Goal: Task Accomplishment & Management: Manage account settings

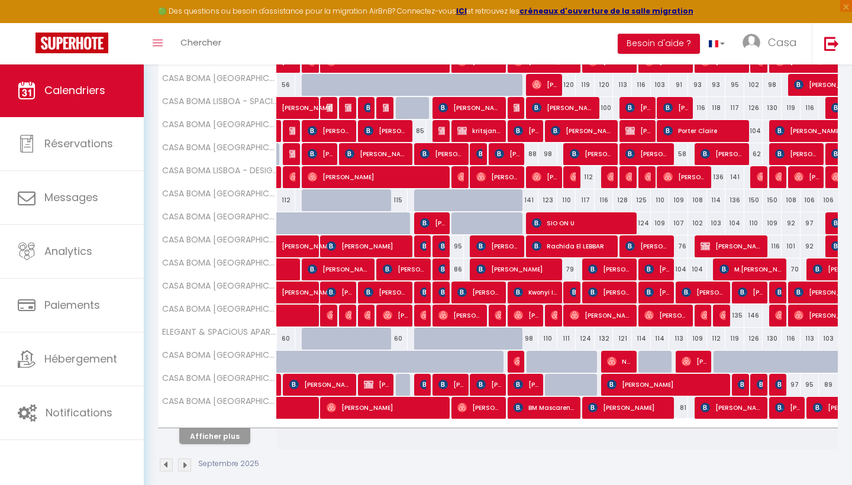
scroll to position [310, 0]
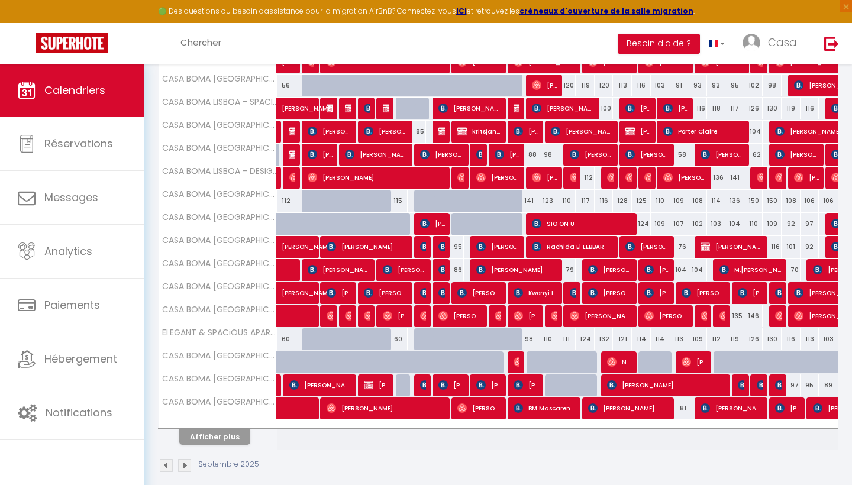
click at [240, 434] on button "Afficher plus" at bounding box center [214, 437] width 71 height 16
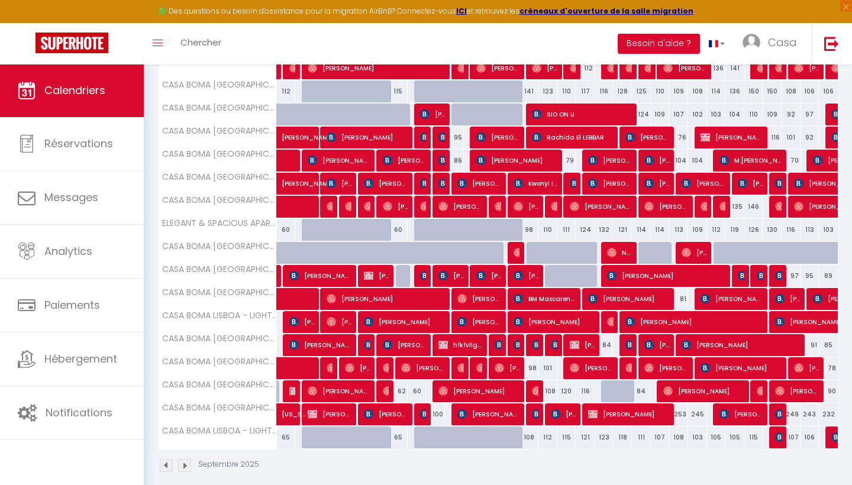
scroll to position [416, 0]
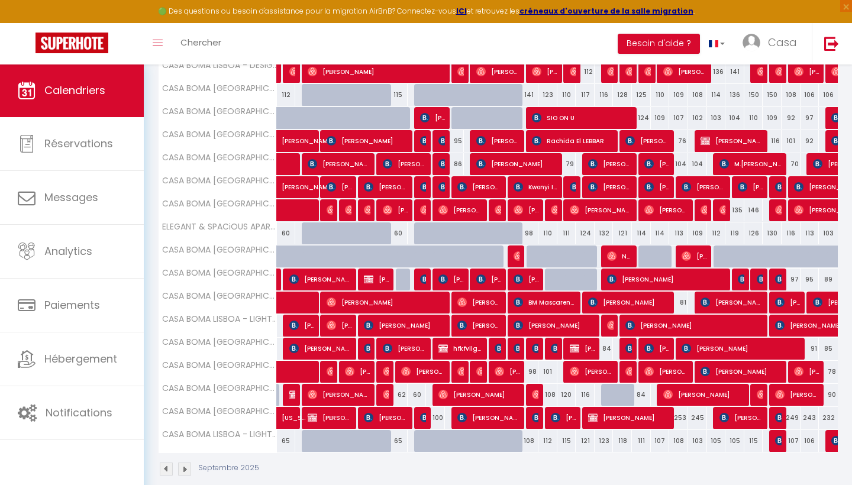
click at [427, 122] on img at bounding box center [424, 117] width 9 height 9
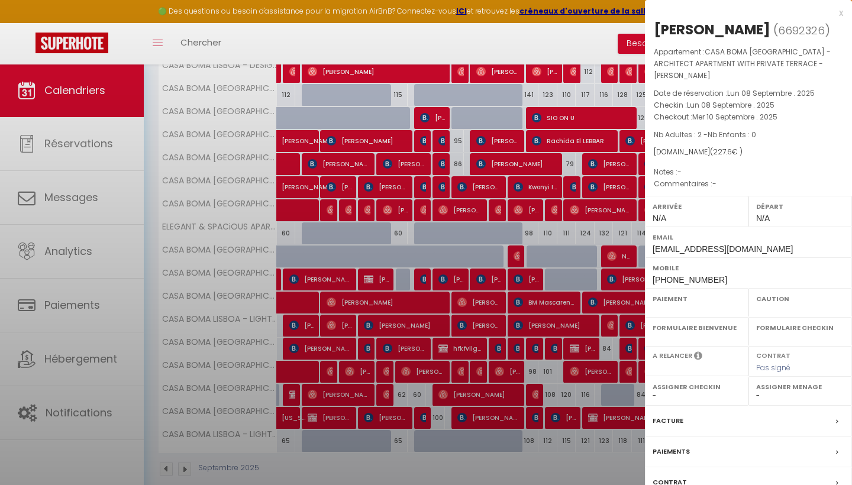
select select "OK"
select select "KO"
select select "0"
select select "1"
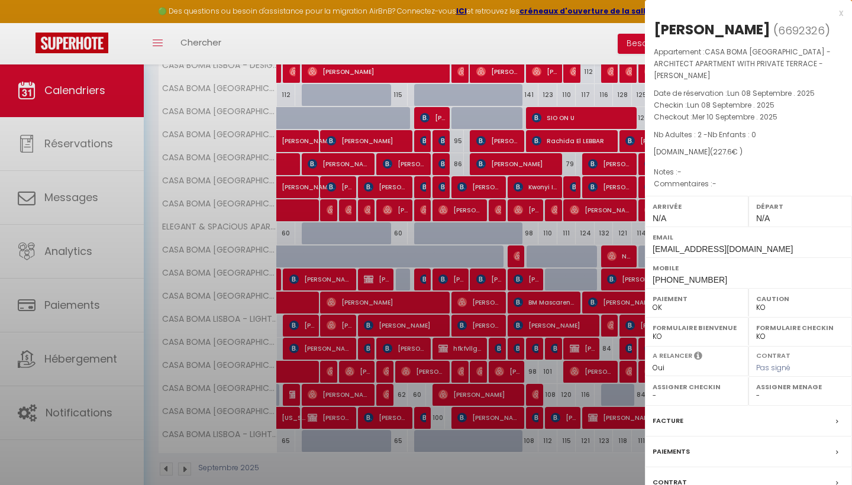
select select
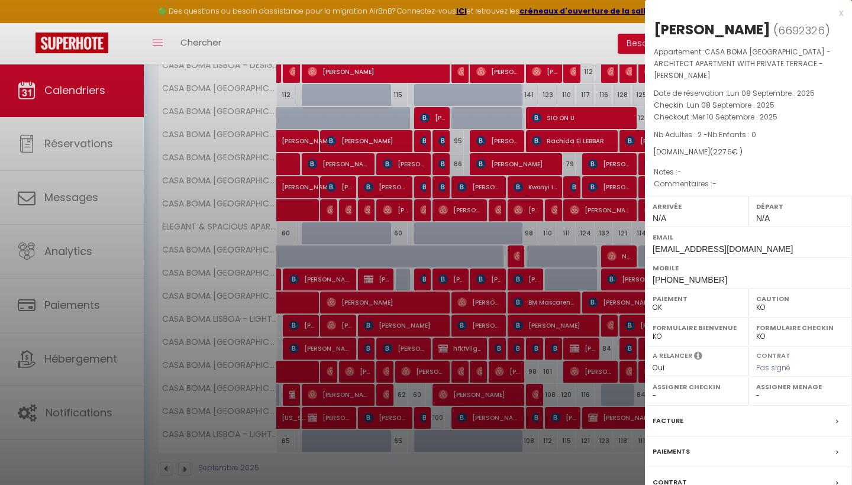
click at [841, 12] on div "x" at bounding box center [744, 13] width 198 height 14
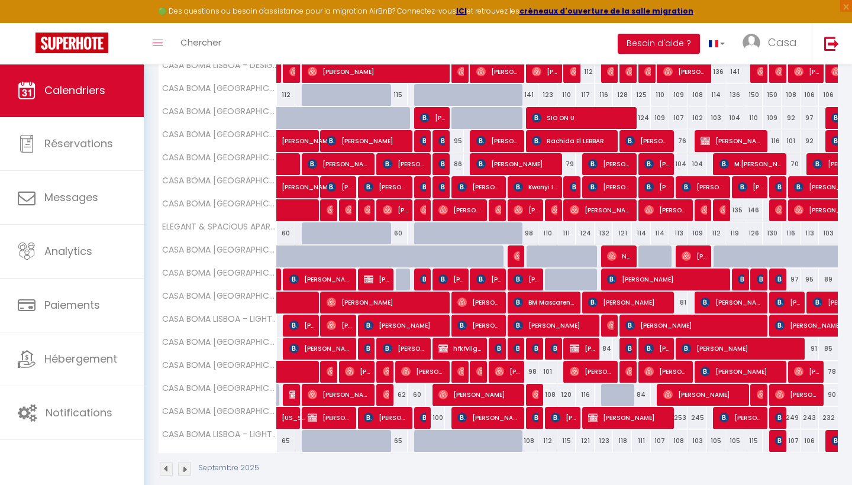
click at [475, 397] on span "[PERSON_NAME]" at bounding box center [480, 395] width 82 height 22
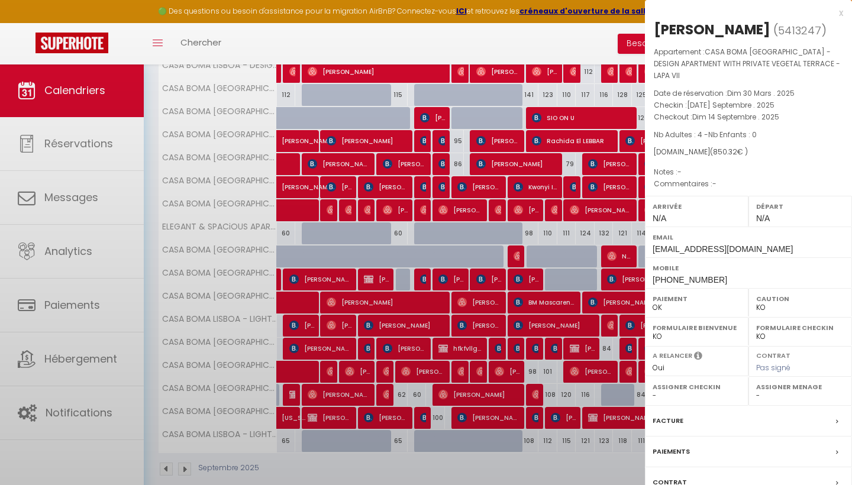
select select "OK"
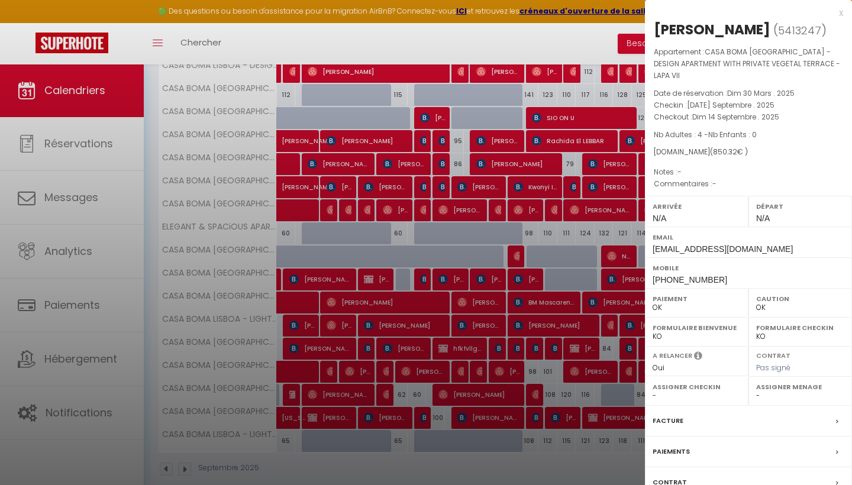
click at [842, 12] on div "x" at bounding box center [744, 13] width 198 height 14
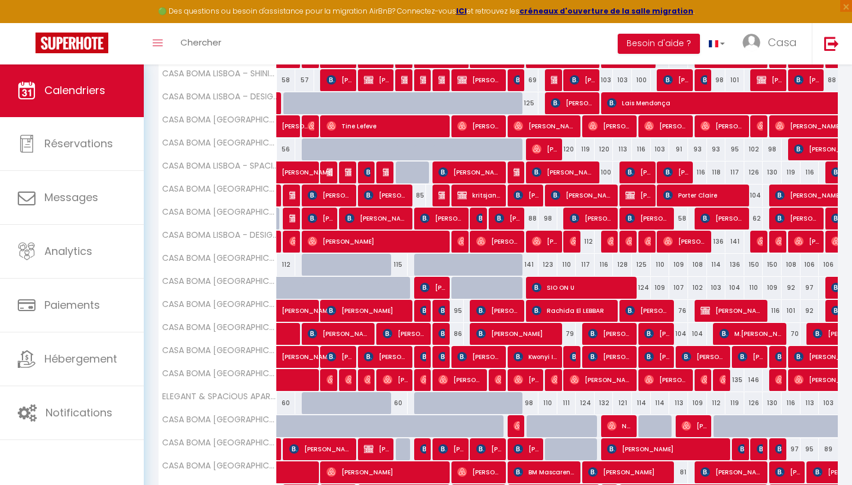
scroll to position [250, 0]
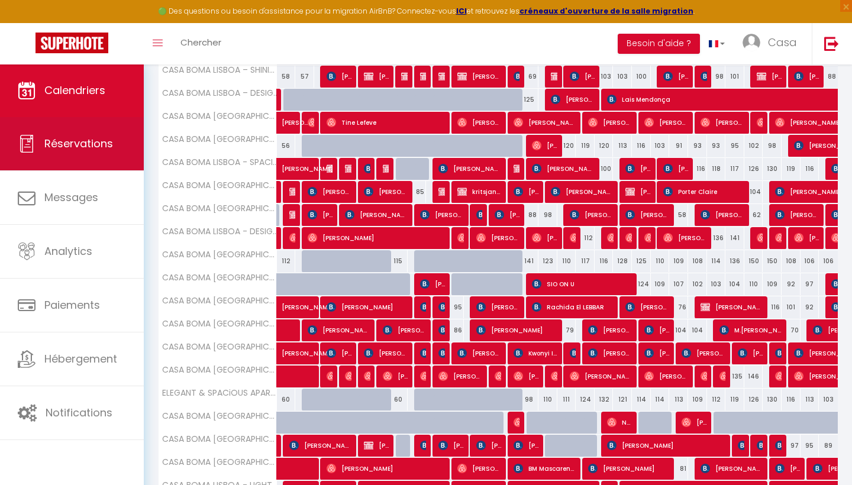
click at [98, 160] on link "Réservations" at bounding box center [72, 143] width 144 height 53
select select "not_cancelled"
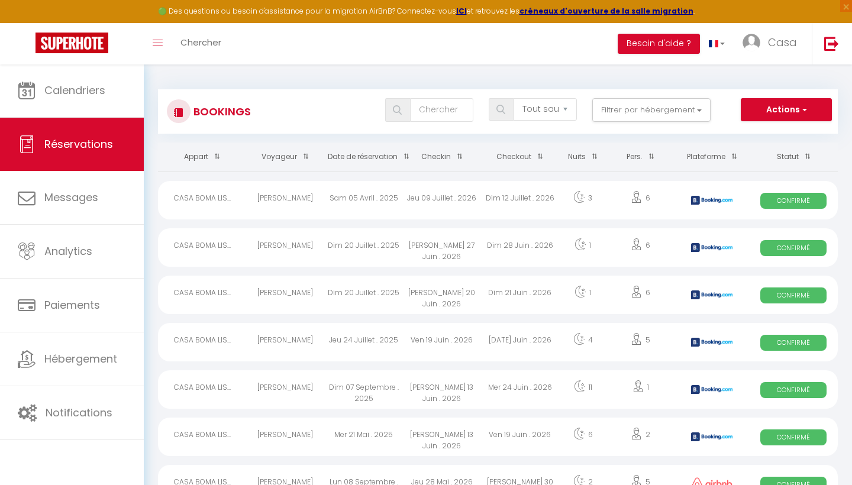
click at [375, 163] on th "Date de réservation" at bounding box center [364, 157] width 78 height 29
select select
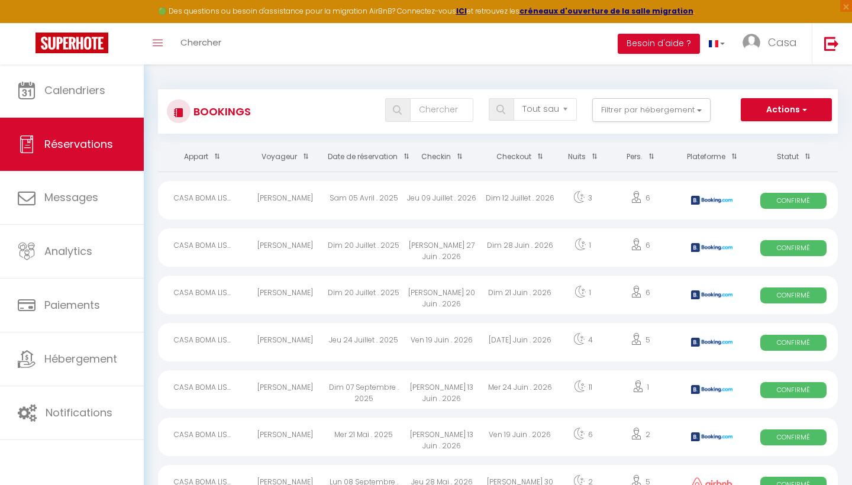
select select
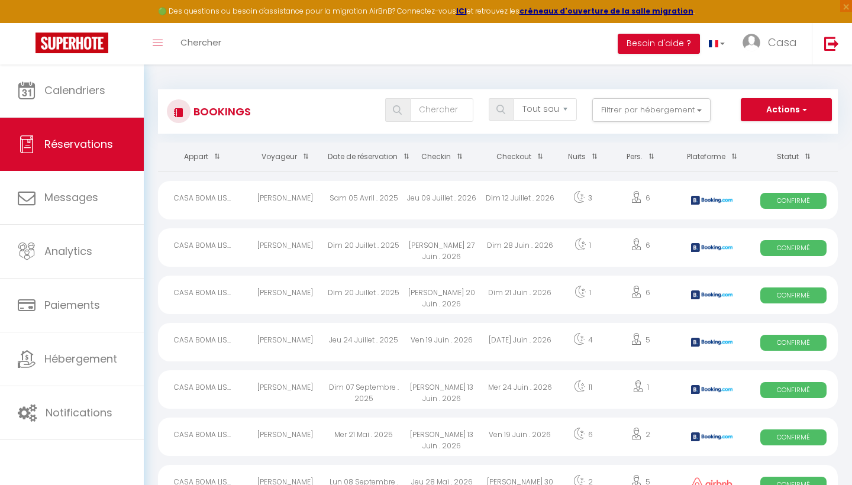
select select
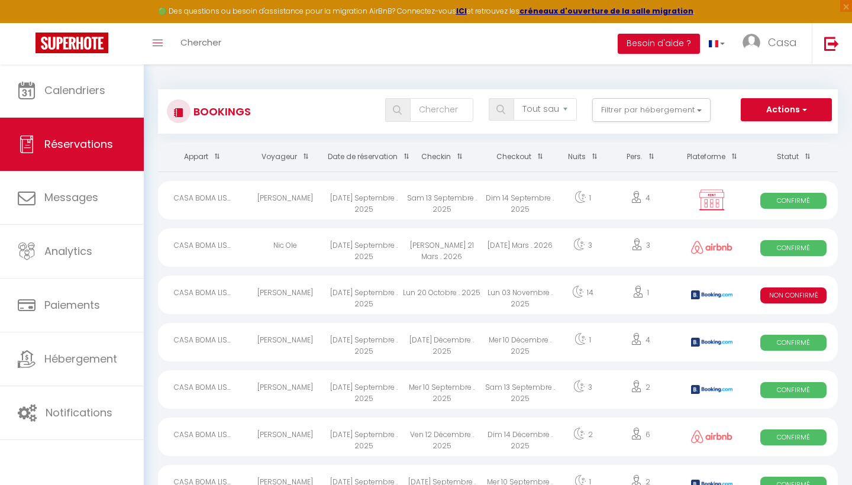
click at [445, 290] on div "Lun 20 Octobre . 2025" at bounding box center [442, 295] width 78 height 38
select select "KO"
select select "0"
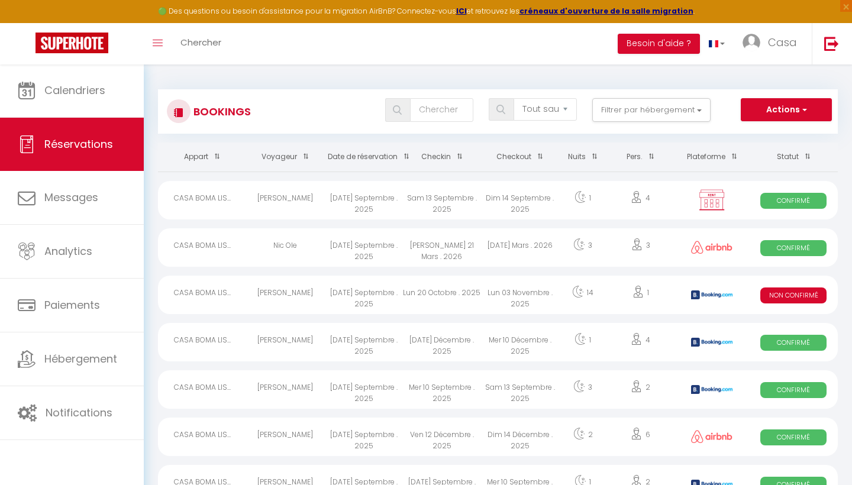
select select "1"
select select
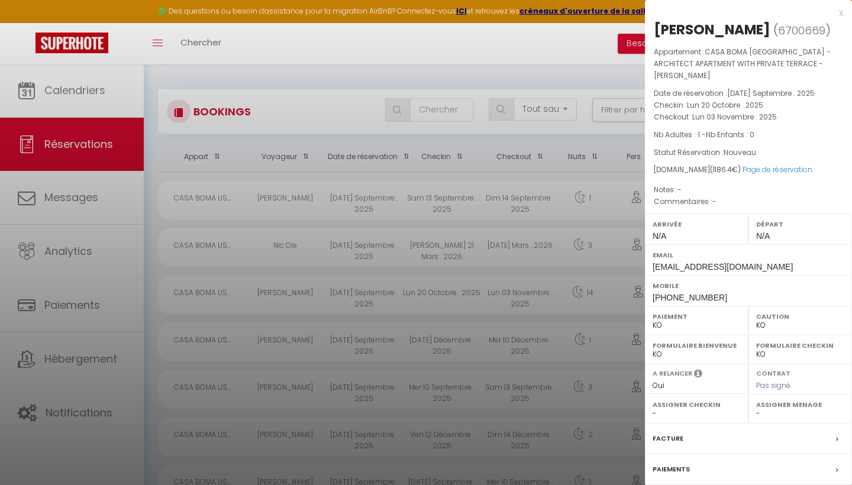
click at [841, 15] on div "x" at bounding box center [744, 13] width 198 height 14
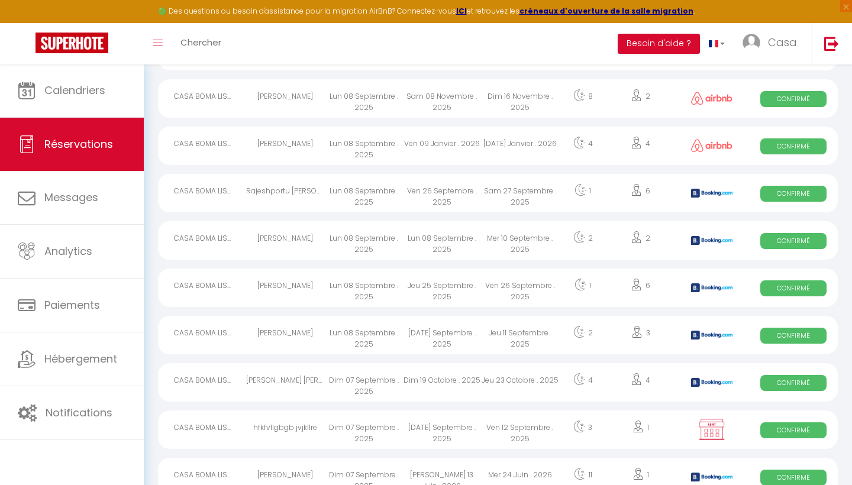
scroll to position [1149, 0]
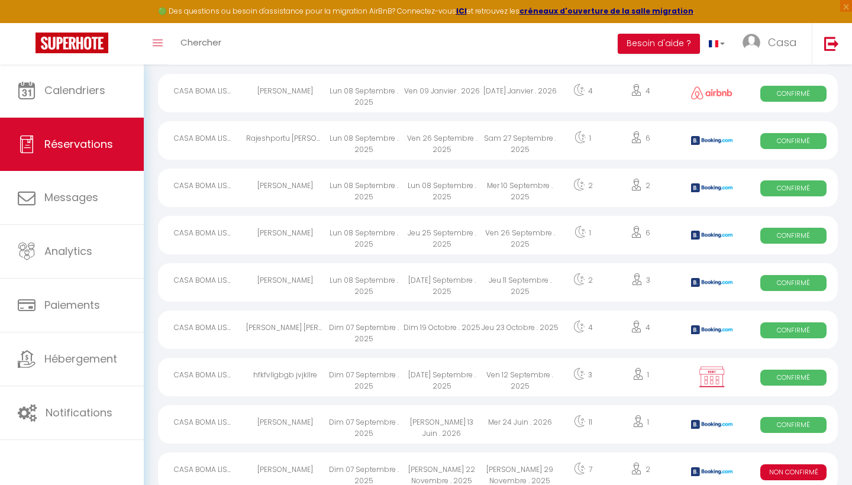
click at [494, 285] on div "Jeu 11 Septembre . 2025" at bounding box center [520, 282] width 78 height 38
select select "OK"
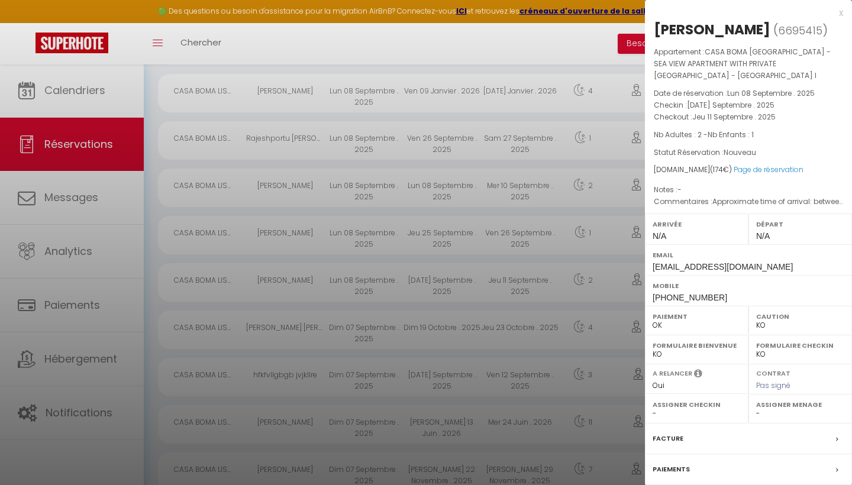
click at [841, 13] on div "x" at bounding box center [744, 13] width 198 height 14
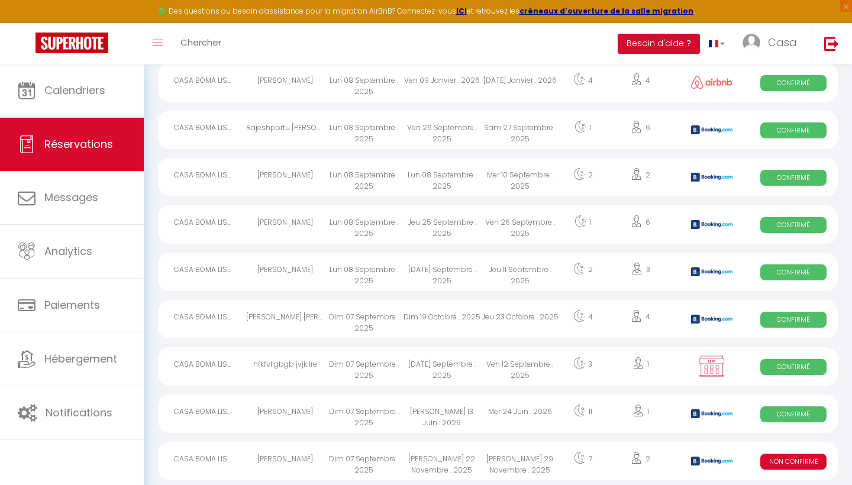
scroll to position [1022, 0]
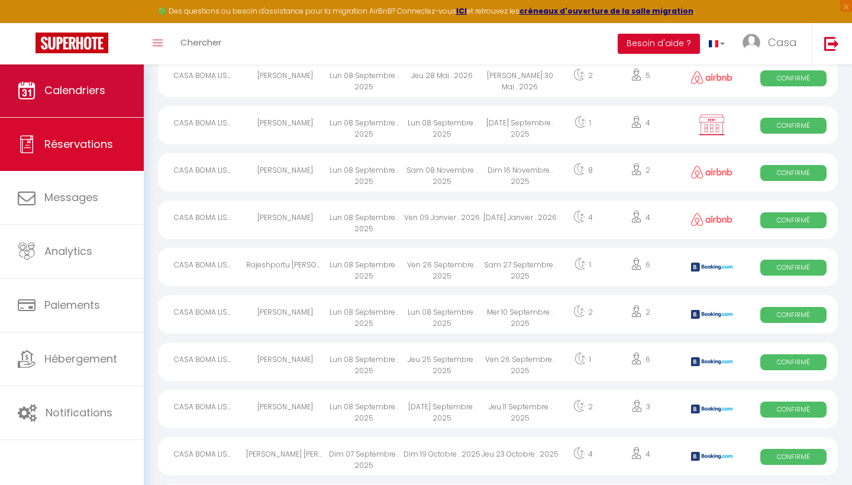
click at [101, 114] on link "Calendriers" at bounding box center [72, 90] width 144 height 53
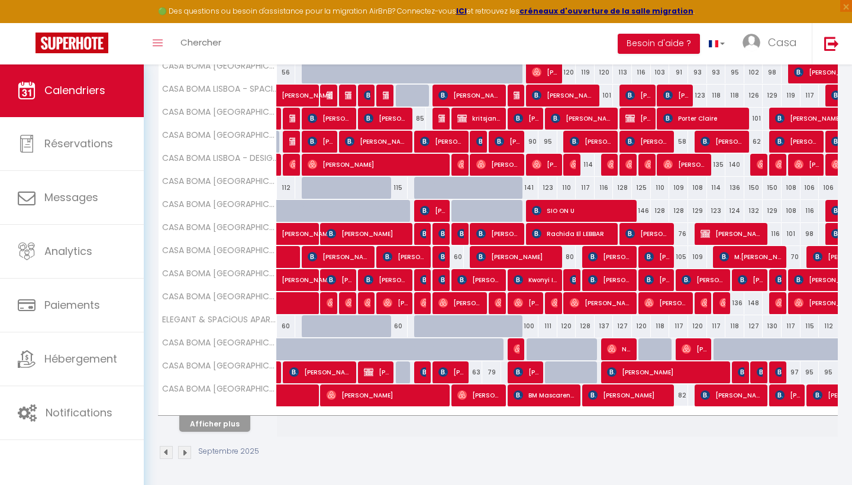
scroll to position [323, 0]
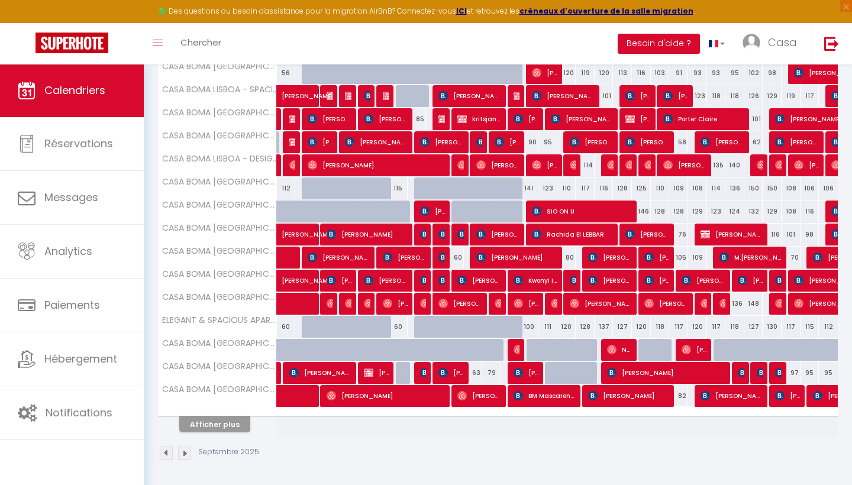
click at [220, 429] on button "Afficher plus" at bounding box center [214, 425] width 71 height 16
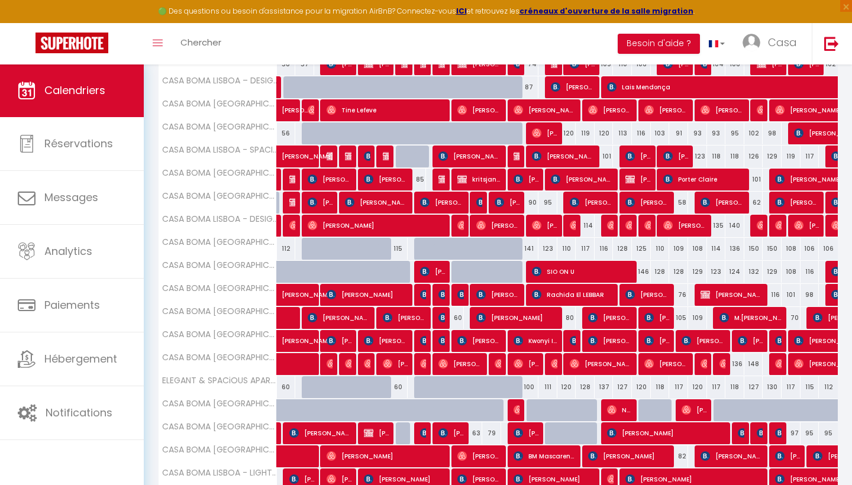
scroll to position [259, 0]
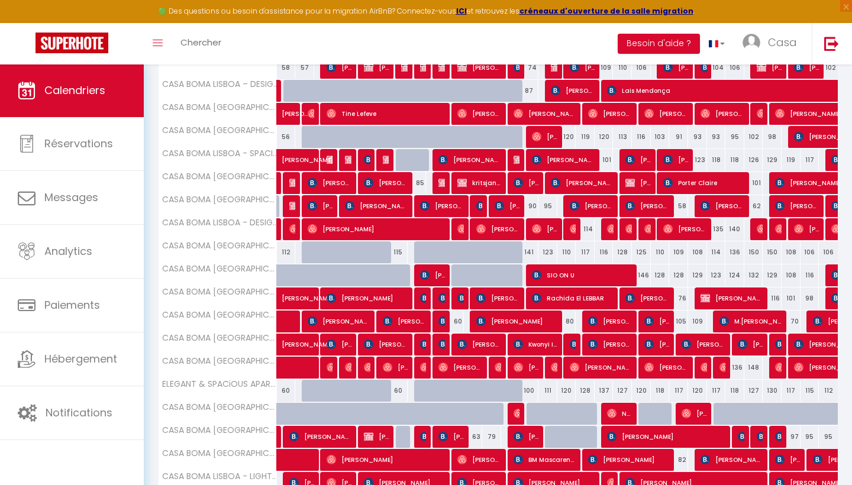
click at [421, 346] on img at bounding box center [424, 344] width 9 height 9
select select "OK"
select select "KO"
select select "0"
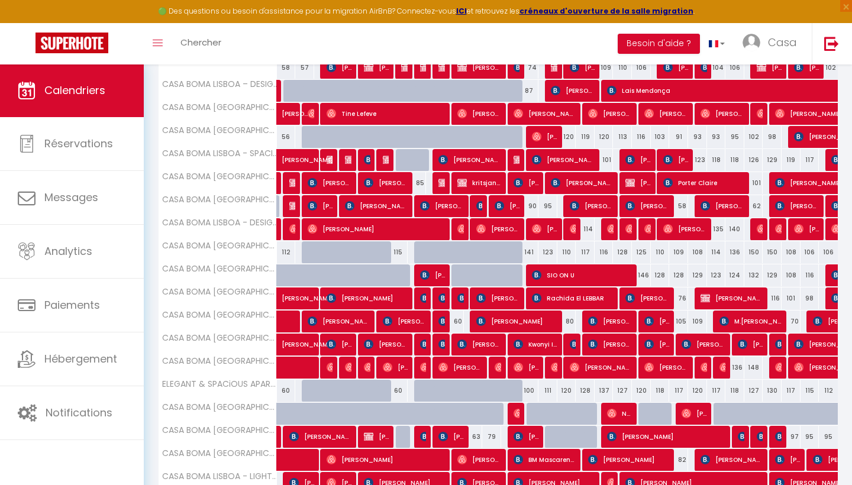
select select "1"
select select
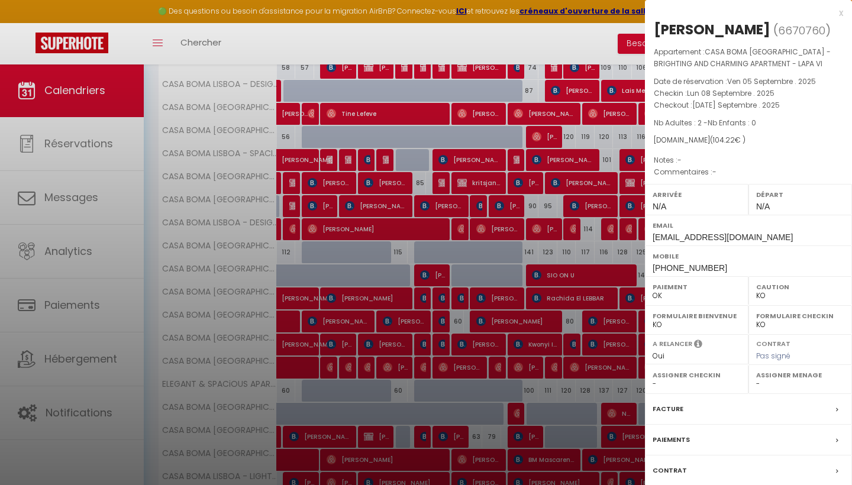
click at [839, 12] on div "x" at bounding box center [744, 13] width 198 height 14
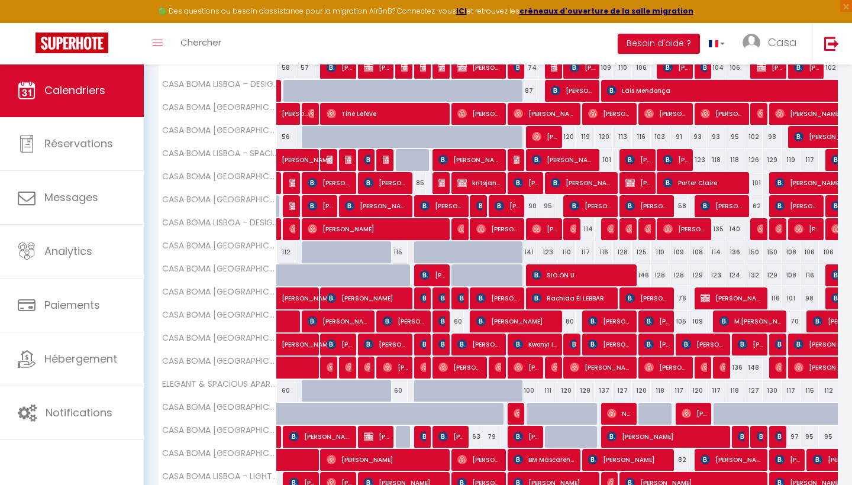
click at [446, 347] on div at bounding box center [440, 345] width 19 height 22
click at [441, 347] on img at bounding box center [443, 344] width 9 height 9
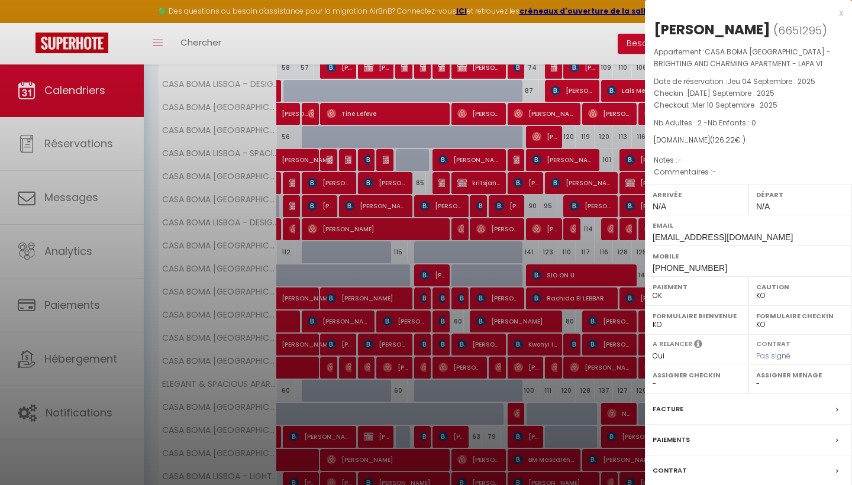
click at [841, 14] on div "x" at bounding box center [744, 13] width 198 height 14
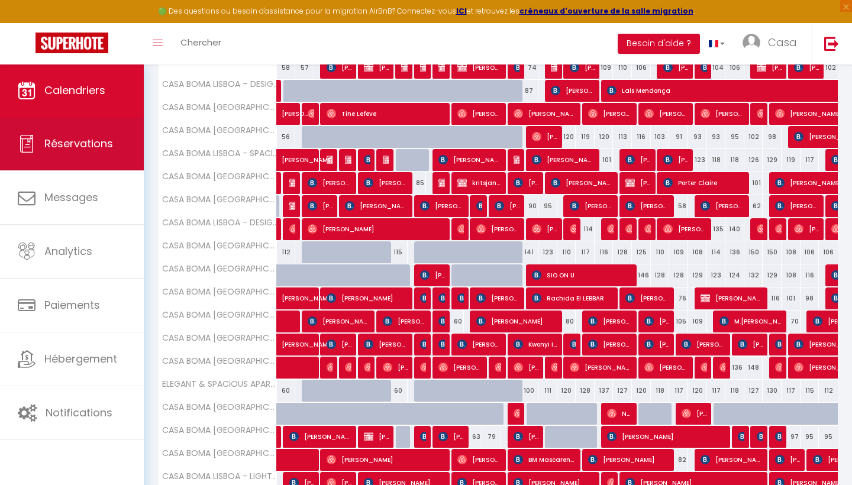
click at [99, 147] on span "Réservations" at bounding box center [78, 143] width 69 height 15
select select "not_cancelled"
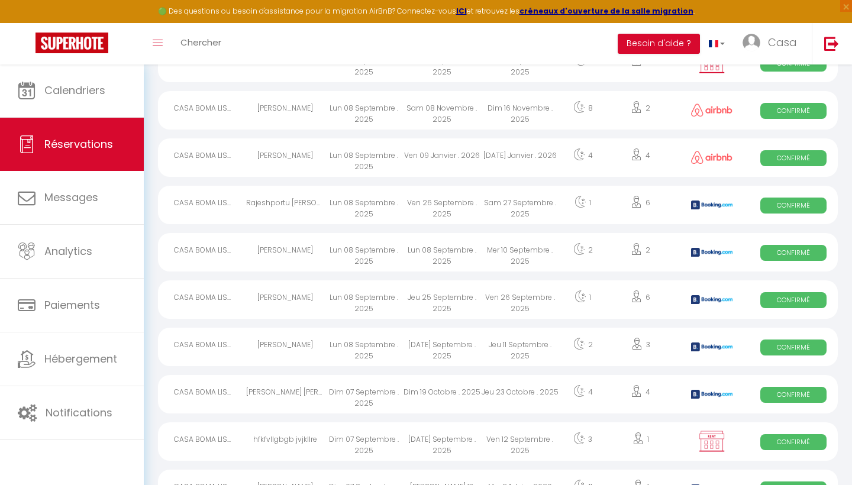
scroll to position [1131, 0]
click at [507, 314] on div "Ven 26 Septembre . 2025" at bounding box center [520, 300] width 78 height 38
select select "OK"
select select "KO"
select select "0"
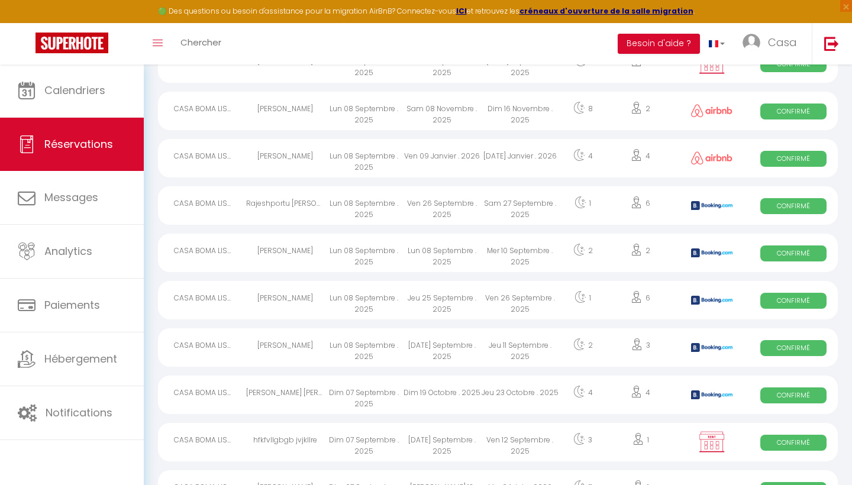
select select "0"
select select "1"
select select
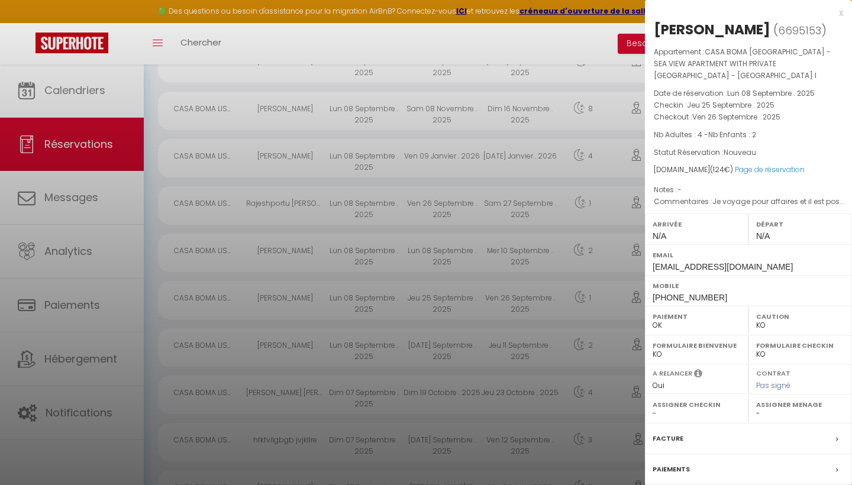
click at [841, 14] on div "x" at bounding box center [744, 13] width 198 height 14
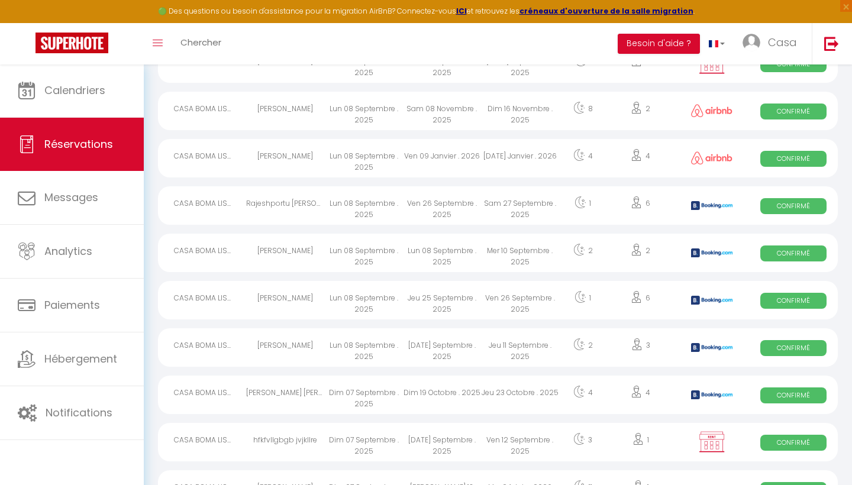
click at [521, 311] on div "Ven 26 Septembre . 2025" at bounding box center [520, 300] width 78 height 38
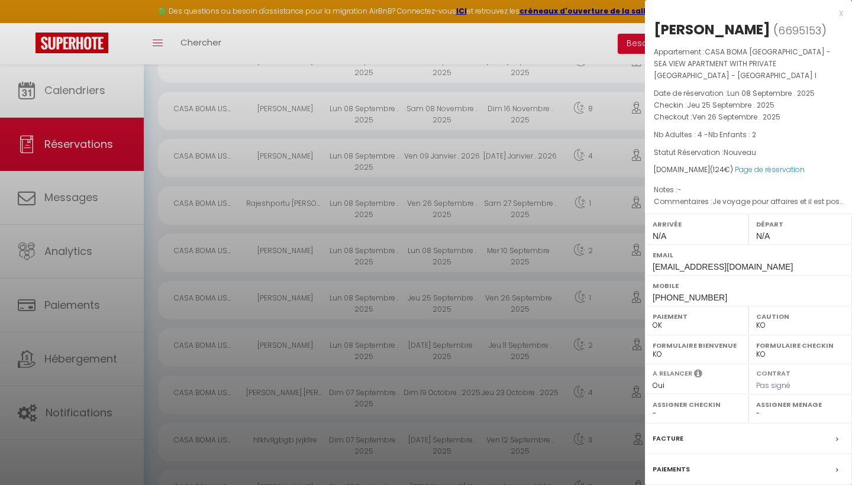
click at [842, 14] on div "x" at bounding box center [744, 13] width 198 height 14
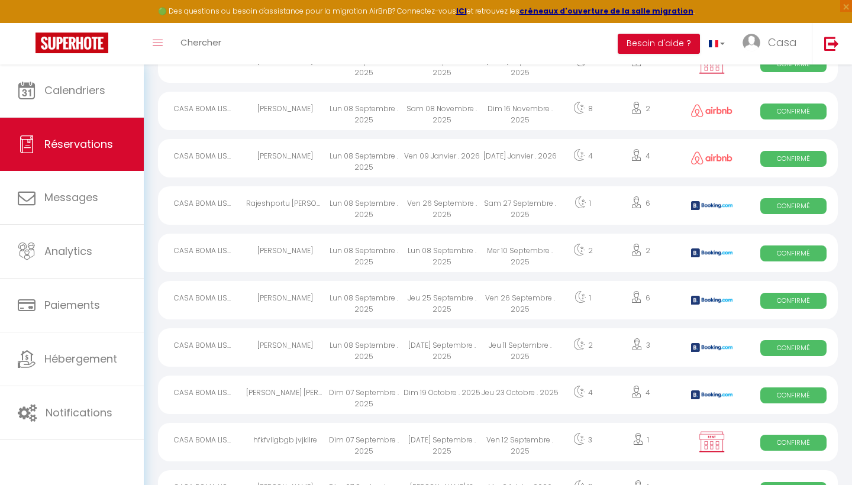
click at [536, 250] on div "Mer 10 Septembre . 2025" at bounding box center [520, 253] width 78 height 38
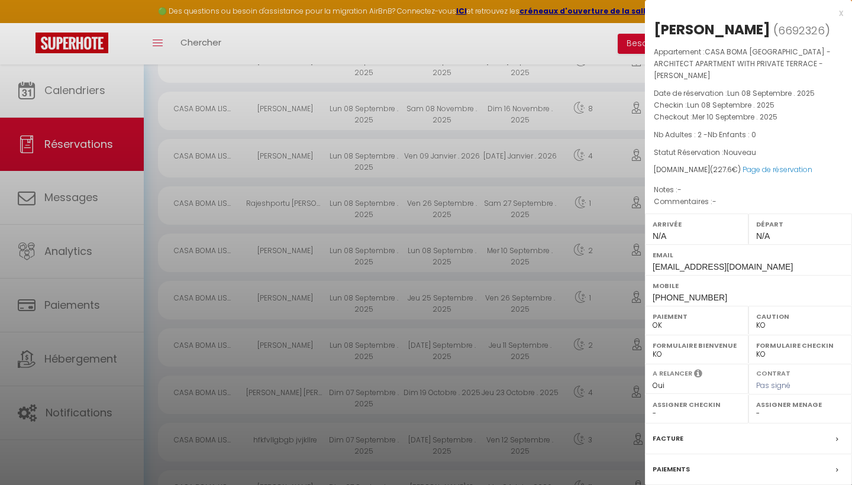
click at [841, 15] on div "x" at bounding box center [744, 13] width 198 height 14
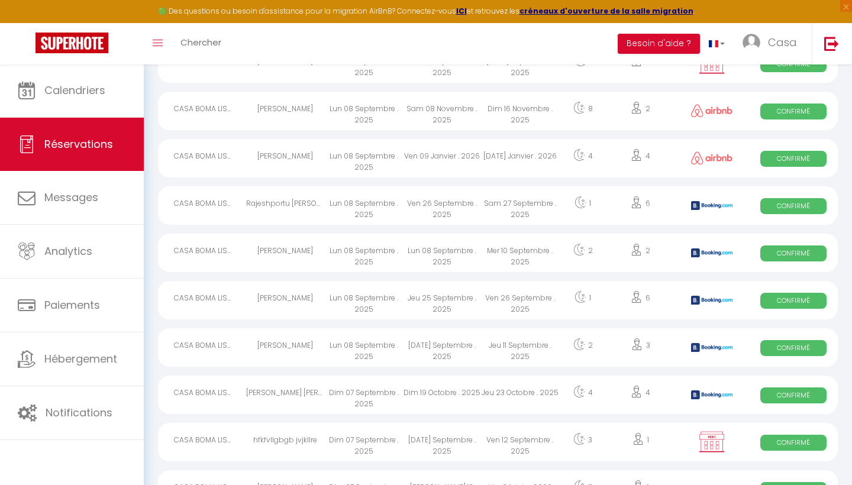
click at [513, 207] on div "Sam 27 Septembre . 2025" at bounding box center [520, 205] width 78 height 38
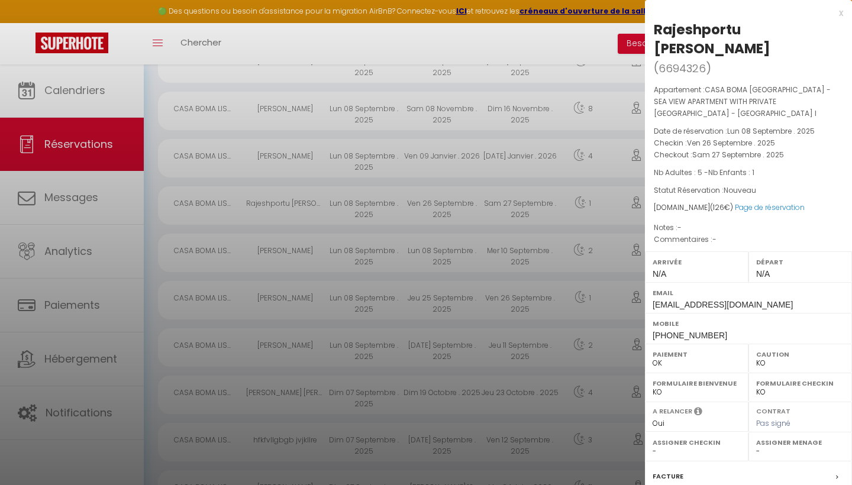
click at [841, 14] on div "x" at bounding box center [744, 13] width 198 height 14
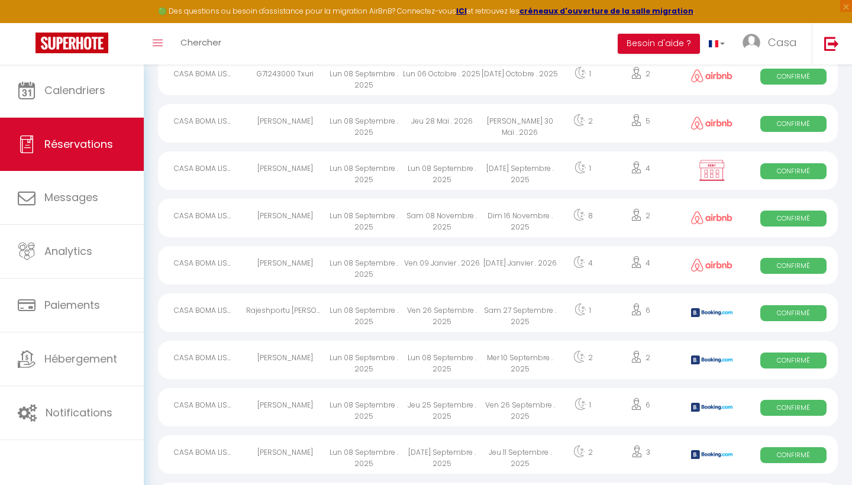
scroll to position [1018, 0]
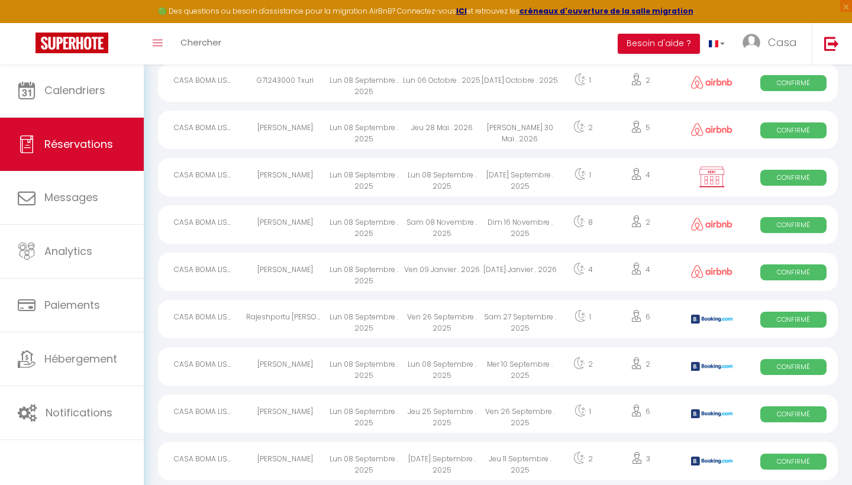
click at [524, 182] on div "[DATE] Septembre . 2025" at bounding box center [520, 177] width 78 height 38
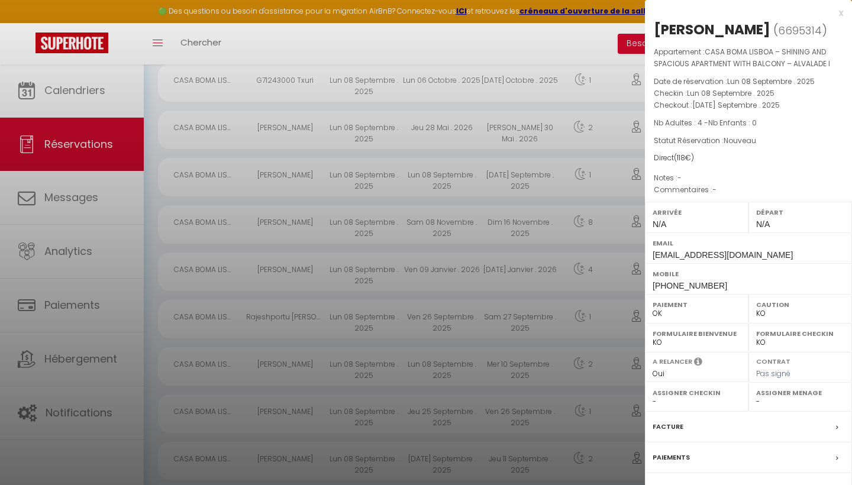
click at [842, 8] on div "x" at bounding box center [744, 13] width 198 height 14
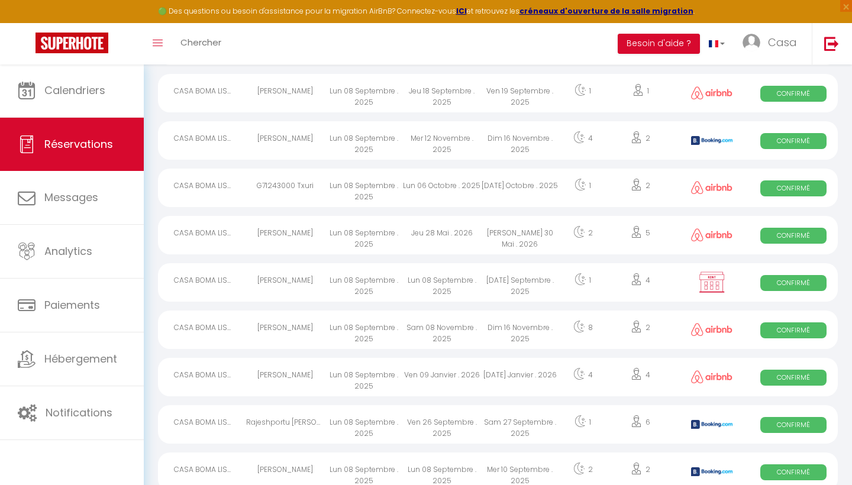
scroll to position [907, 0]
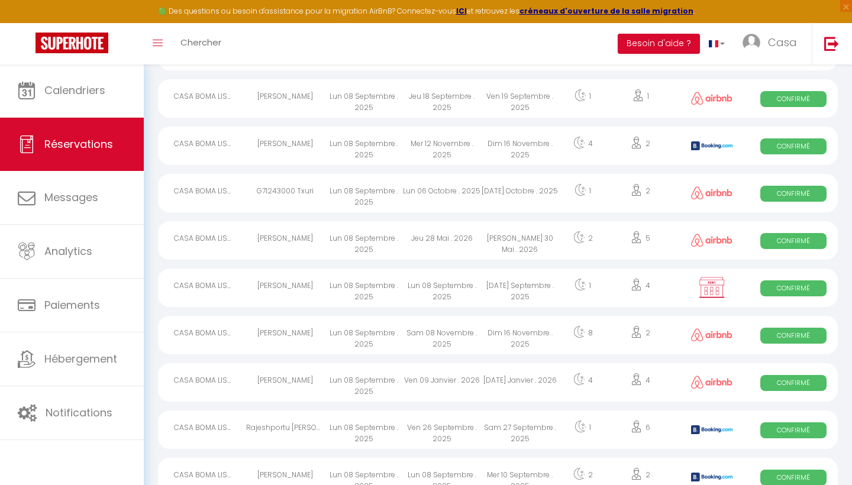
click at [530, 150] on div "Dim 16 Novembre . 2025" at bounding box center [520, 146] width 78 height 38
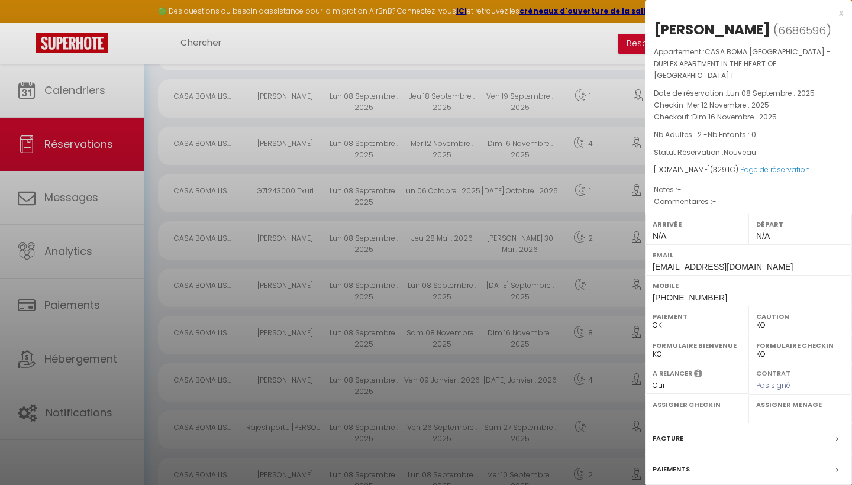
click at [841, 15] on div "x" at bounding box center [744, 13] width 198 height 14
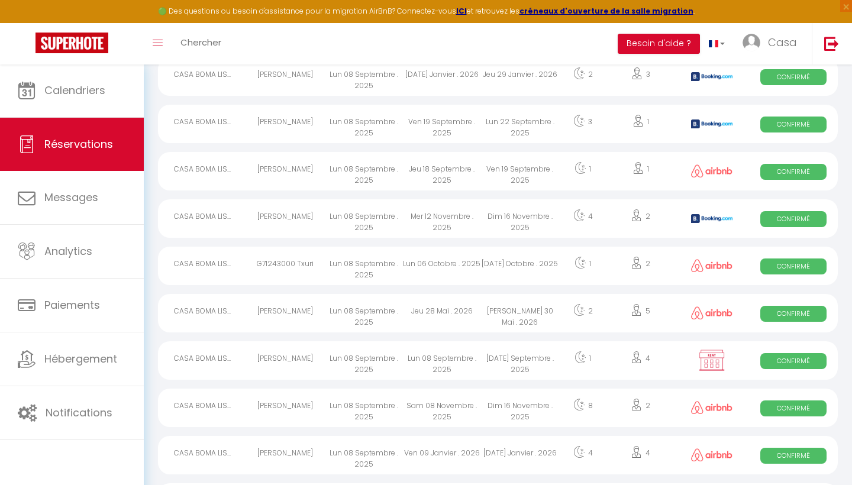
scroll to position [832, 0]
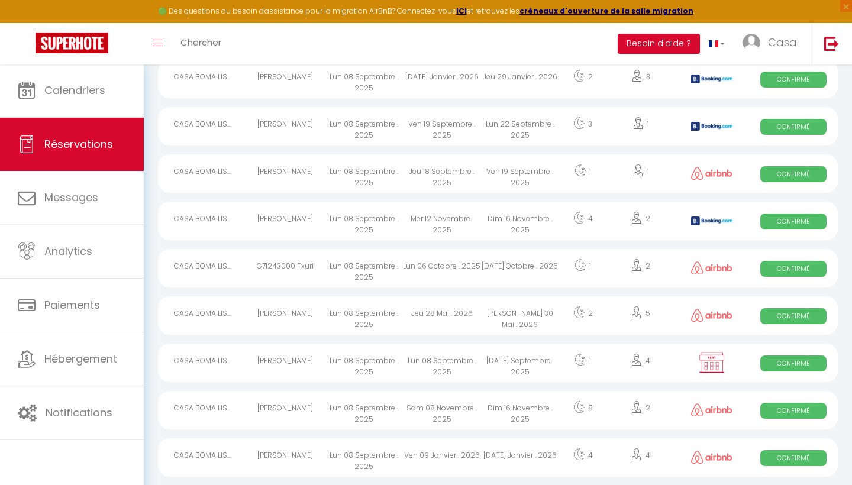
click at [484, 137] on div "Lun 22 Septembre . 2025" at bounding box center [520, 126] width 78 height 38
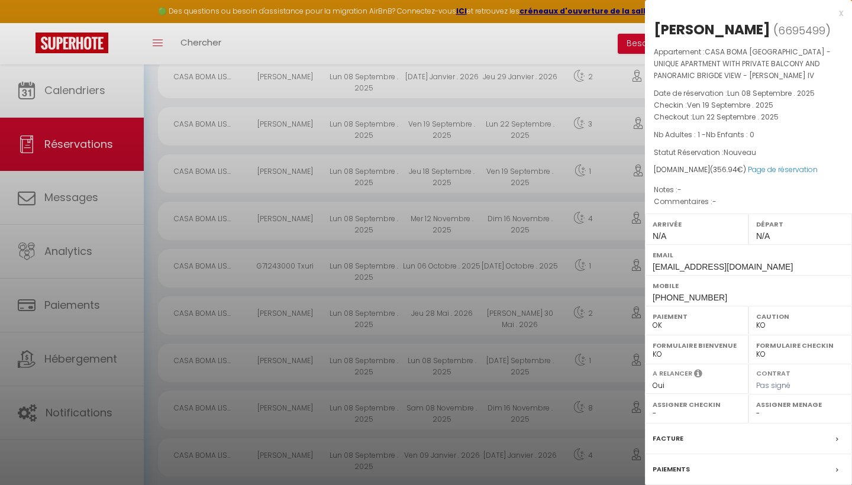
click at [838, 11] on div "x" at bounding box center [744, 13] width 198 height 14
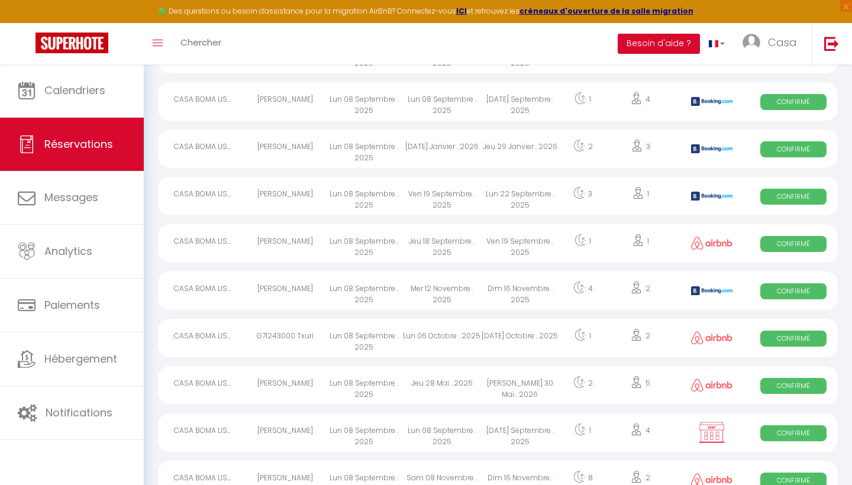
scroll to position [748, 0]
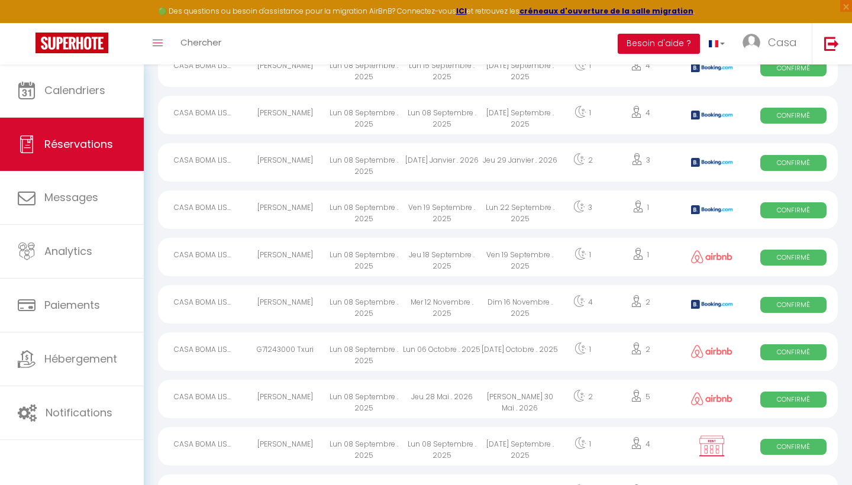
click at [497, 170] on div "Jeu 29 Janvier . 2026" at bounding box center [520, 162] width 78 height 38
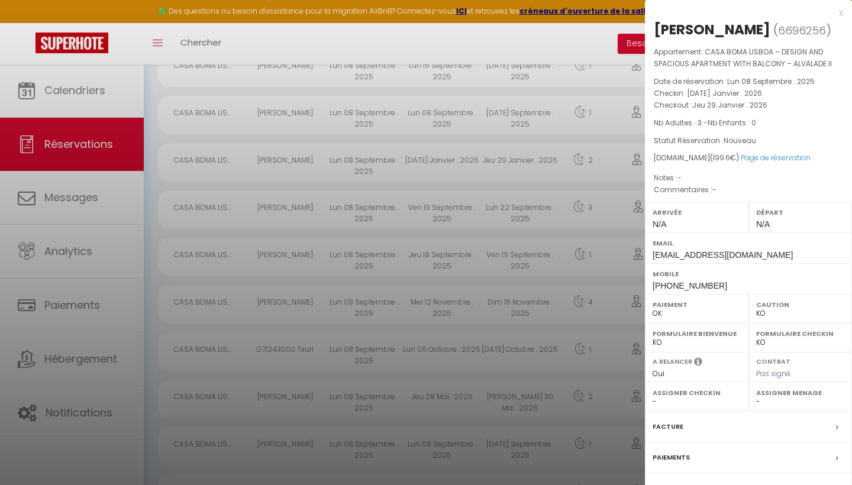
click at [839, 12] on div "x" at bounding box center [744, 13] width 198 height 14
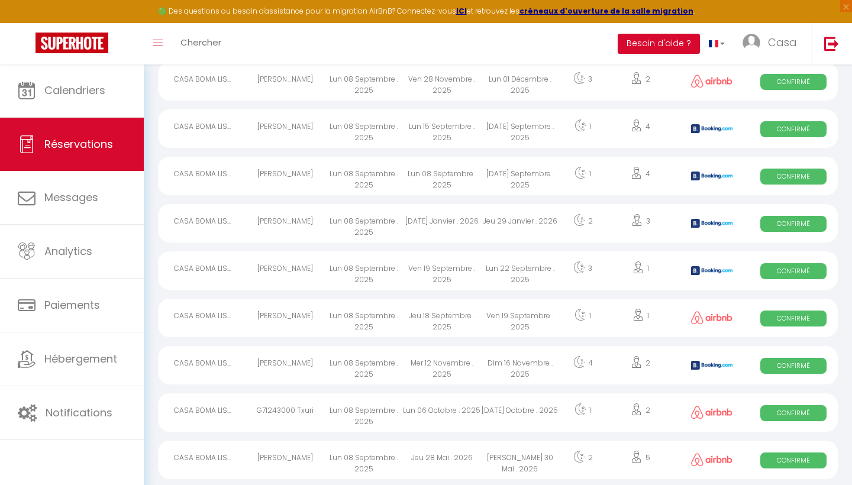
scroll to position [683, 0]
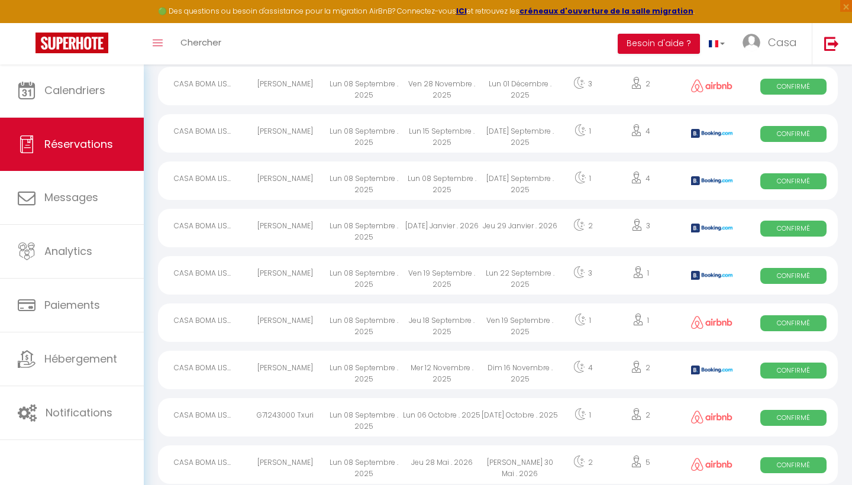
click at [499, 192] on div "[DATE] Septembre . 2025" at bounding box center [520, 181] width 78 height 38
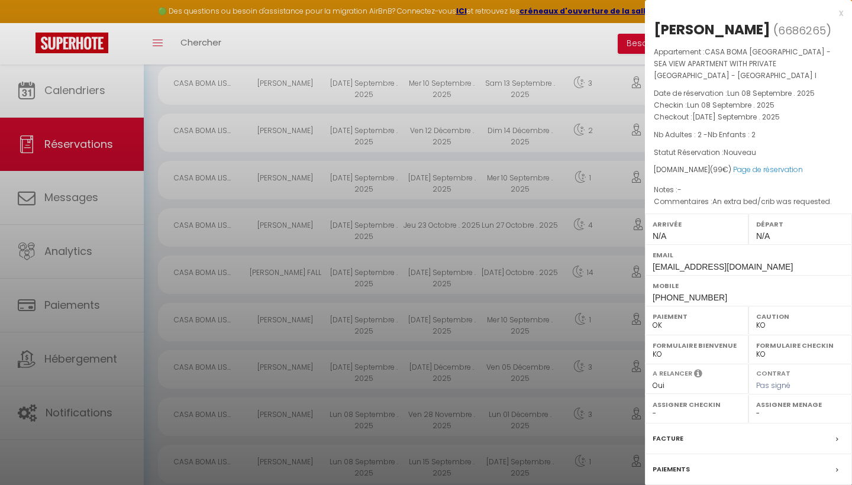
scroll to position [294, 0]
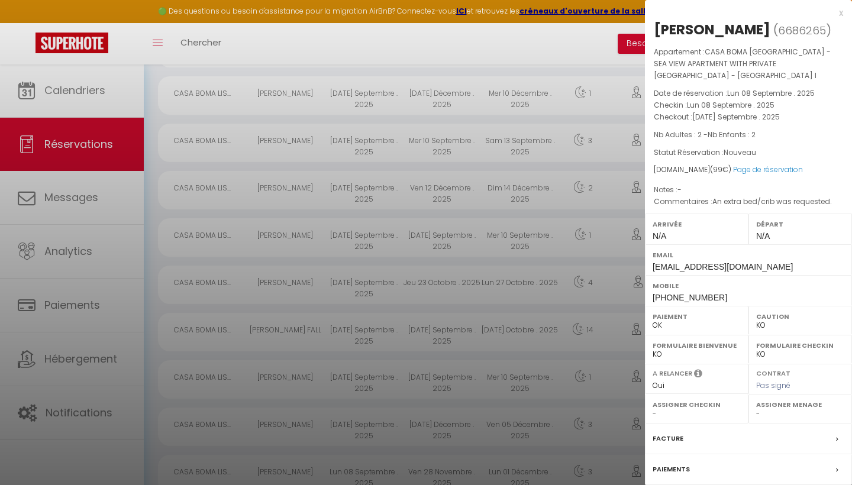
click at [840, 14] on div "x" at bounding box center [744, 13] width 198 height 14
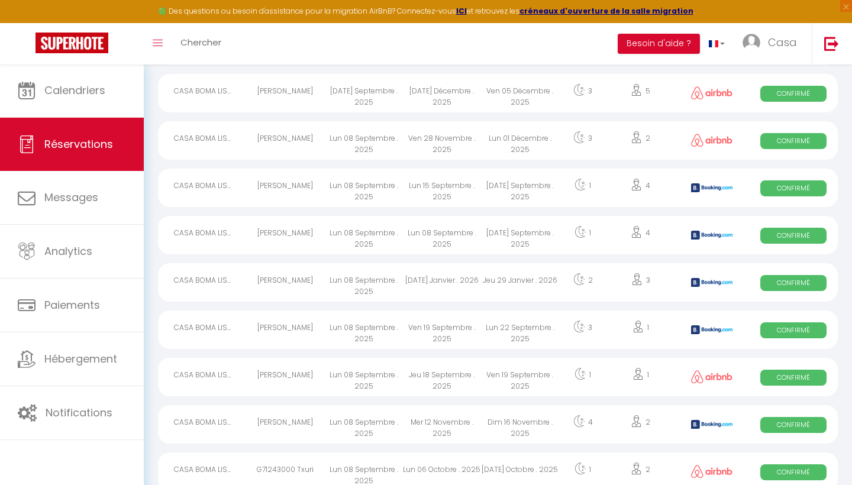
scroll to position [603, 0]
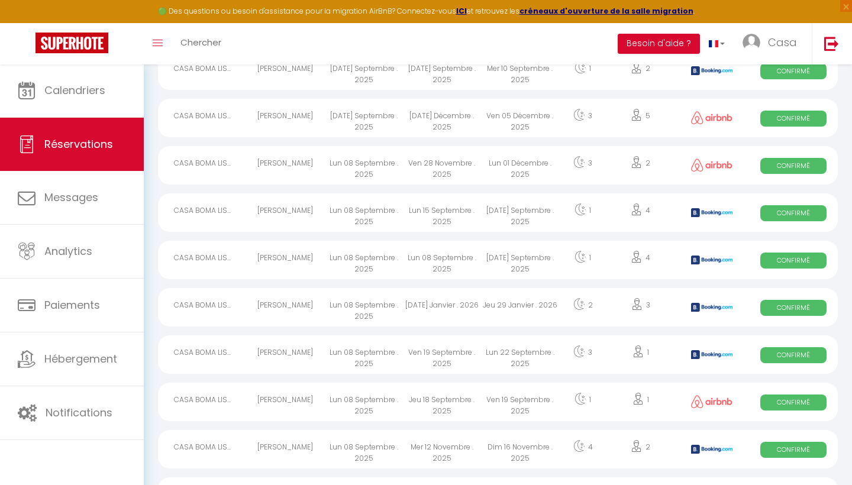
click at [507, 220] on div "[DATE] Septembre . 2025" at bounding box center [520, 213] width 78 height 38
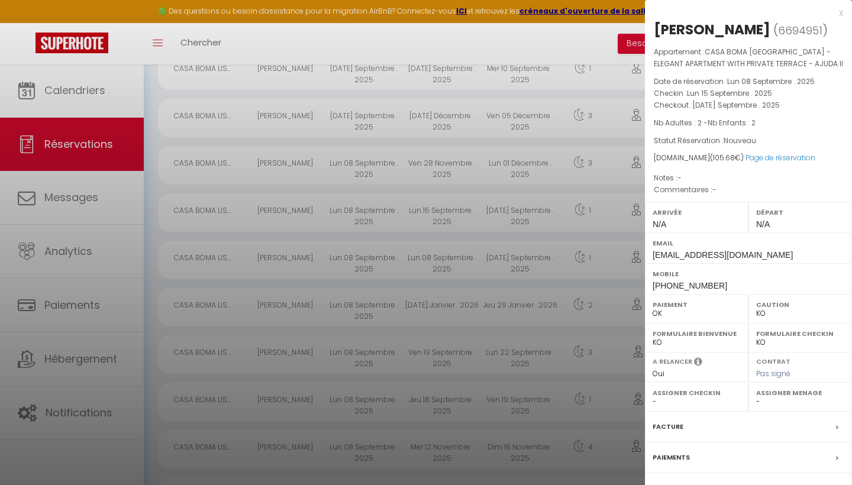
click at [841, 9] on div "x" at bounding box center [744, 13] width 198 height 14
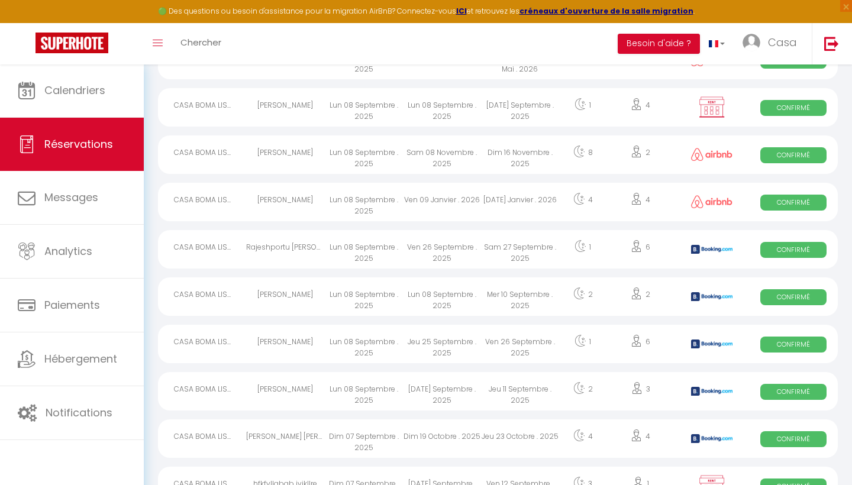
scroll to position [987, 0]
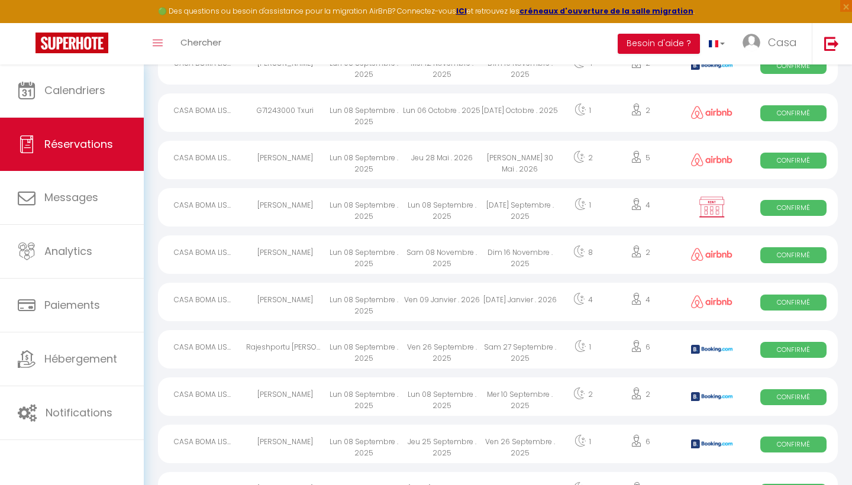
click at [509, 306] on div "[DATE] Janvier . 2026" at bounding box center [520, 302] width 78 height 38
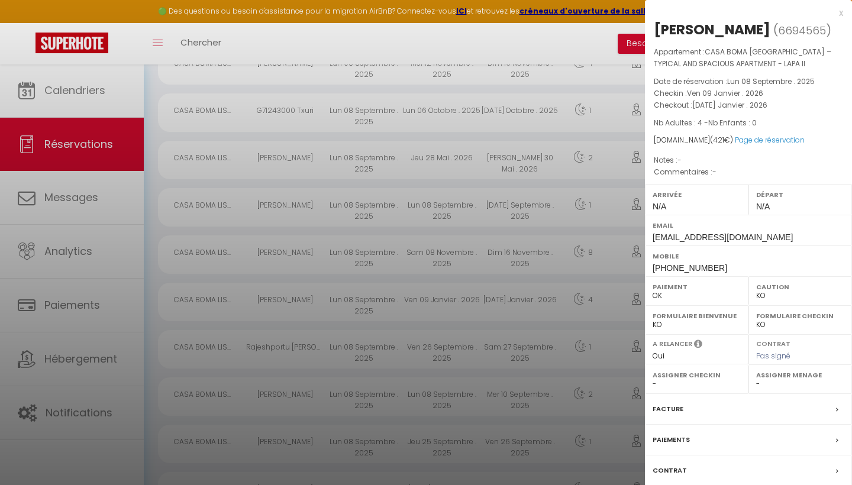
click at [839, 12] on div "x" at bounding box center [744, 13] width 198 height 14
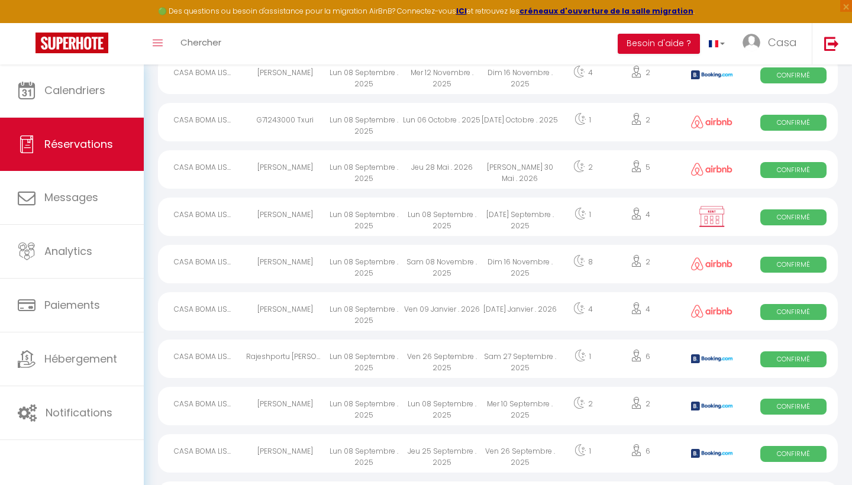
scroll to position [977, 0]
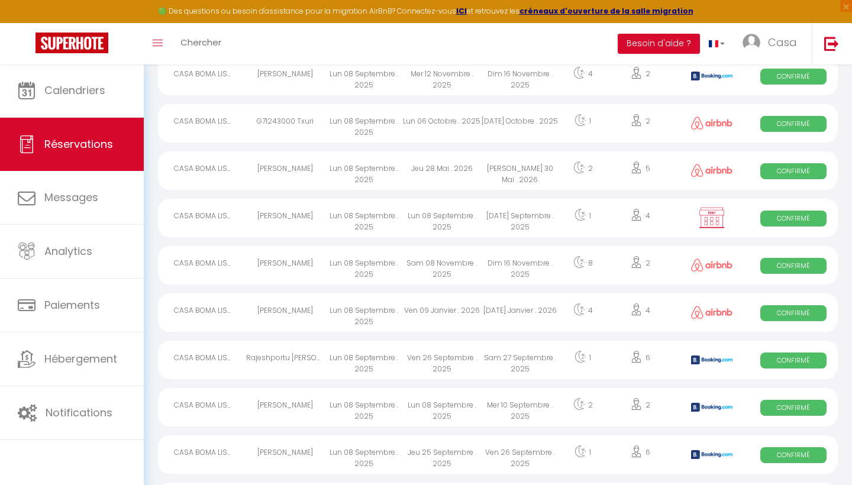
click at [513, 275] on div "Dim 16 Novembre . 2025" at bounding box center [520, 265] width 78 height 38
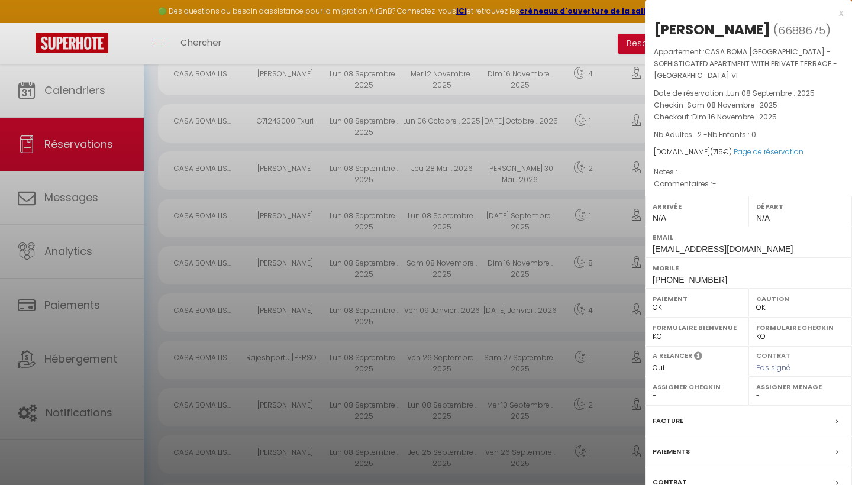
click at [843, 14] on div "x" at bounding box center [744, 13] width 198 height 14
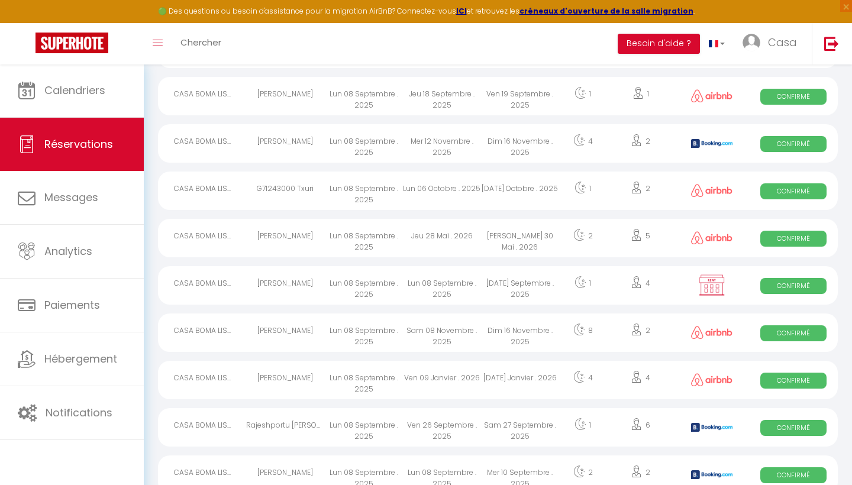
scroll to position [907, 0]
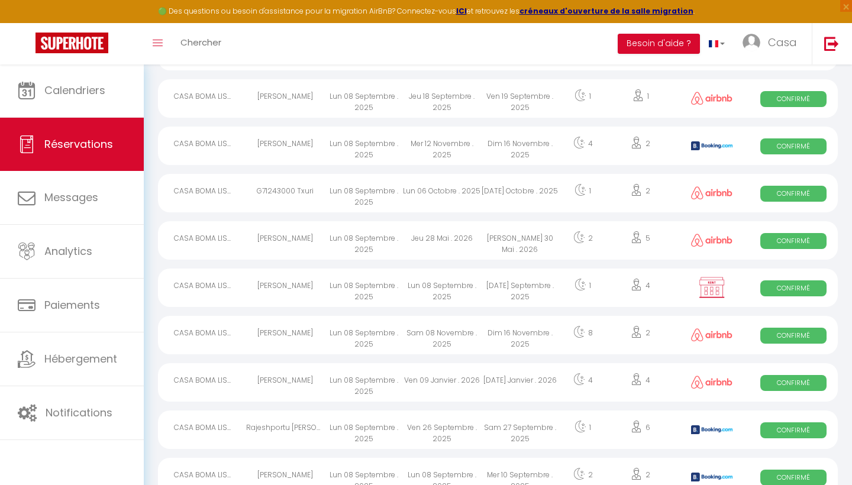
click at [541, 234] on div "[PERSON_NAME] 30 Mai . 2026" at bounding box center [520, 240] width 78 height 38
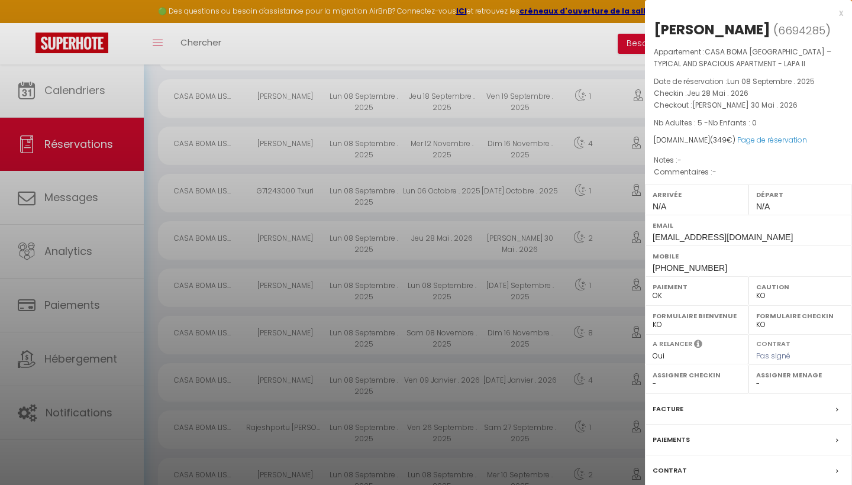
click at [841, 15] on div "x" at bounding box center [744, 13] width 198 height 14
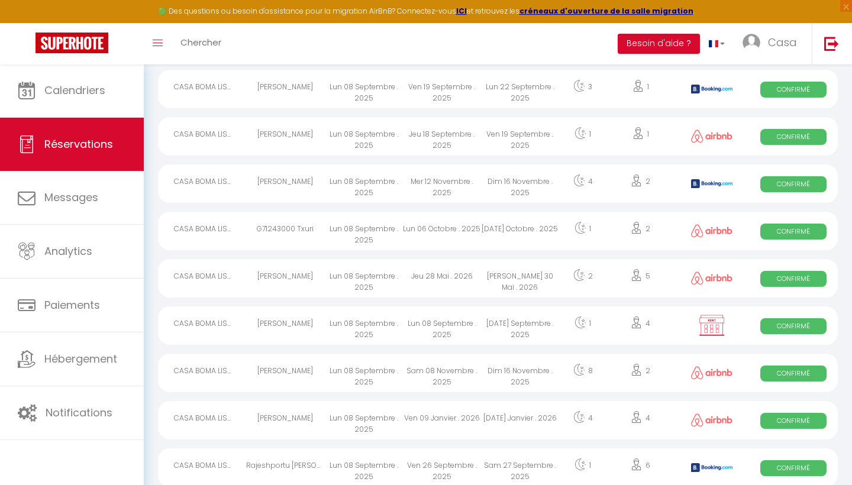
scroll to position [863, 0]
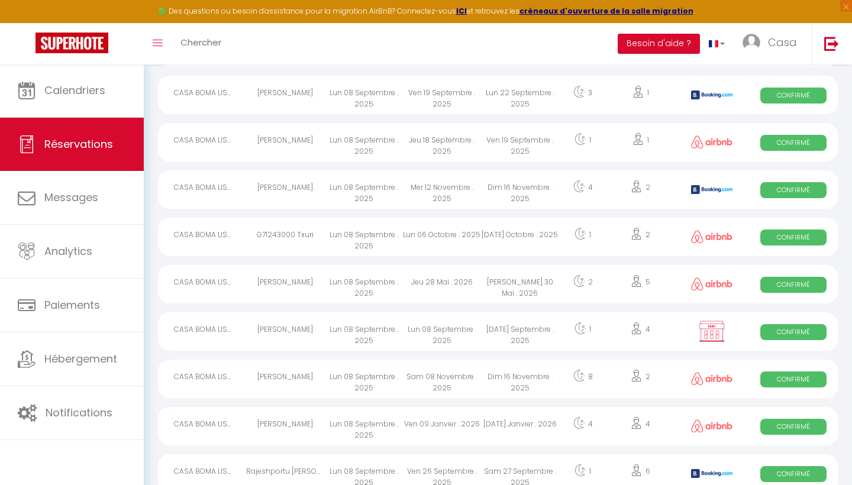
click at [494, 230] on div "[DATE] Octobre . 2025" at bounding box center [520, 237] width 78 height 38
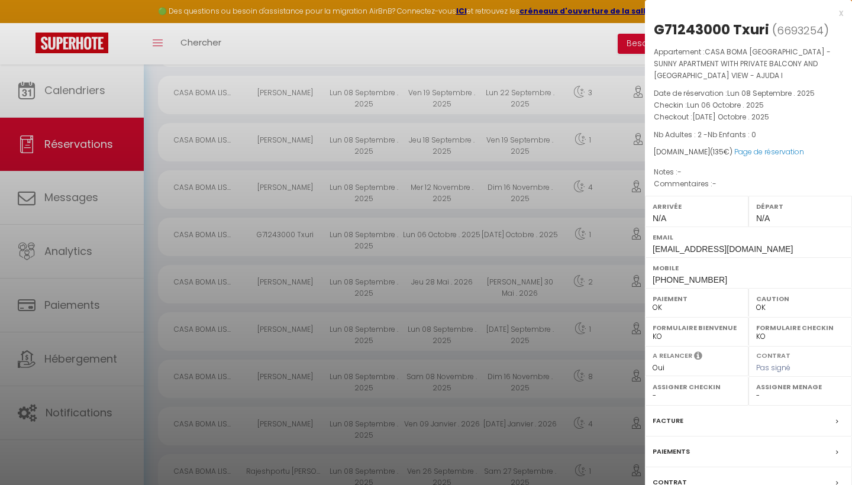
click at [841, 12] on div "x" at bounding box center [744, 13] width 198 height 14
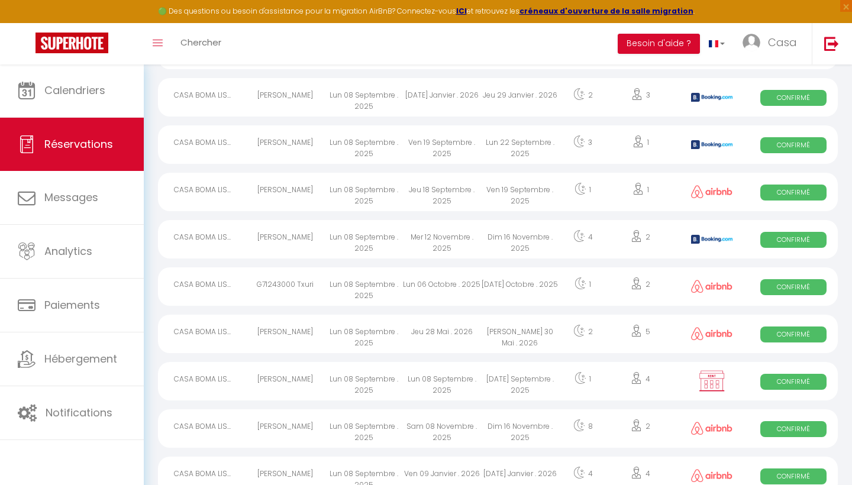
scroll to position [798, 0]
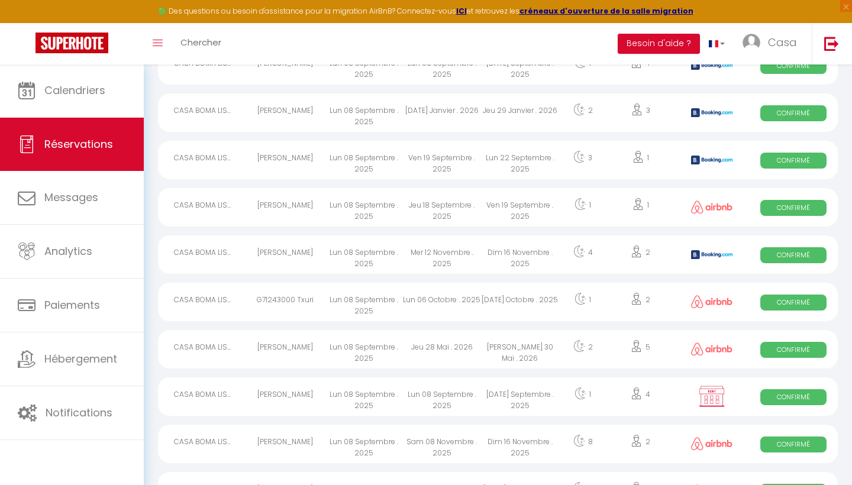
click at [501, 205] on div "Ven 19 Septembre . 2025" at bounding box center [520, 207] width 78 height 38
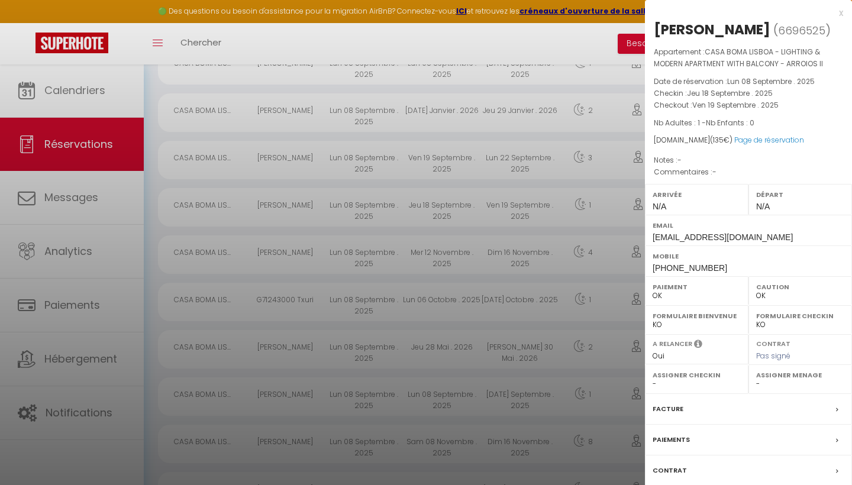
click at [839, 14] on div "x" at bounding box center [744, 13] width 198 height 14
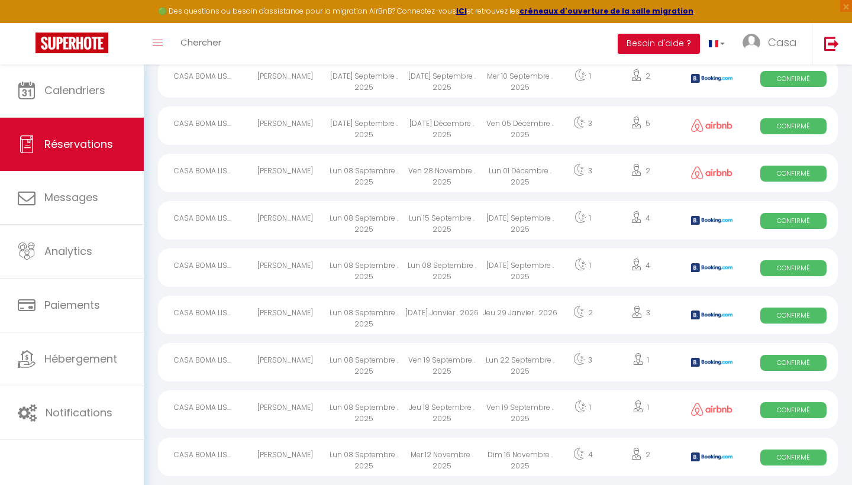
scroll to position [594, 0]
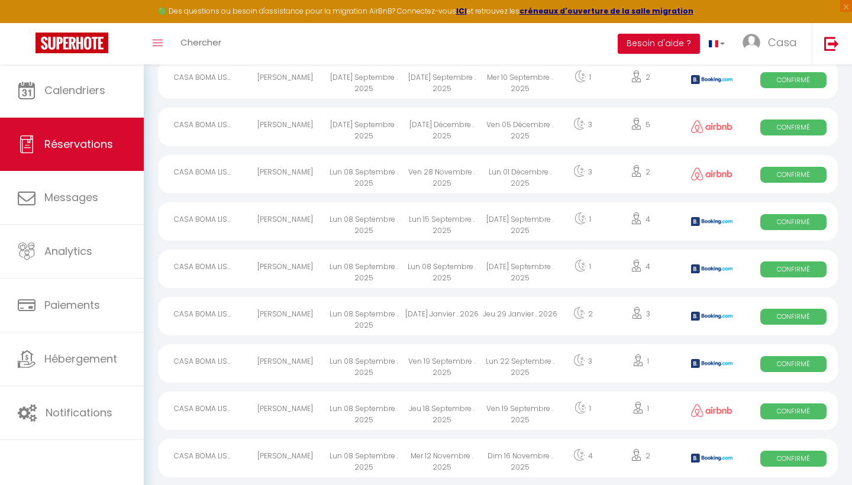
click at [507, 177] on div "Lun 01 Décembre . 2025" at bounding box center [520, 174] width 78 height 38
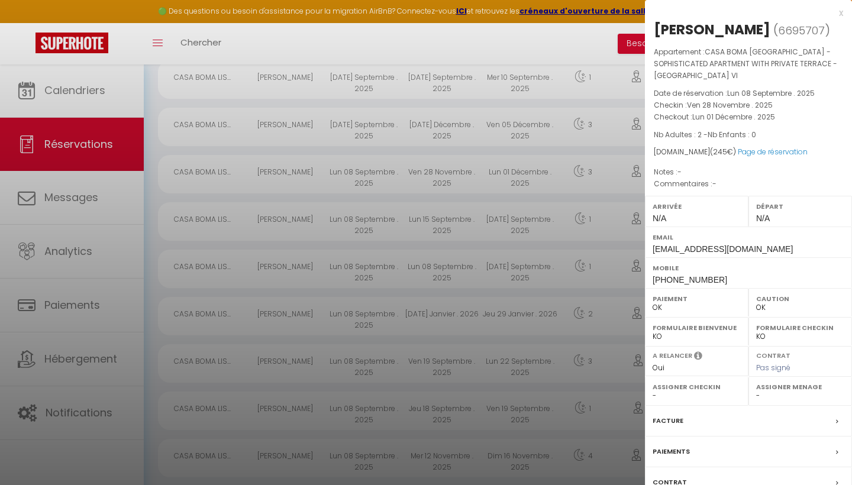
click at [838, 10] on div "x" at bounding box center [744, 13] width 198 height 14
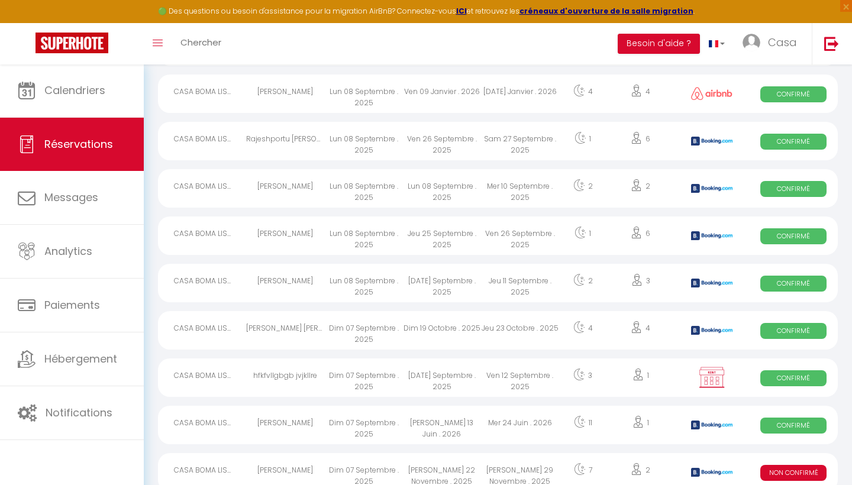
scroll to position [1199, 0]
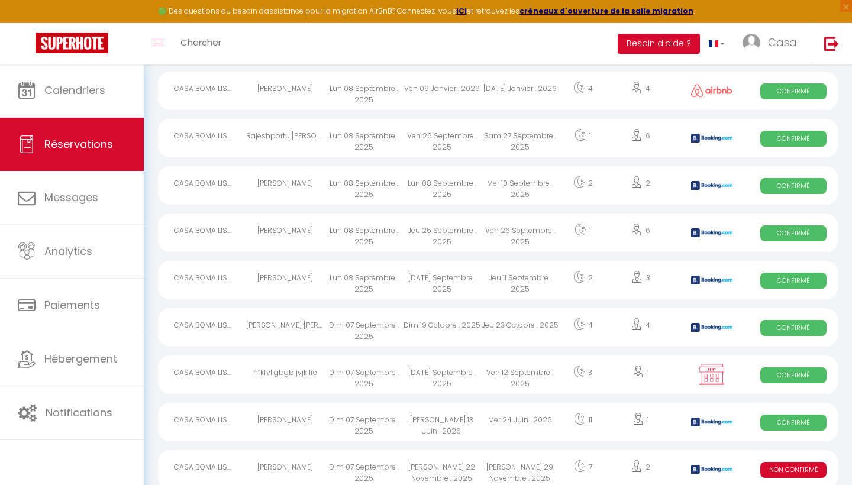
click at [526, 230] on div "Ven 26 Septembre . 2025" at bounding box center [520, 233] width 78 height 38
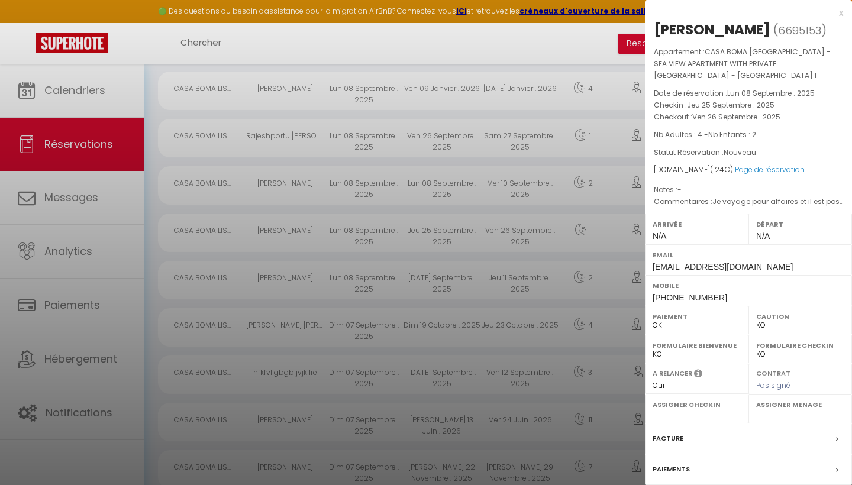
click at [841, 14] on div "x" at bounding box center [744, 13] width 198 height 14
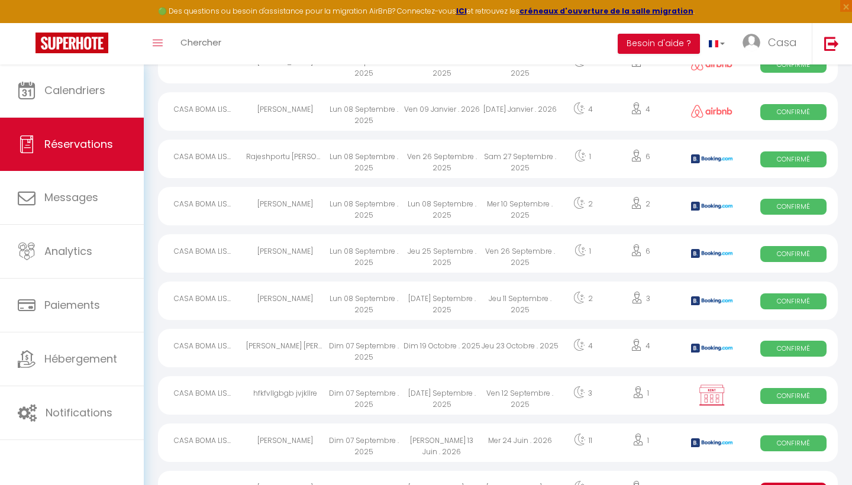
scroll to position [1147, 0]
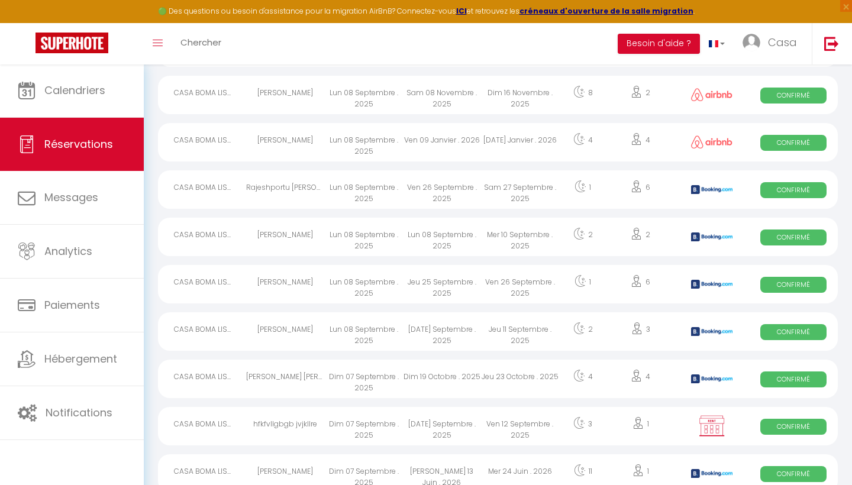
click at [542, 233] on div "Mer 10 Septembre . 2025" at bounding box center [520, 237] width 78 height 38
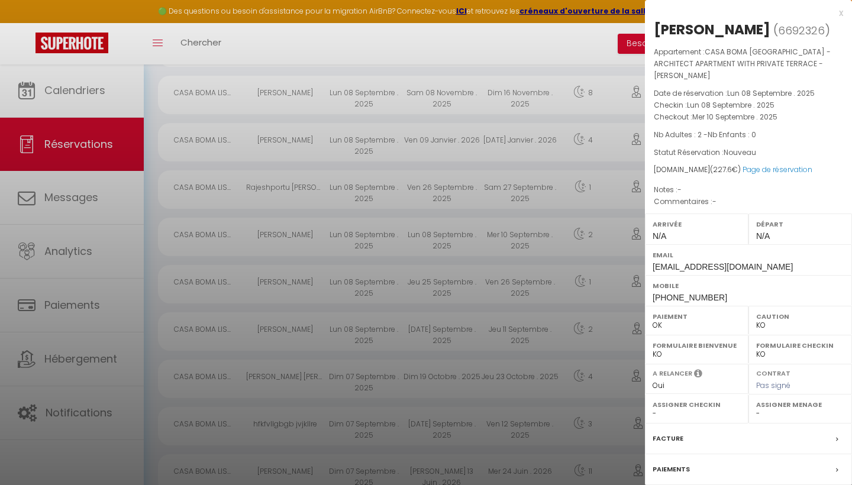
click at [841, 15] on div "x" at bounding box center [744, 13] width 198 height 14
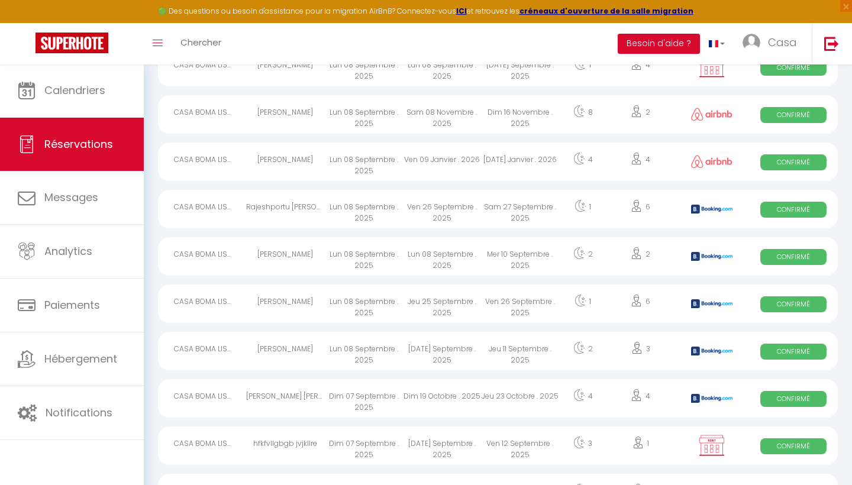
scroll to position [1112, 0]
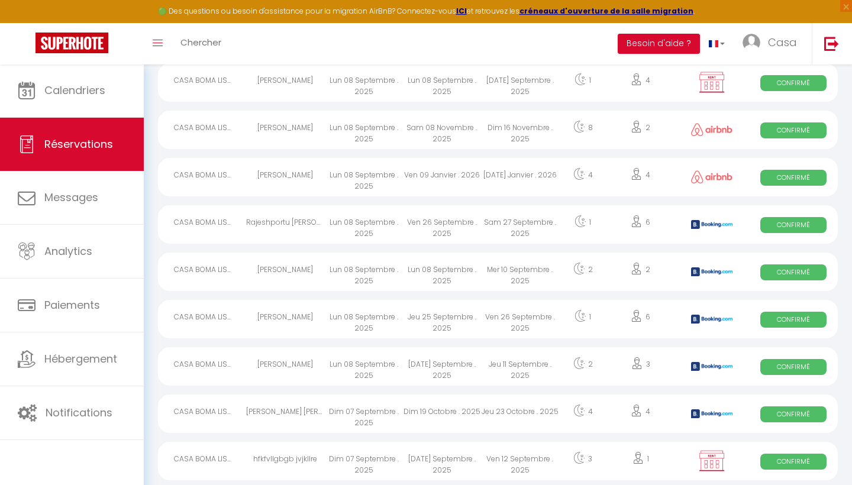
click at [533, 233] on div "Sam 27 Septembre . 2025" at bounding box center [520, 224] width 78 height 38
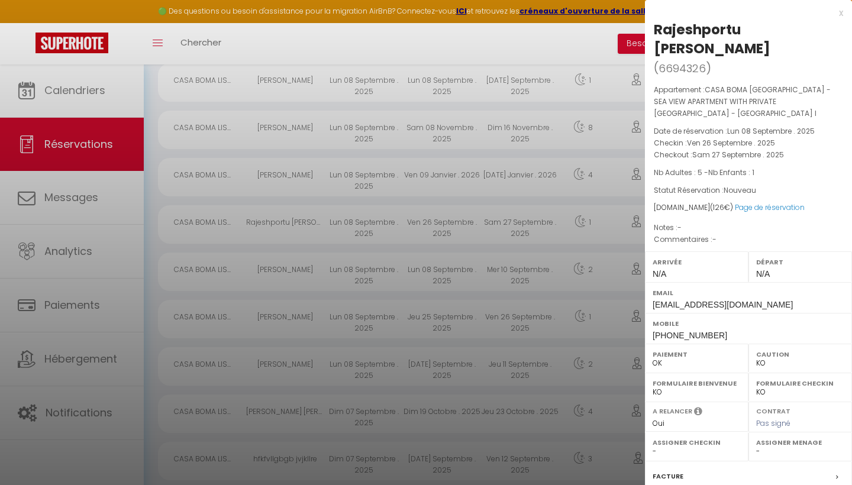
click at [838, 11] on div "x" at bounding box center [744, 13] width 198 height 14
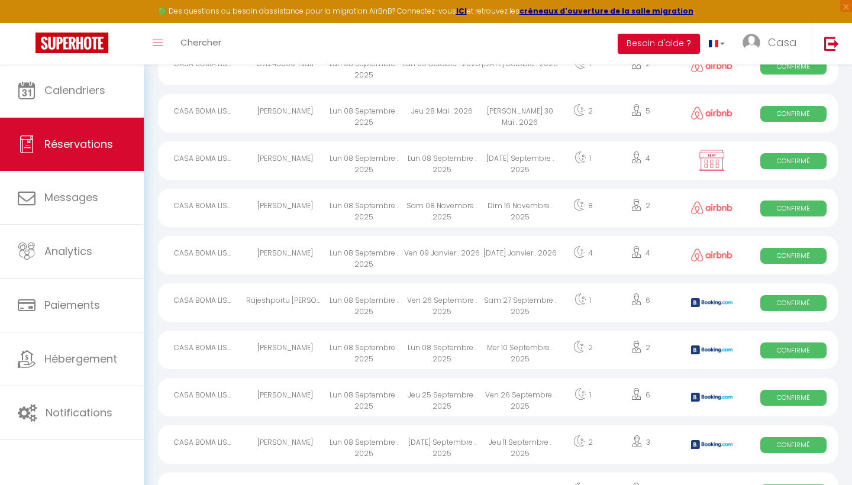
scroll to position [1012, 0]
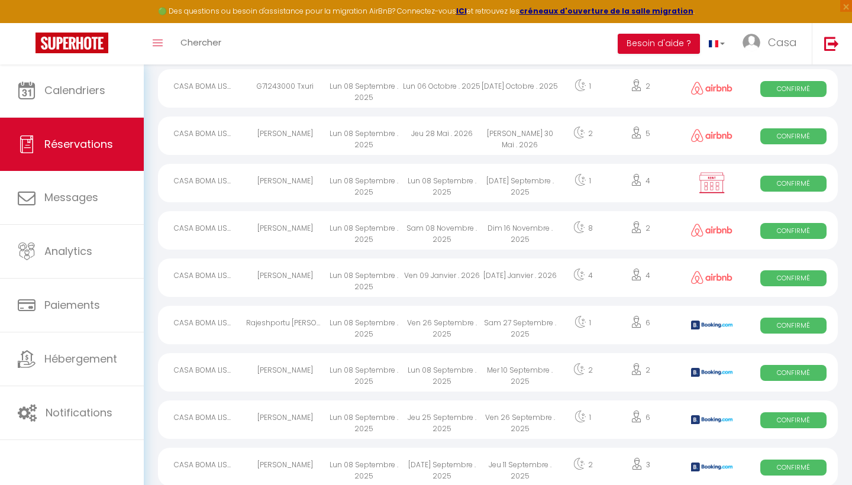
click at [522, 186] on div "[DATE] Septembre . 2025" at bounding box center [520, 183] width 78 height 38
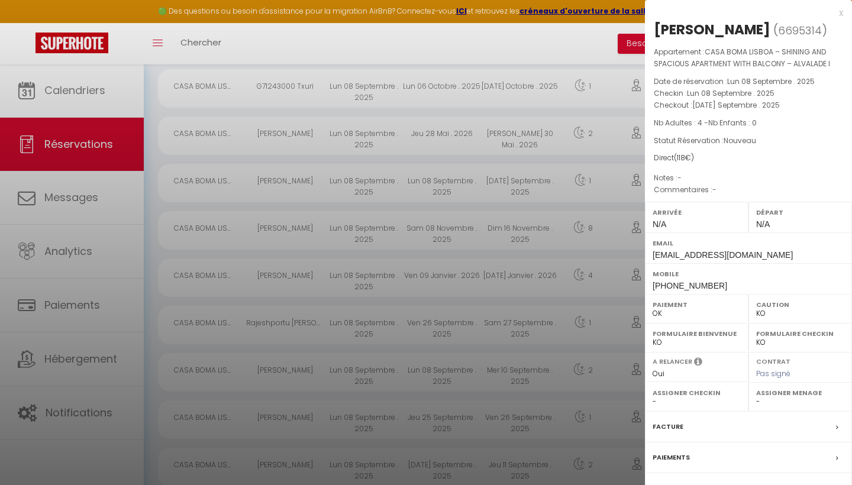
click at [841, 11] on div "x" at bounding box center [744, 13] width 198 height 14
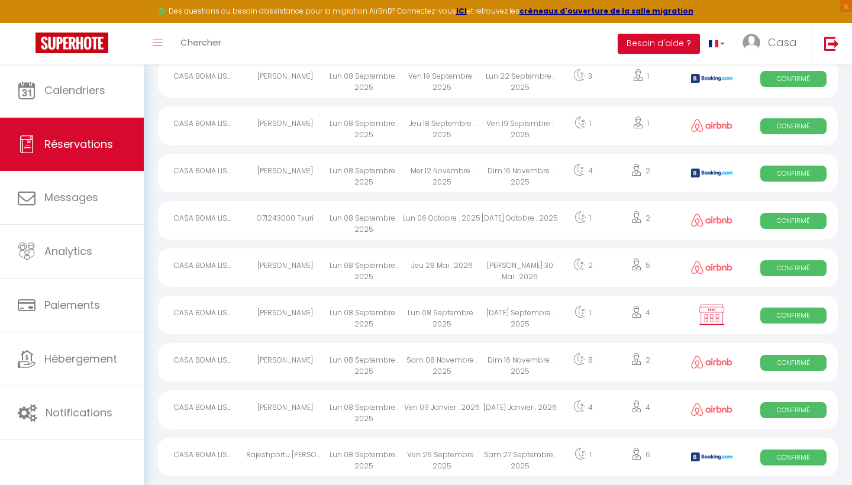
scroll to position [871, 0]
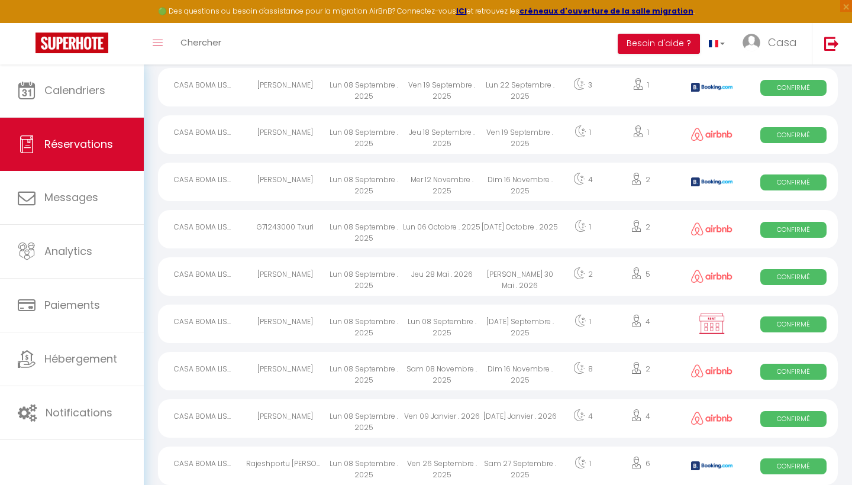
click at [517, 189] on div "Dim 16 Novembre . 2025" at bounding box center [520, 182] width 78 height 38
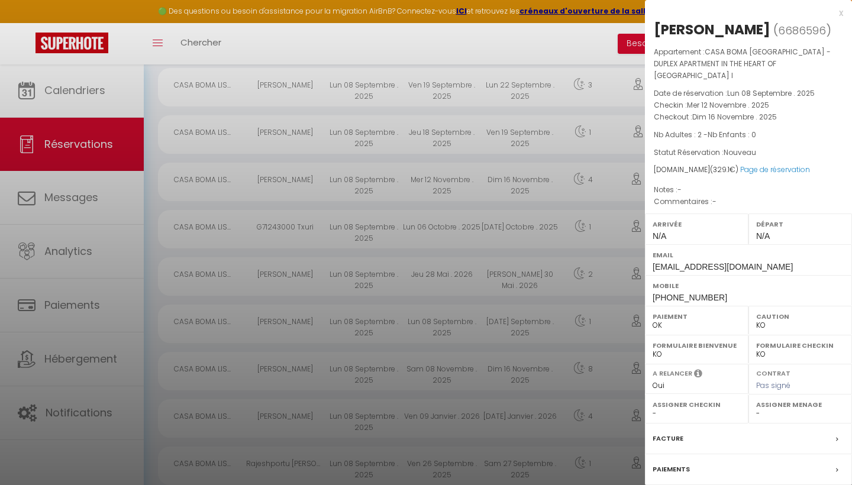
click at [843, 11] on div "x" at bounding box center [744, 13] width 198 height 14
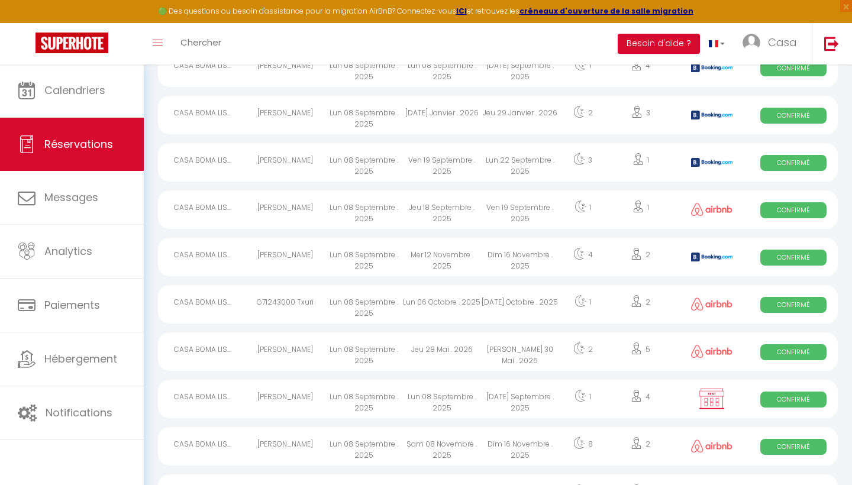
scroll to position [790, 0]
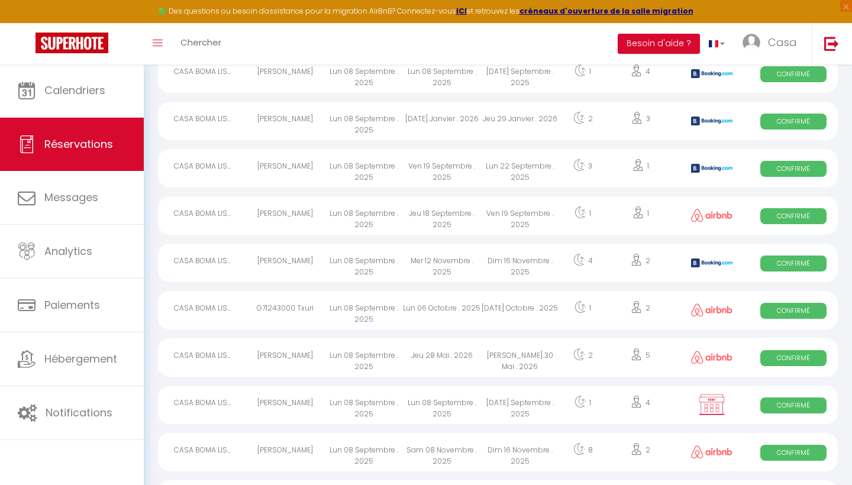
click at [529, 172] on div "Lun 22 Septembre . 2025" at bounding box center [520, 168] width 78 height 38
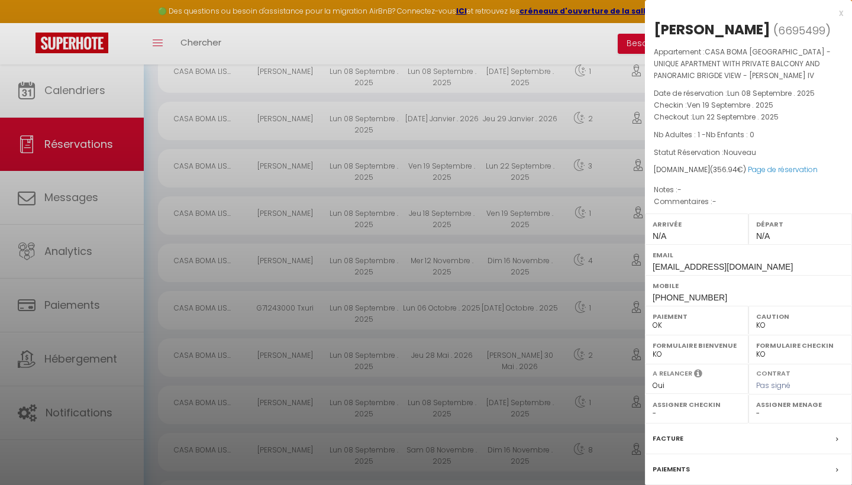
click at [841, 13] on div "x" at bounding box center [744, 13] width 198 height 14
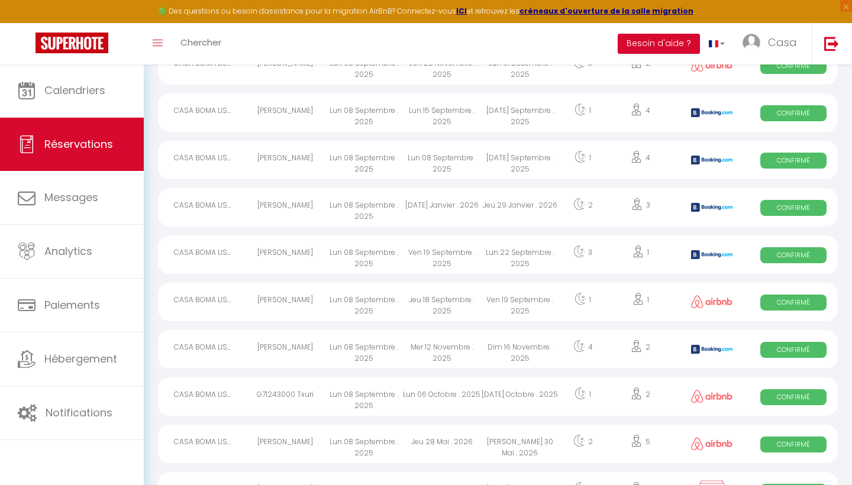
scroll to position [694, 0]
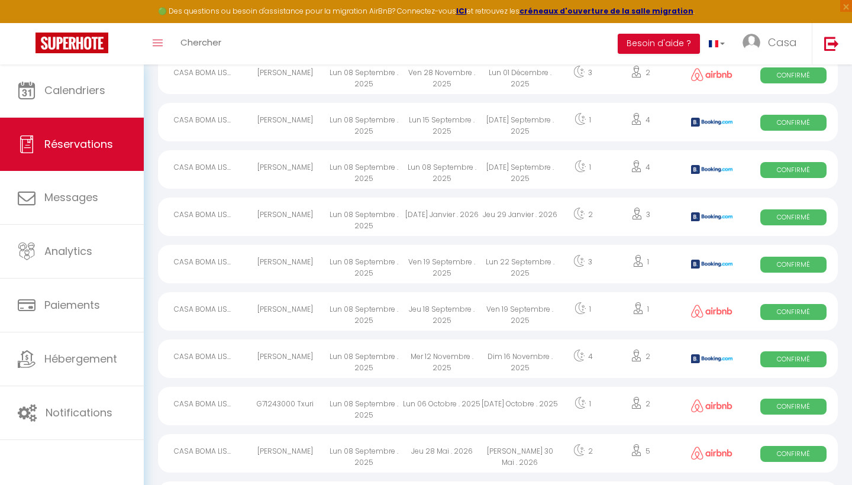
click at [520, 217] on div "Jeu 29 Janvier . 2026" at bounding box center [520, 217] width 78 height 38
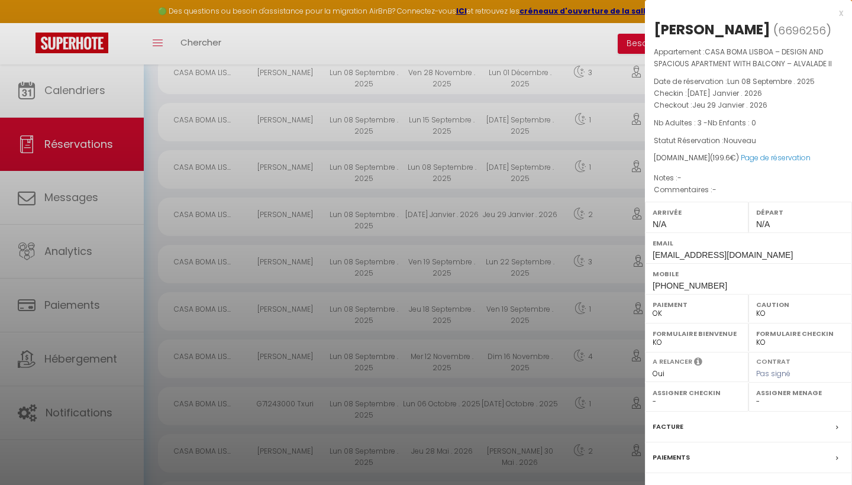
click at [841, 12] on div "x" at bounding box center [744, 13] width 198 height 14
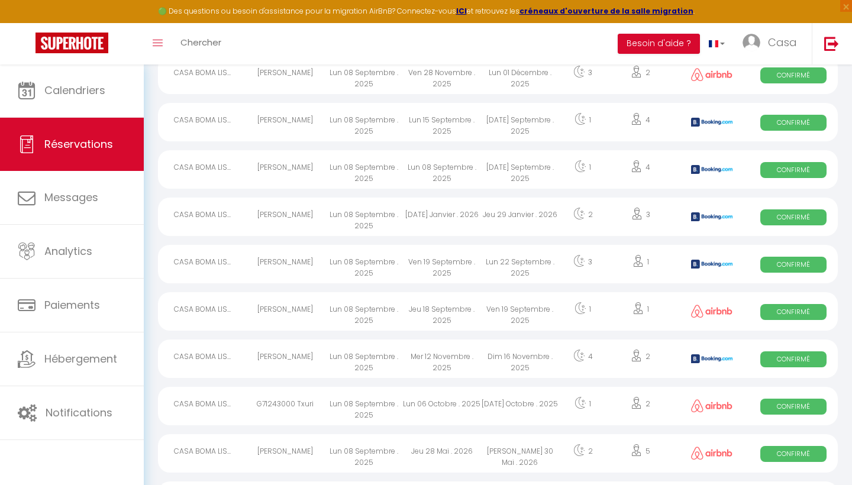
scroll to position [657, 0]
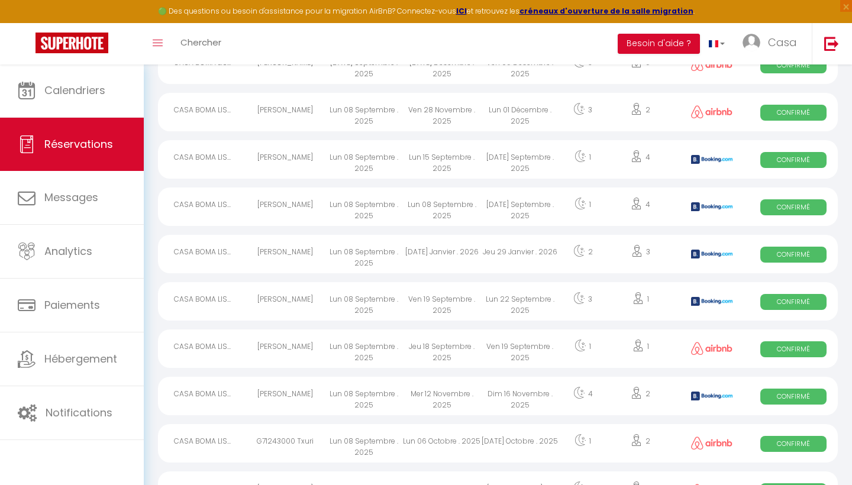
click at [524, 202] on div "[DATE] Septembre . 2025" at bounding box center [520, 207] width 78 height 38
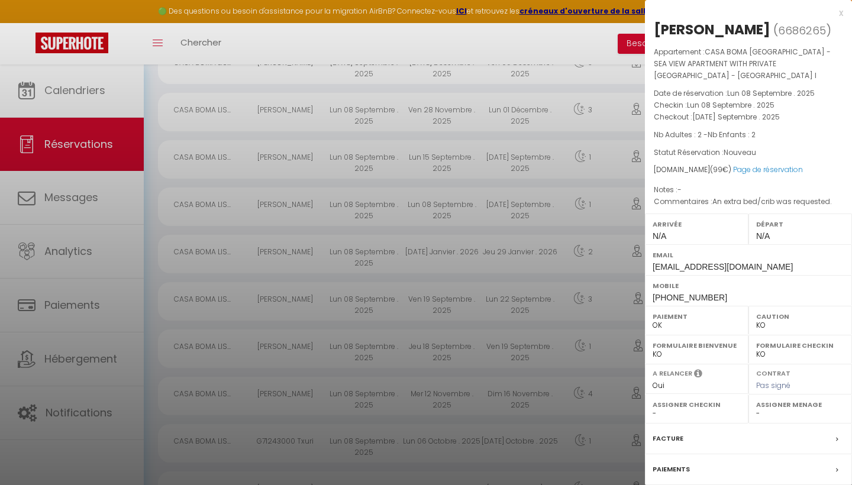
click at [840, 12] on div "x" at bounding box center [744, 13] width 198 height 14
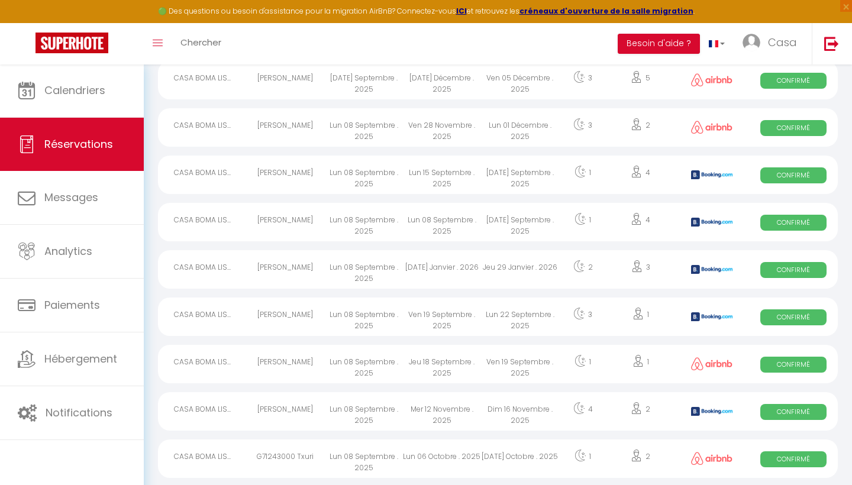
scroll to position [628, 0]
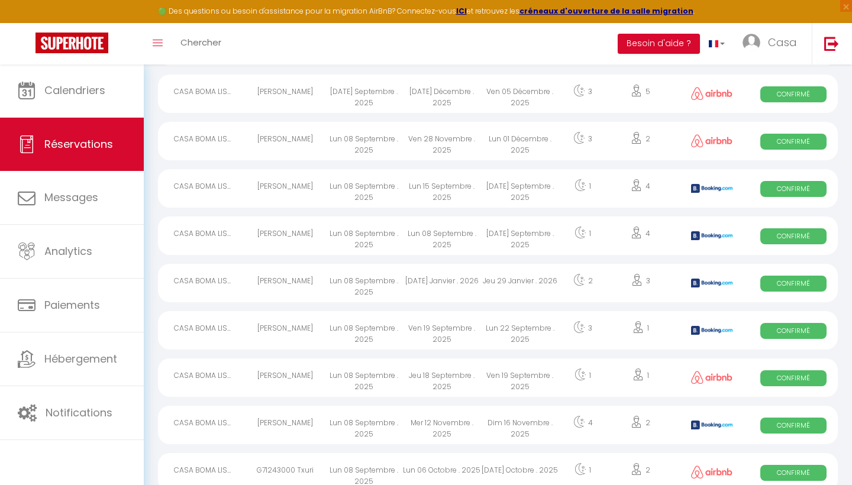
click at [551, 191] on div "[DATE] Septembre . 2025" at bounding box center [520, 188] width 78 height 38
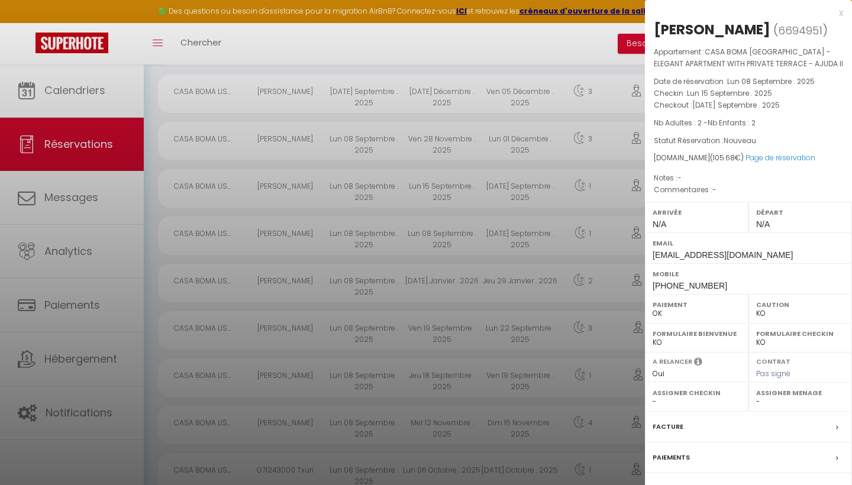
click at [842, 15] on div "x" at bounding box center [744, 13] width 198 height 14
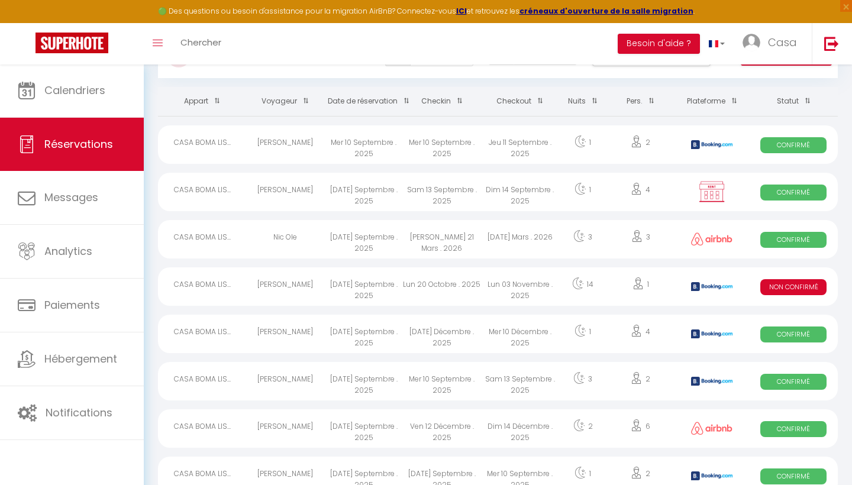
scroll to position [34, 0]
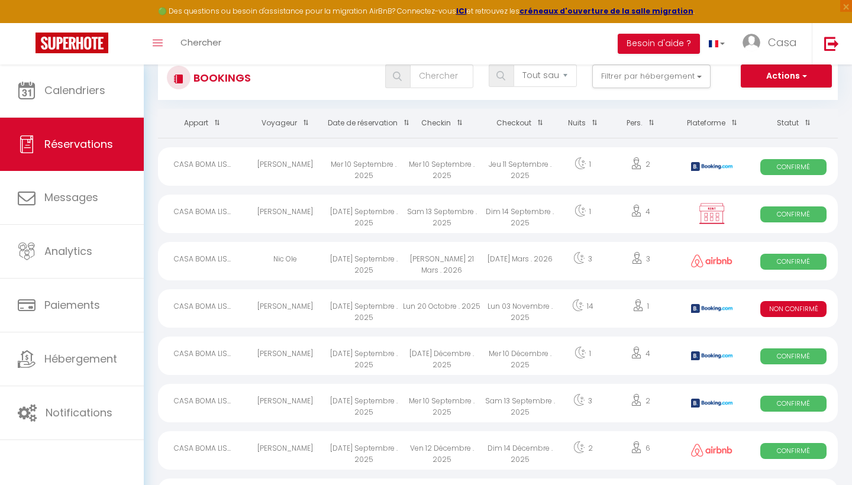
click at [506, 224] on div "Dim 14 Septembre . 2025" at bounding box center [520, 214] width 78 height 38
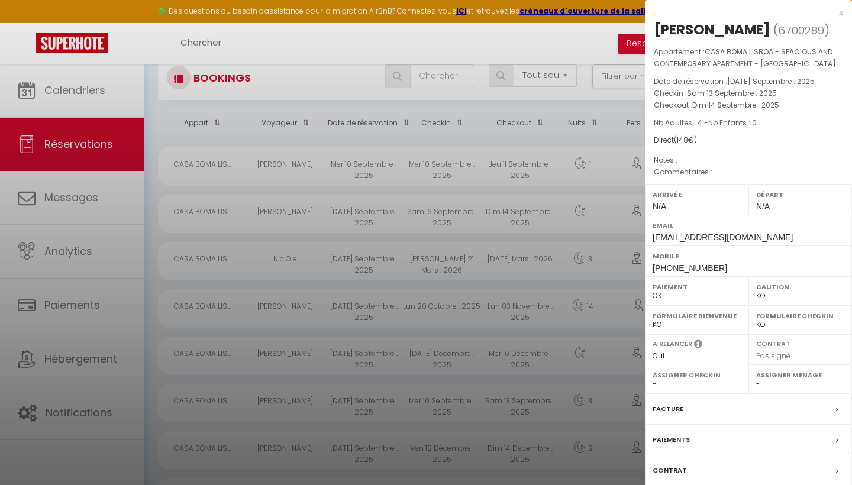
click at [841, 12] on div "x" at bounding box center [744, 13] width 198 height 14
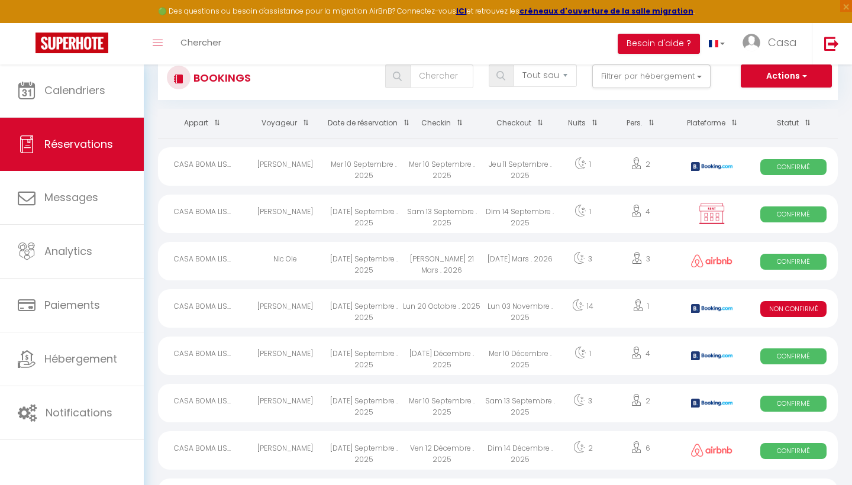
click at [504, 169] on div "Jeu 11 Septembre . 2025" at bounding box center [520, 166] width 78 height 38
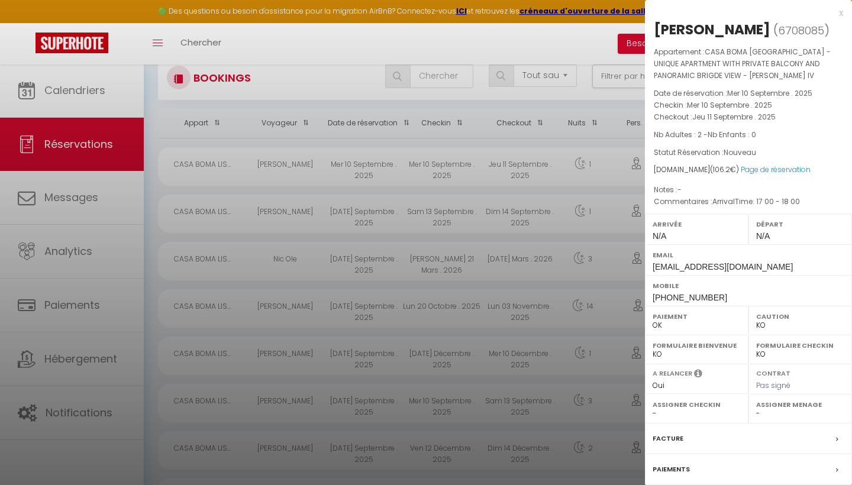
click at [841, 13] on div "x" at bounding box center [744, 13] width 198 height 14
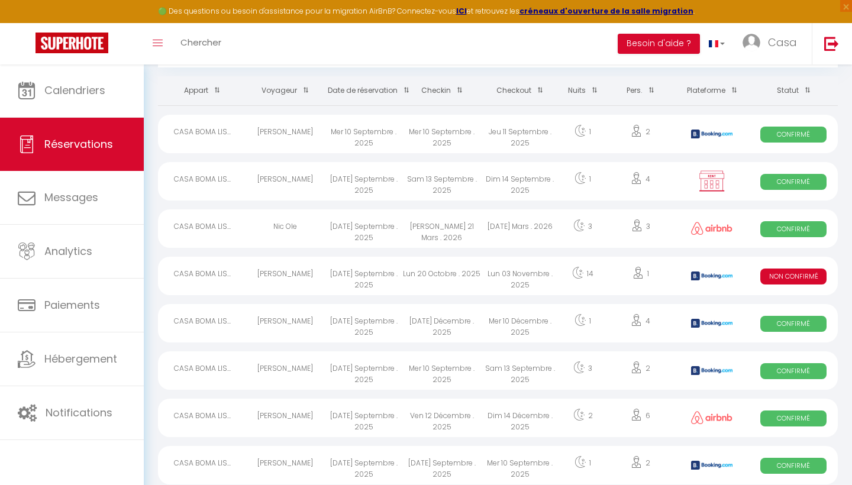
scroll to position [80, 0]
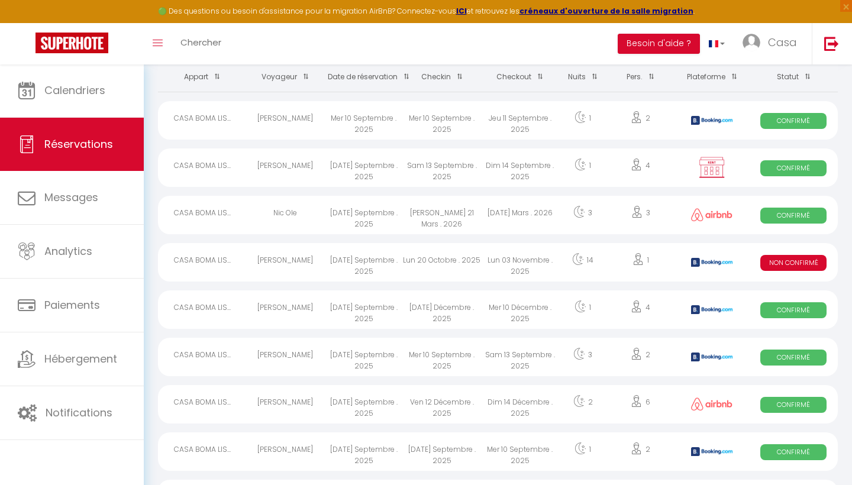
click at [498, 303] on div "Mer 10 Décembre . 2025" at bounding box center [520, 310] width 78 height 38
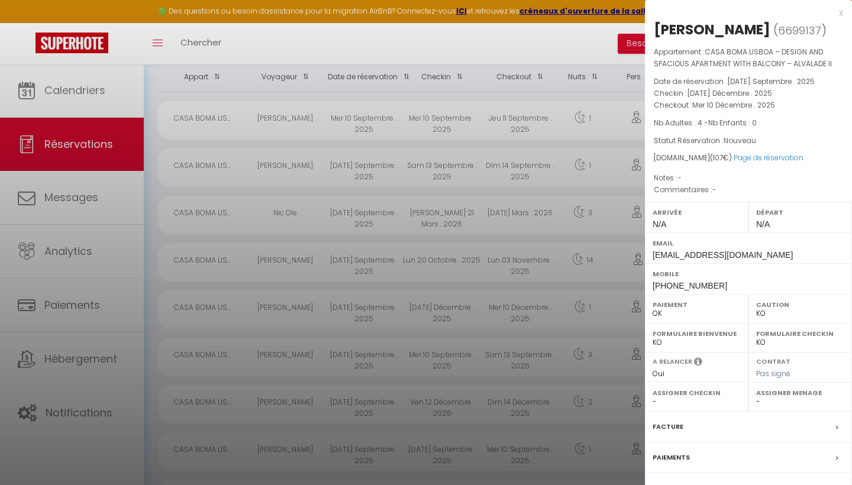
click at [840, 10] on div "x" at bounding box center [744, 13] width 198 height 14
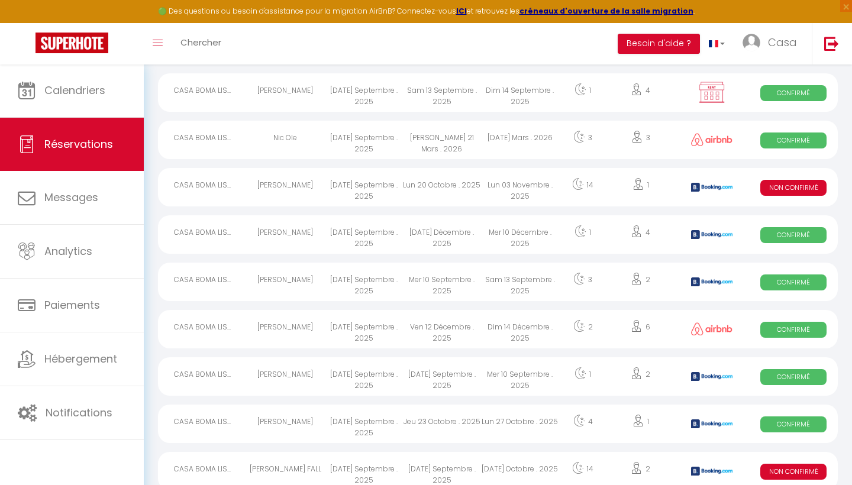
scroll to position [156, 0]
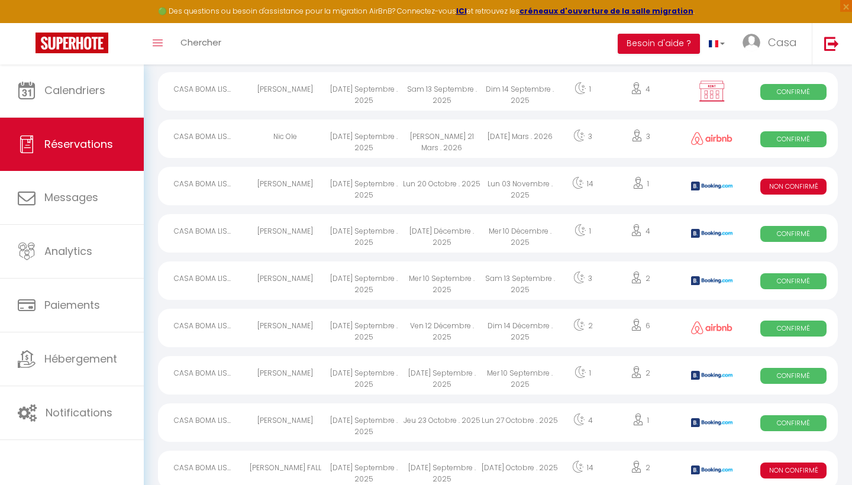
click at [541, 243] on div "Mer 10 Décembre . 2025" at bounding box center [520, 233] width 78 height 38
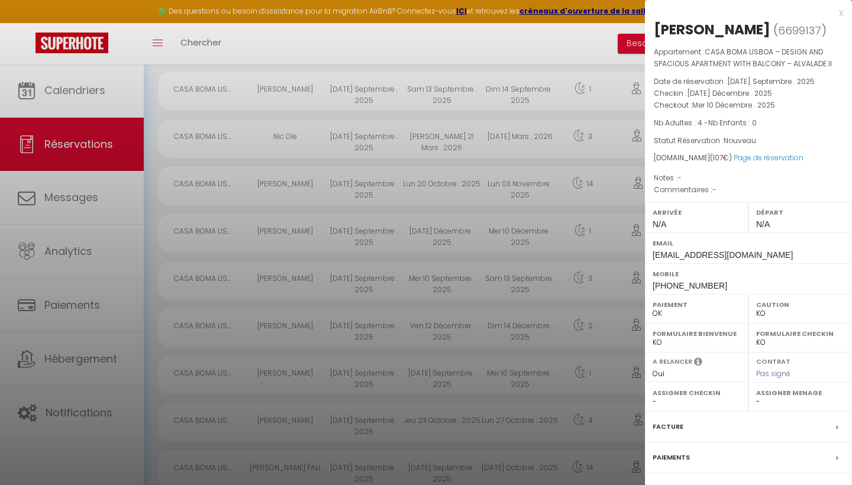
click at [841, 12] on div "x" at bounding box center [744, 13] width 198 height 14
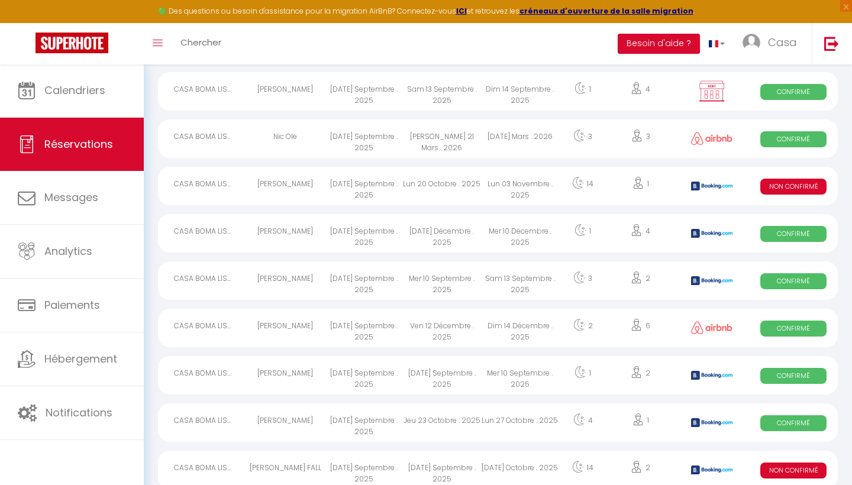
click at [528, 278] on div "Sam 13 Septembre . 2025" at bounding box center [520, 281] width 78 height 38
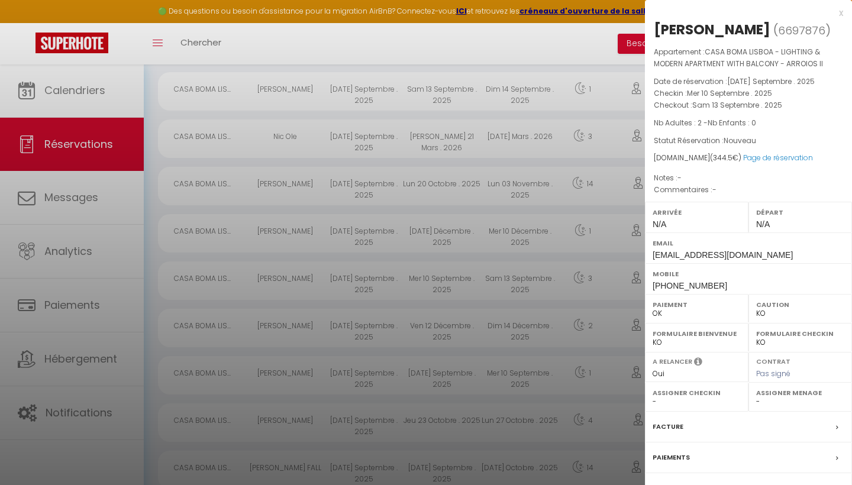
click at [841, 14] on div "x" at bounding box center [744, 13] width 198 height 14
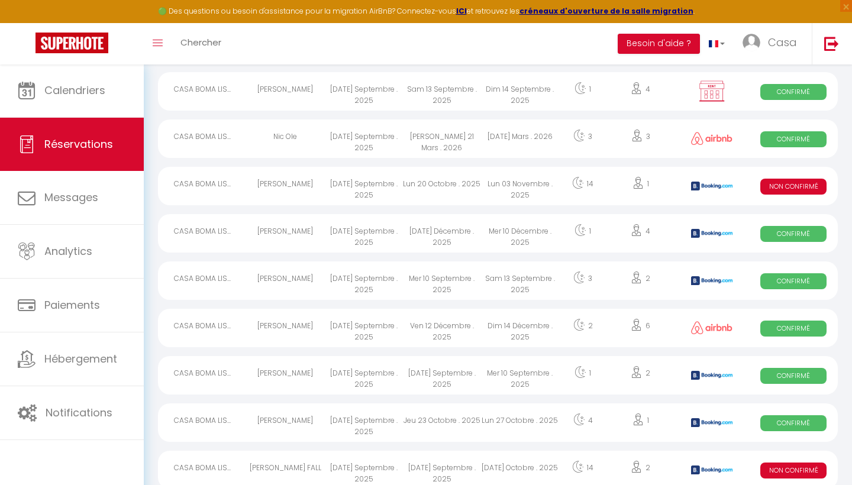
click at [523, 375] on div "Mer 10 Septembre . 2025" at bounding box center [520, 375] width 78 height 38
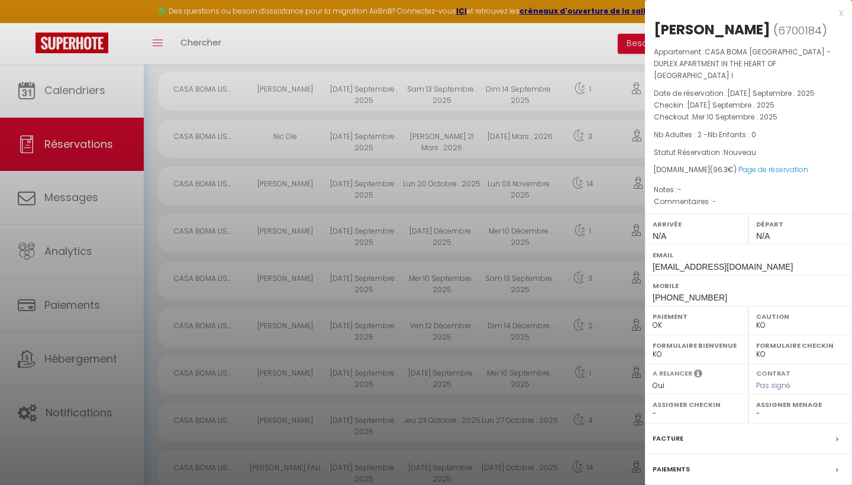
click at [841, 11] on div "x" at bounding box center [744, 13] width 198 height 14
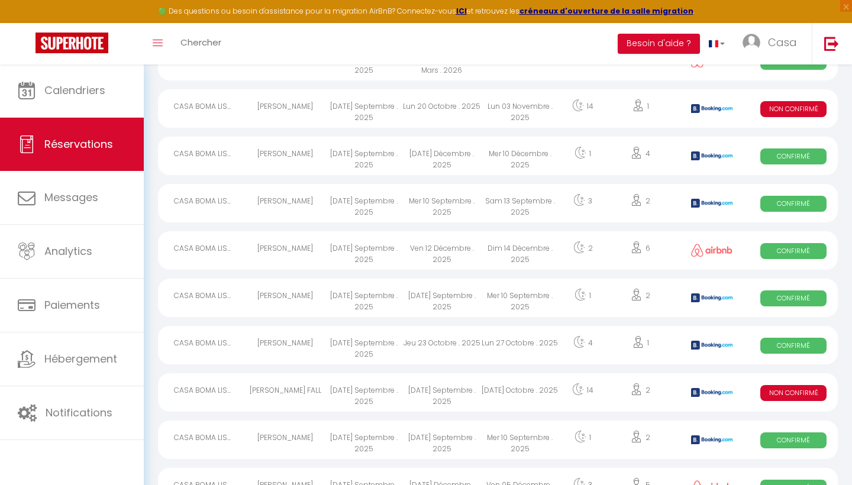
scroll to position [236, 0]
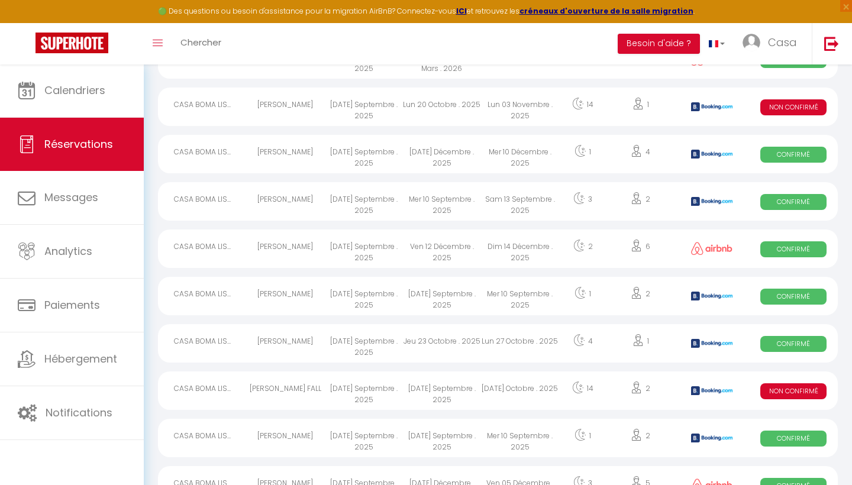
click at [520, 340] on div "Lun 27 Octobre . 2025" at bounding box center [520, 343] width 78 height 38
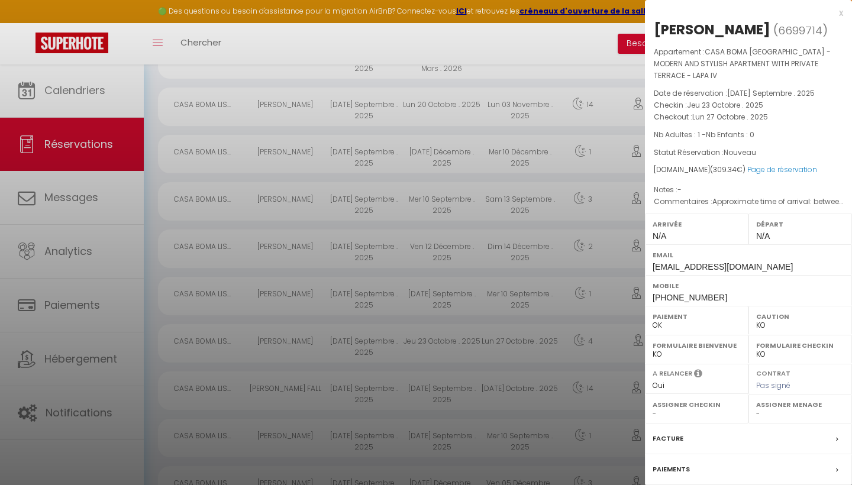
click at [841, 9] on div "x" at bounding box center [744, 13] width 198 height 14
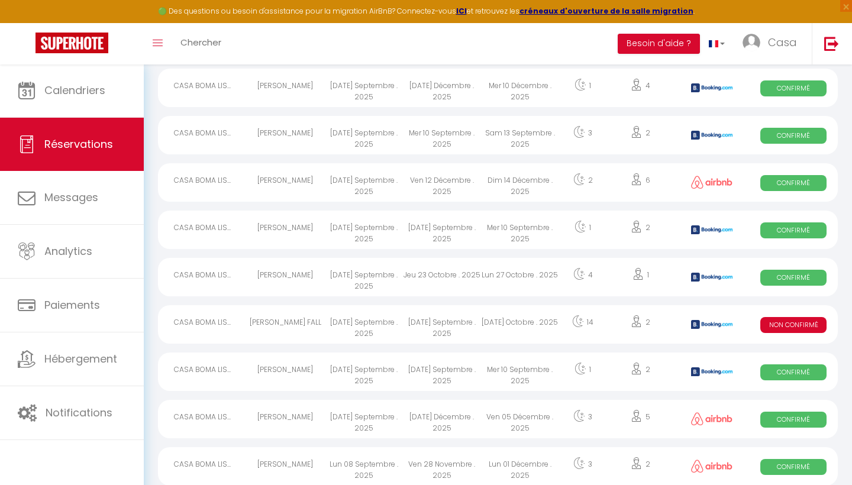
scroll to position [332, 0]
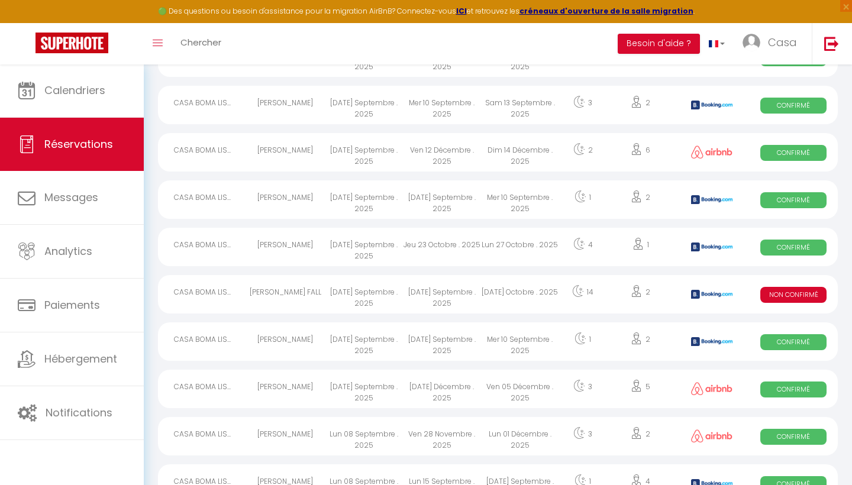
click at [518, 339] on div "Mer 10 Septembre . 2025" at bounding box center [520, 342] width 78 height 38
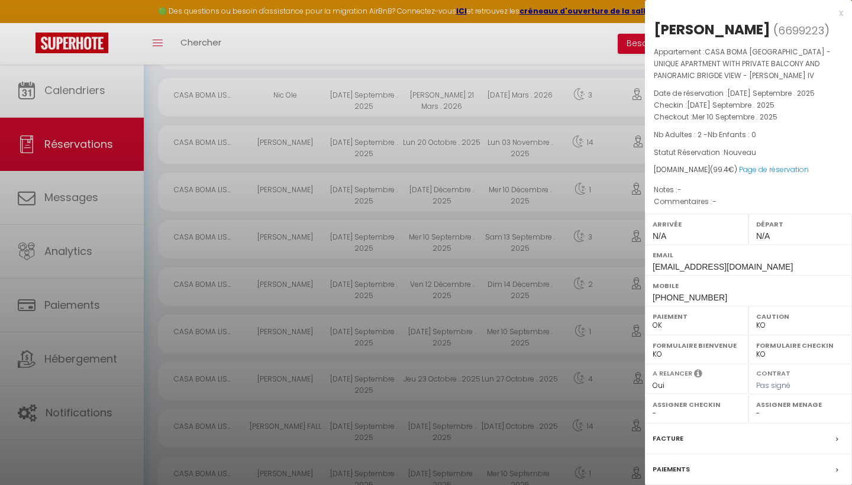
scroll to position [0, 0]
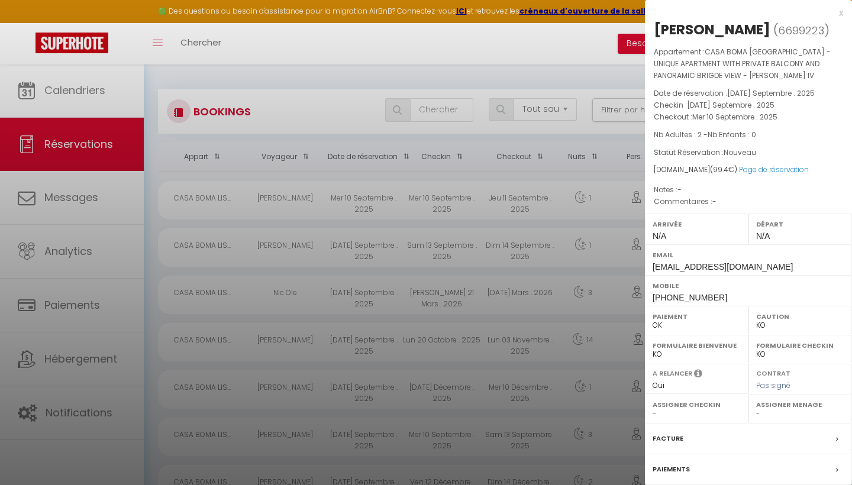
click at [842, 15] on div "x" at bounding box center [744, 13] width 198 height 14
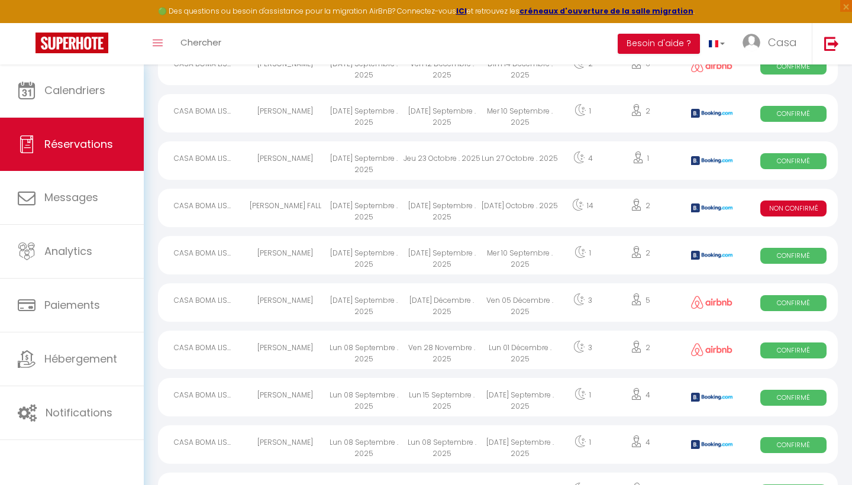
scroll to position [416, 0]
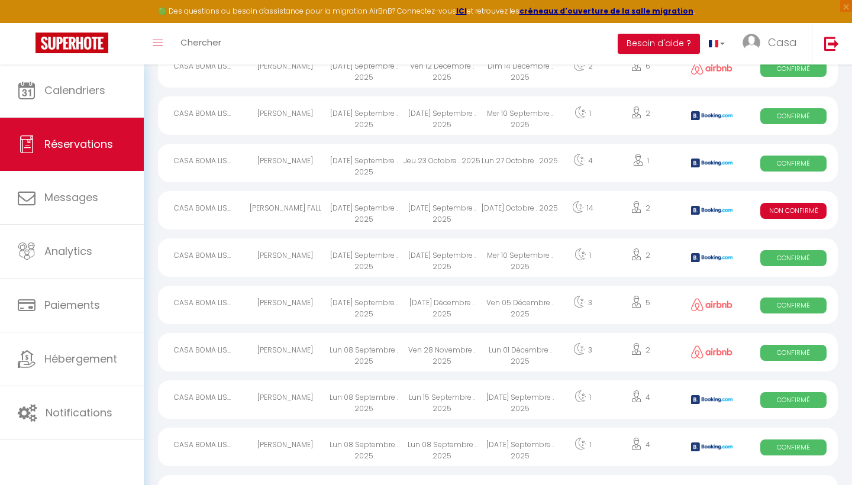
click at [535, 150] on div "Lun 27 Octobre . 2025" at bounding box center [520, 163] width 78 height 38
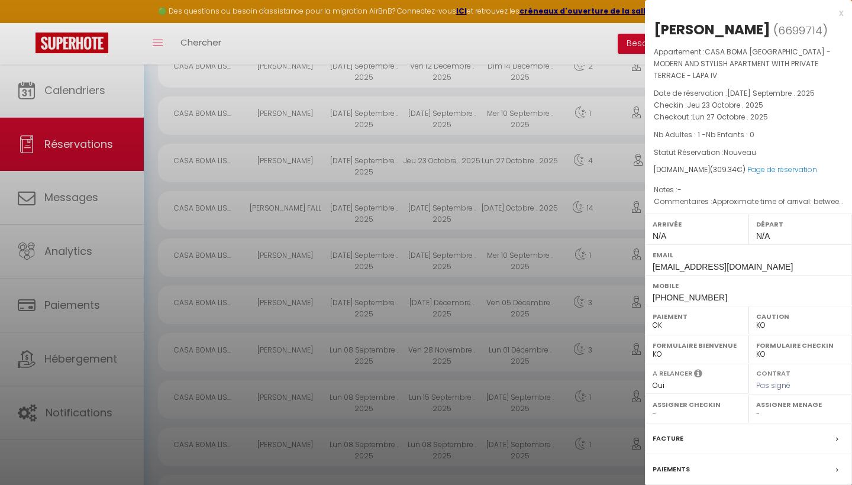
click at [839, 16] on div "x" at bounding box center [744, 13] width 198 height 14
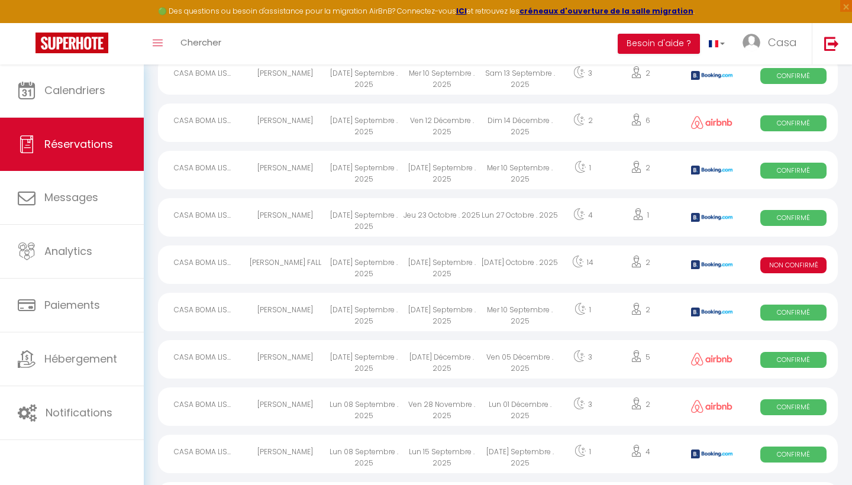
scroll to position [357, 0]
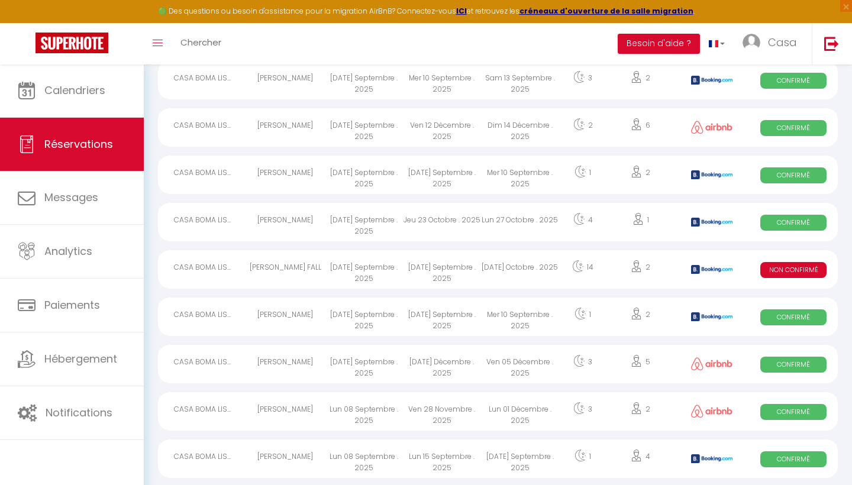
click at [535, 168] on div "Mer 10 Septembre . 2025" at bounding box center [520, 175] width 78 height 38
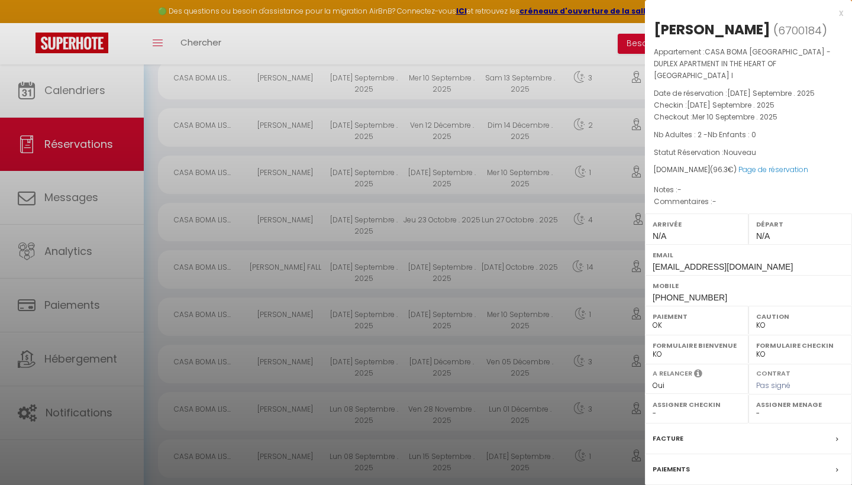
click at [839, 12] on div "x" at bounding box center [744, 13] width 198 height 14
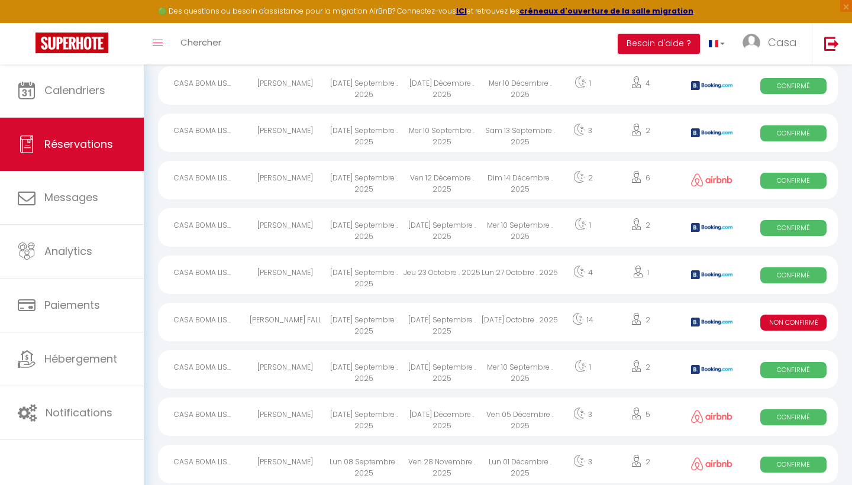
scroll to position [269, 0]
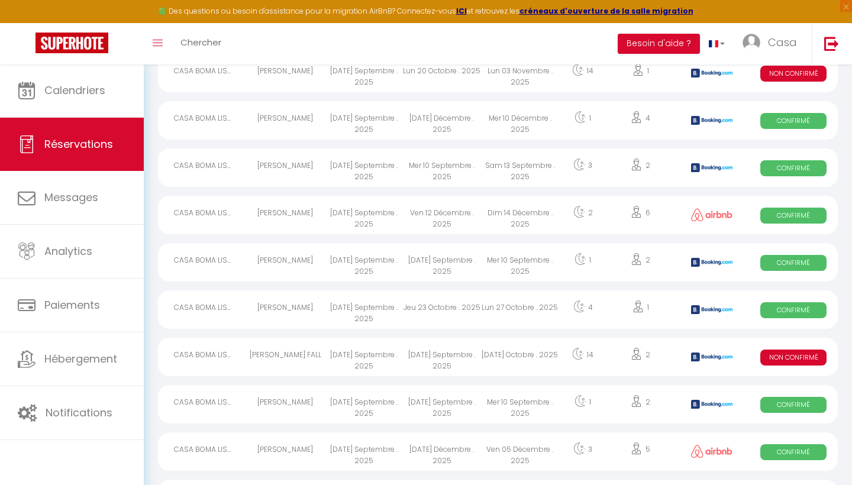
click at [523, 165] on div "Sam 13 Septembre . 2025" at bounding box center [520, 168] width 78 height 38
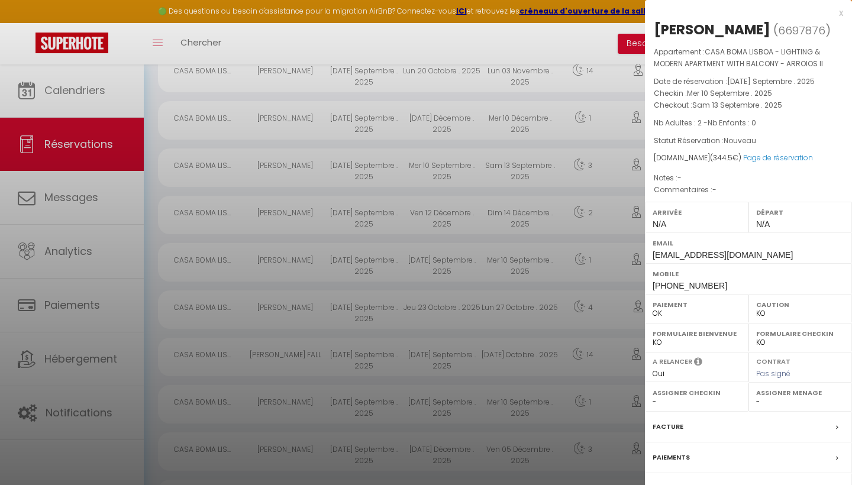
click at [839, 9] on div "x" at bounding box center [744, 13] width 198 height 14
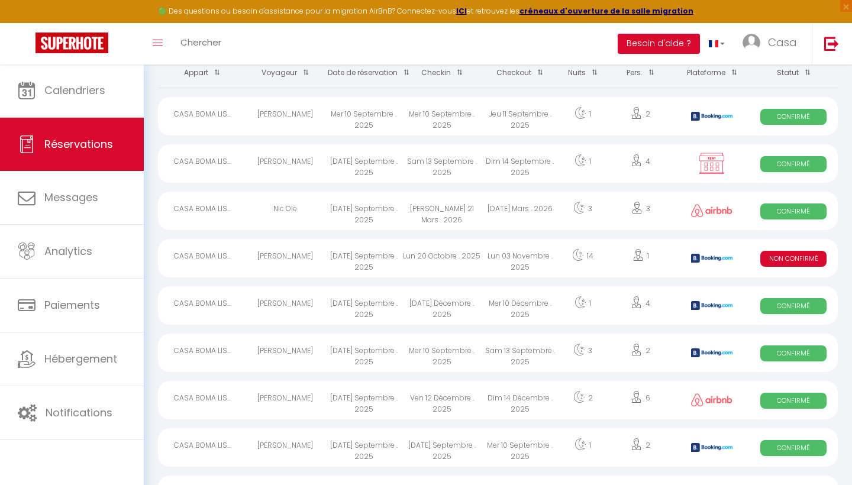
scroll to position [82, 0]
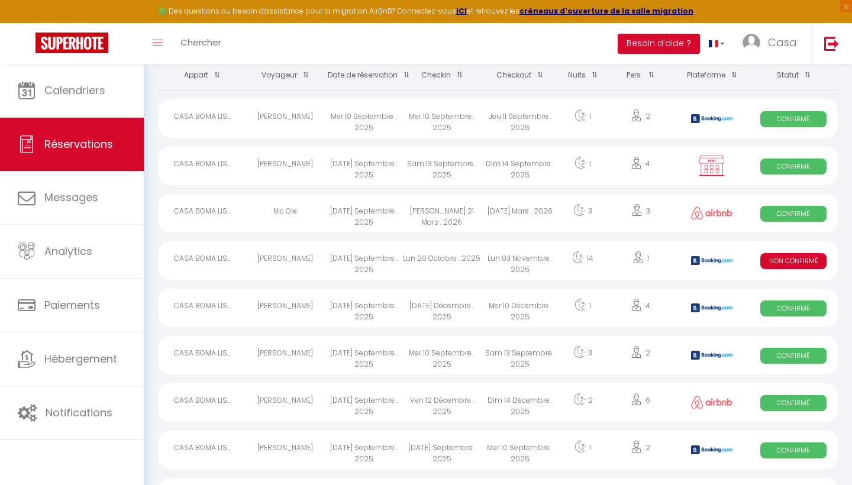
click at [497, 167] on div "Dim 14 Septembre . 2025" at bounding box center [520, 166] width 78 height 38
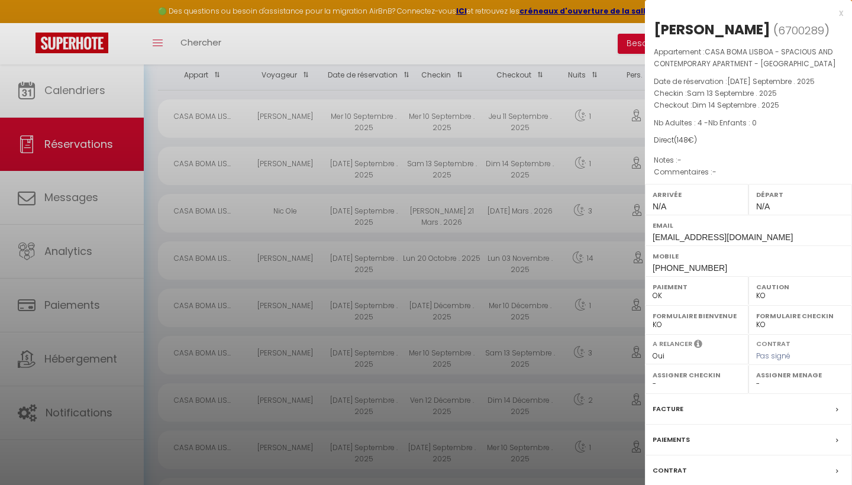
click at [843, 12] on div "x" at bounding box center [744, 13] width 198 height 14
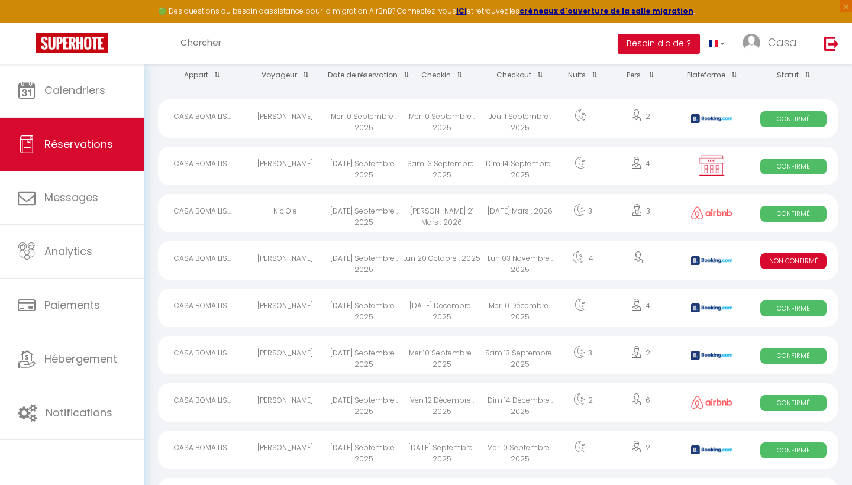
click at [509, 220] on div "[DATE] Mars . 2026" at bounding box center [520, 213] width 78 height 38
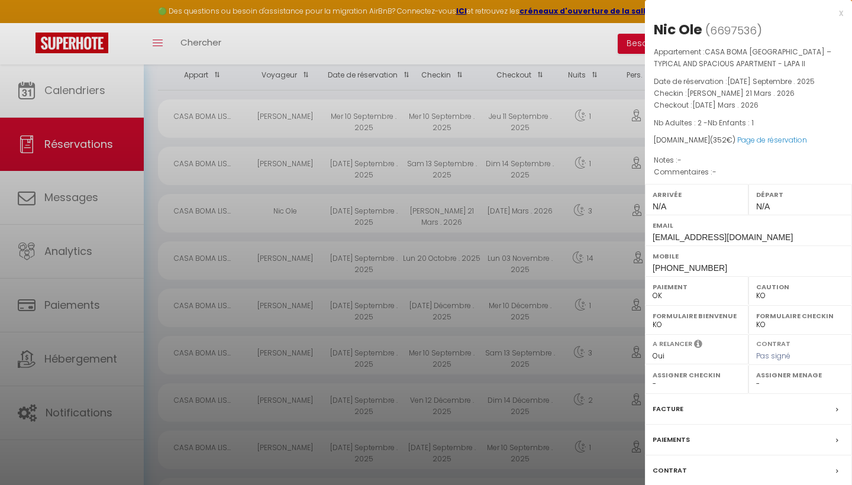
click at [840, 15] on div "x" at bounding box center [744, 13] width 198 height 14
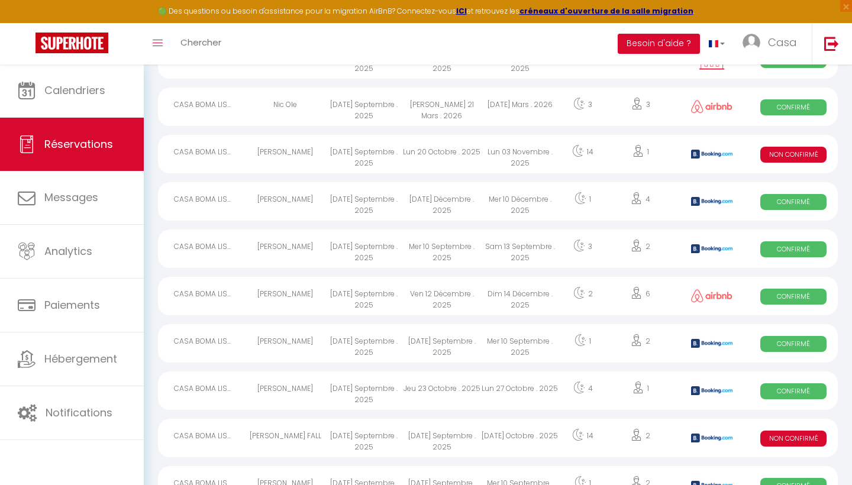
scroll to position [202, 0]
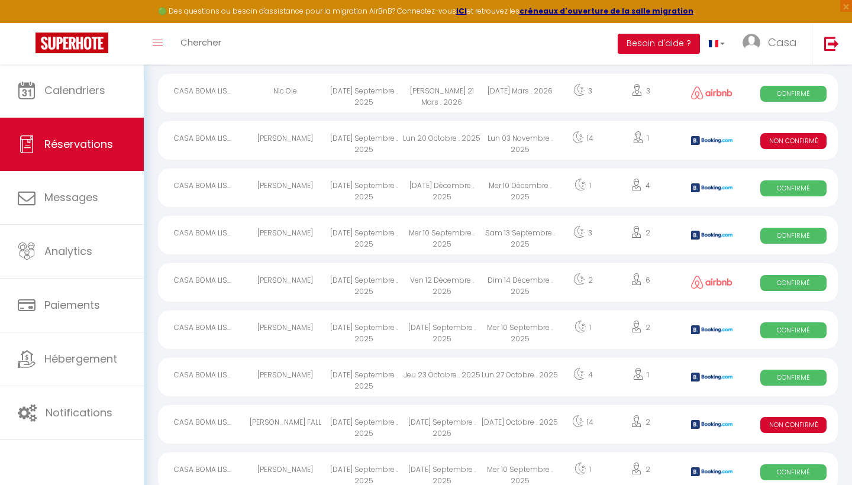
click at [483, 286] on div "Dim 14 Décembre . 2025" at bounding box center [520, 282] width 78 height 38
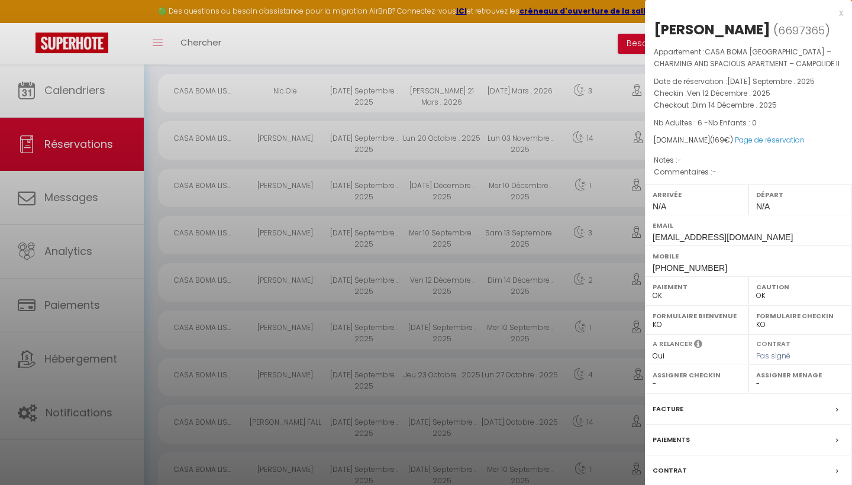
click at [839, 18] on div "x" at bounding box center [744, 13] width 198 height 14
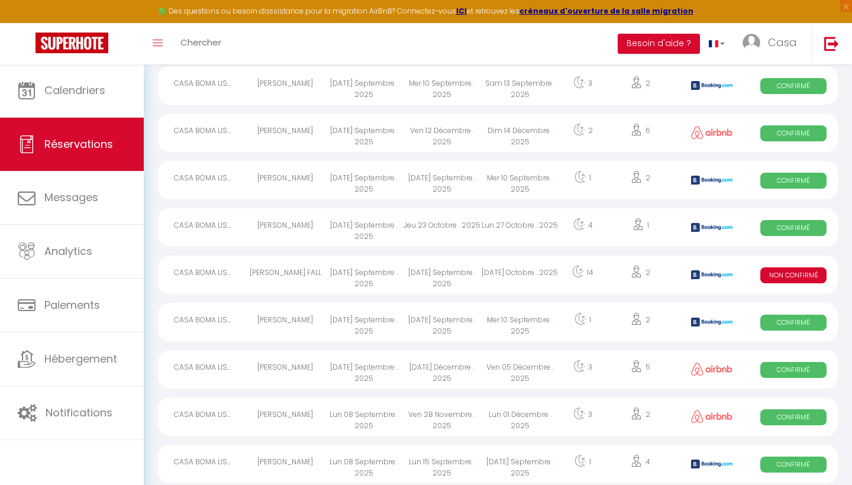
scroll to position [476, 0]
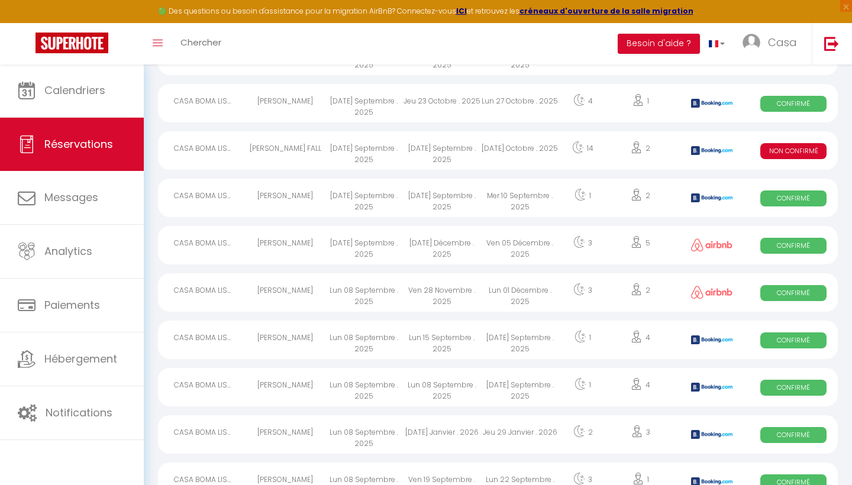
click at [521, 244] on div "Ven 05 Décembre . 2025" at bounding box center [520, 245] width 78 height 38
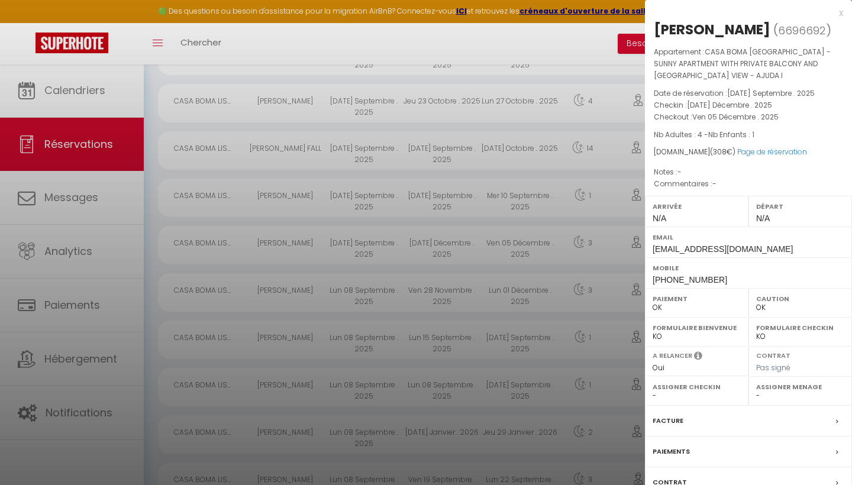
click at [842, 10] on div "x" at bounding box center [744, 13] width 198 height 14
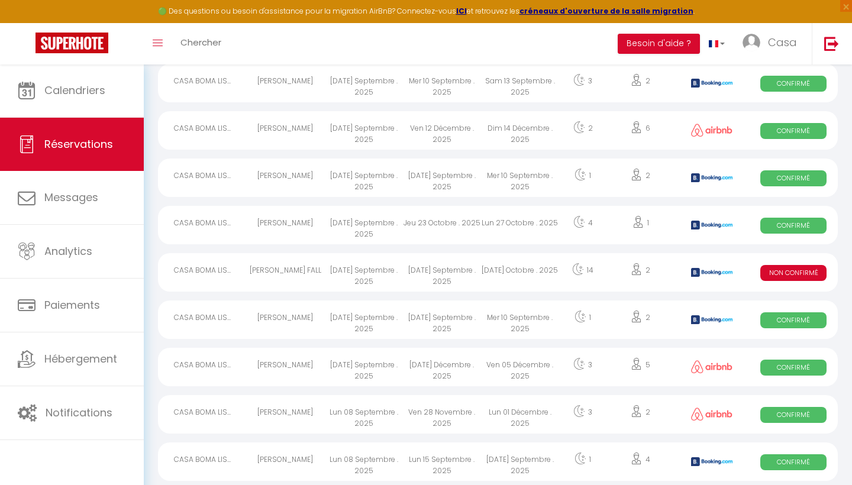
scroll to position [349, 0]
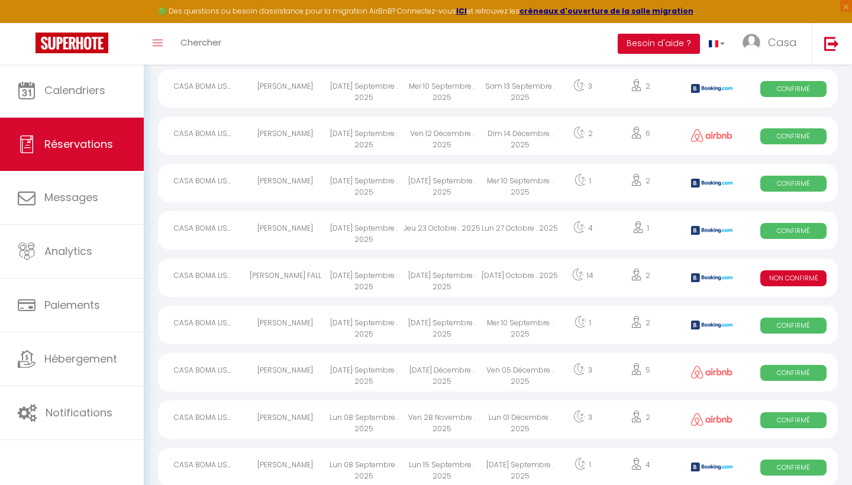
click at [513, 331] on div "Mer 10 Septembre . 2025" at bounding box center [520, 325] width 78 height 38
select select "KO"
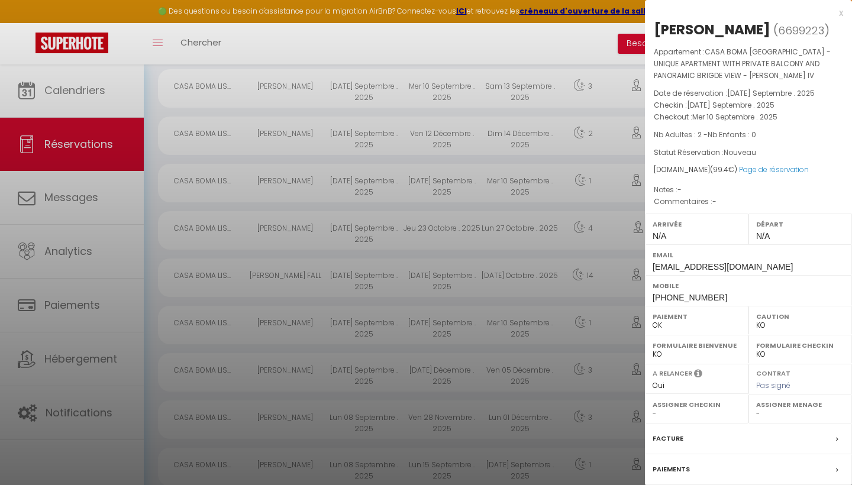
click at [840, 11] on div "x" at bounding box center [744, 13] width 198 height 14
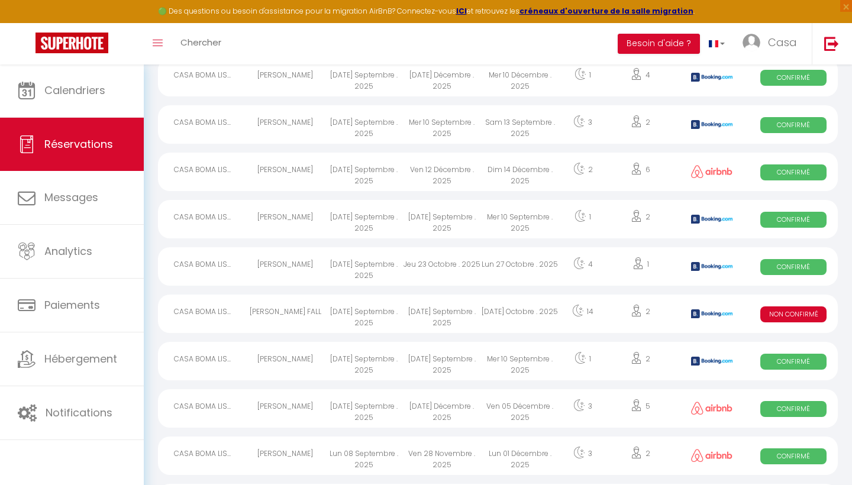
scroll to position [297, 0]
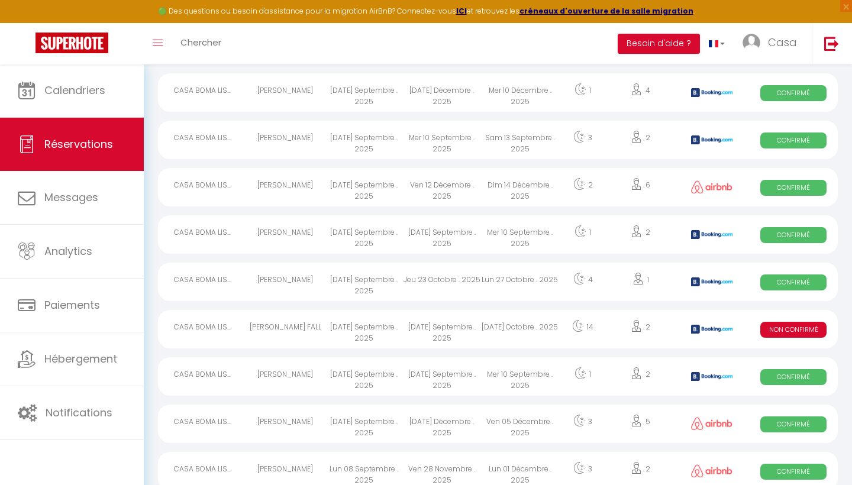
click at [504, 284] on div "Lun 27 Octobre . 2025" at bounding box center [520, 282] width 78 height 38
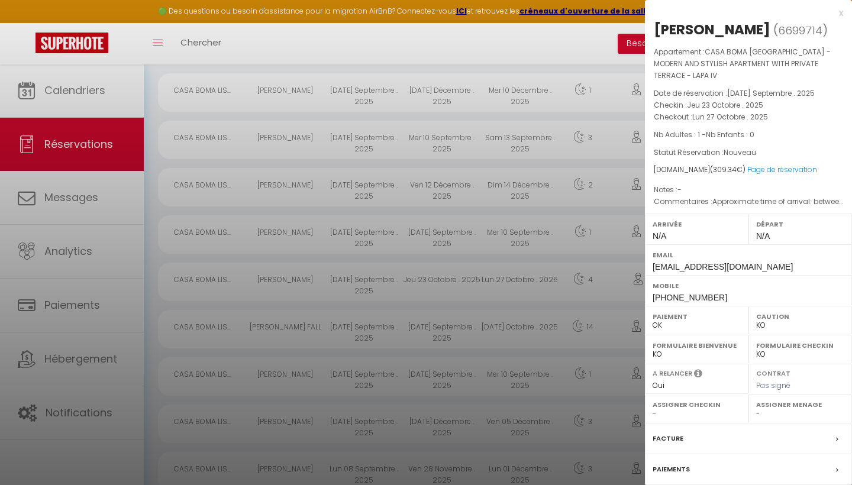
click at [845, 11] on div "x [PERSON_NAME] ( 6699714 ) Appartement : CASA BOMA [GEOGRAPHIC_DATA] - MODERN …" at bounding box center [748, 296] width 207 height 593
click at [834, 13] on div "x" at bounding box center [744, 13] width 198 height 14
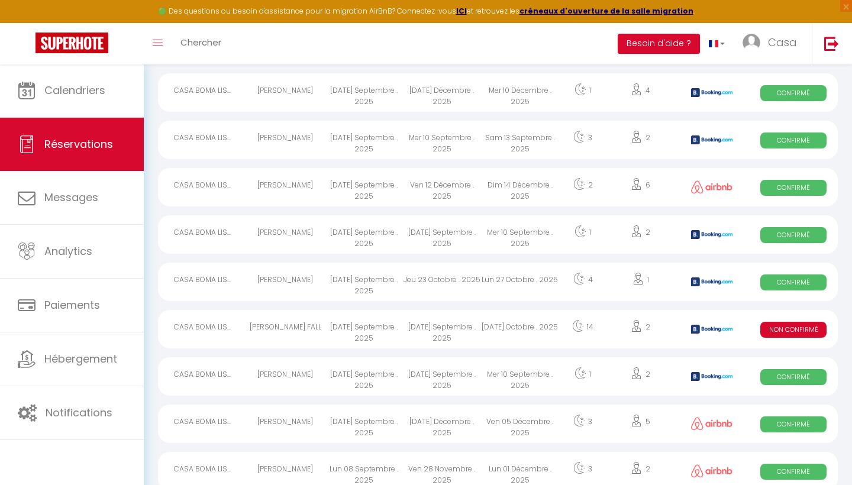
click at [549, 243] on div "Mer 10 Septembre . 2025" at bounding box center [520, 234] width 78 height 38
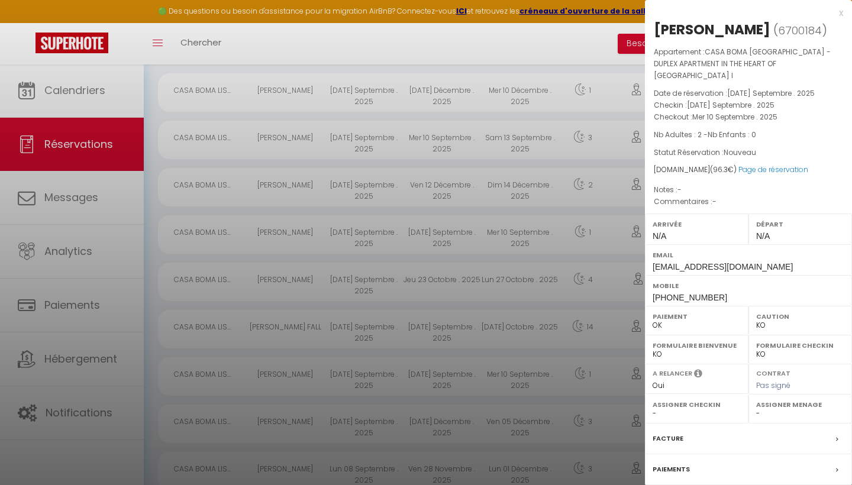
click at [841, 12] on div "x" at bounding box center [744, 13] width 198 height 14
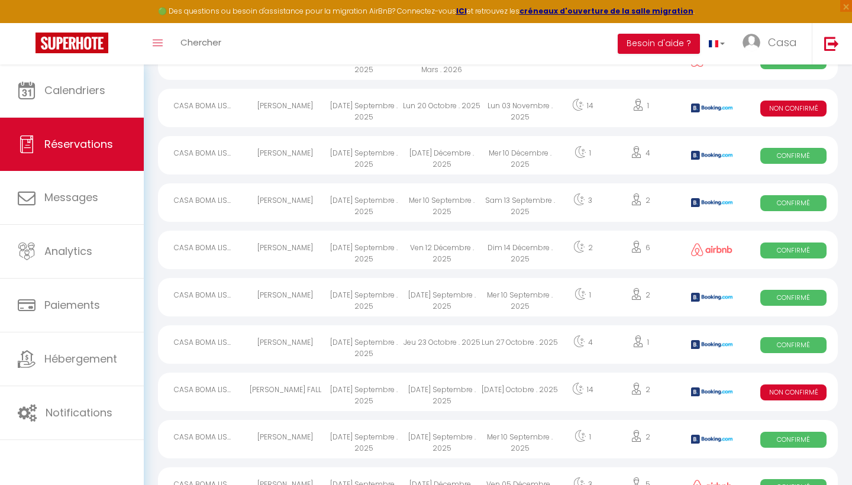
scroll to position [227, 0]
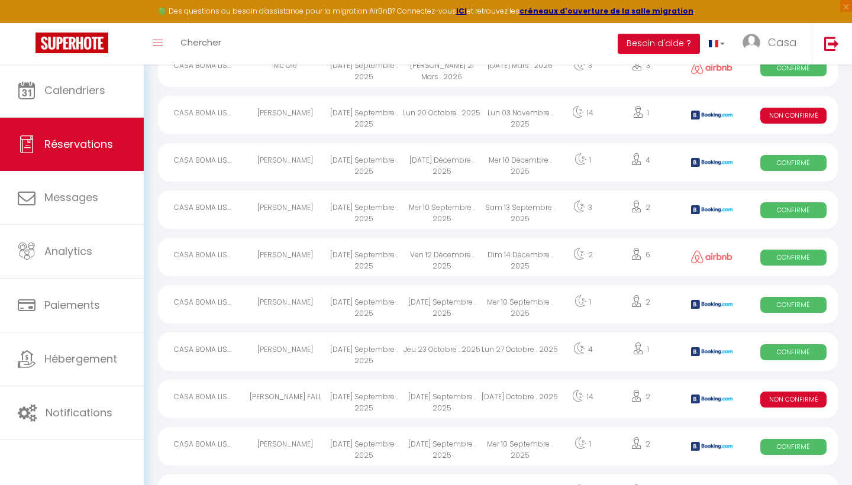
click at [494, 210] on div "Sam 13 Septembre . 2025" at bounding box center [520, 210] width 78 height 38
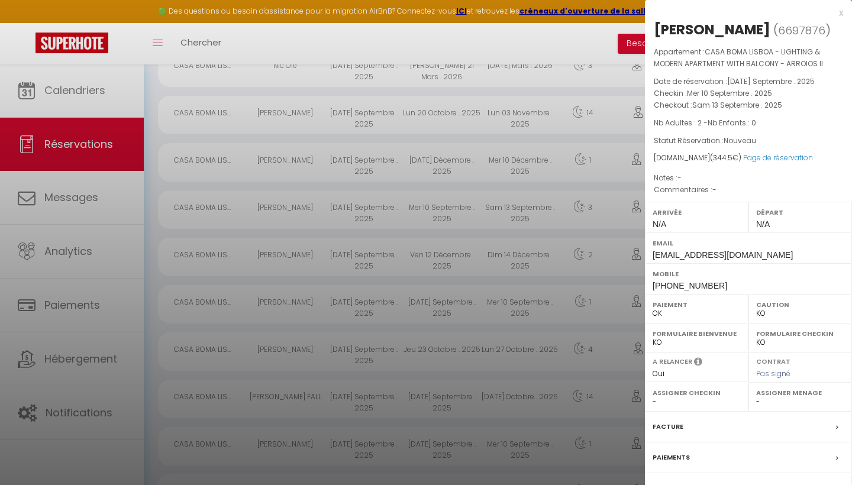
click at [840, 14] on div "x" at bounding box center [744, 13] width 198 height 14
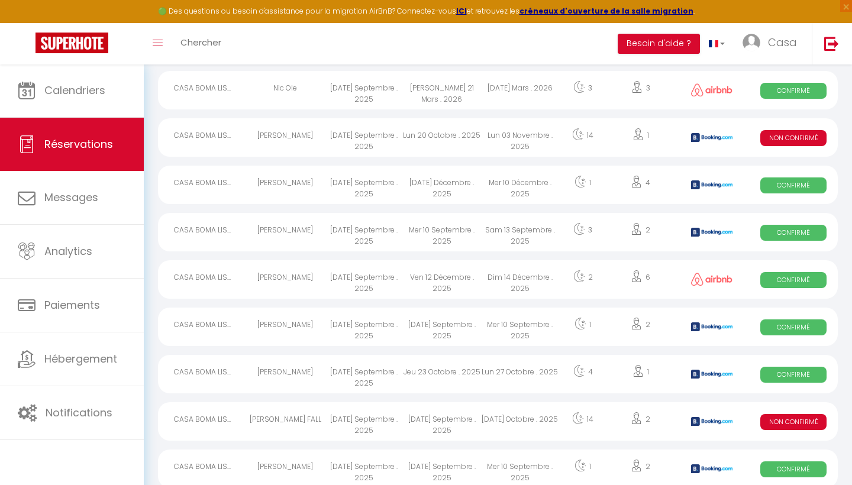
scroll to position [191, 0]
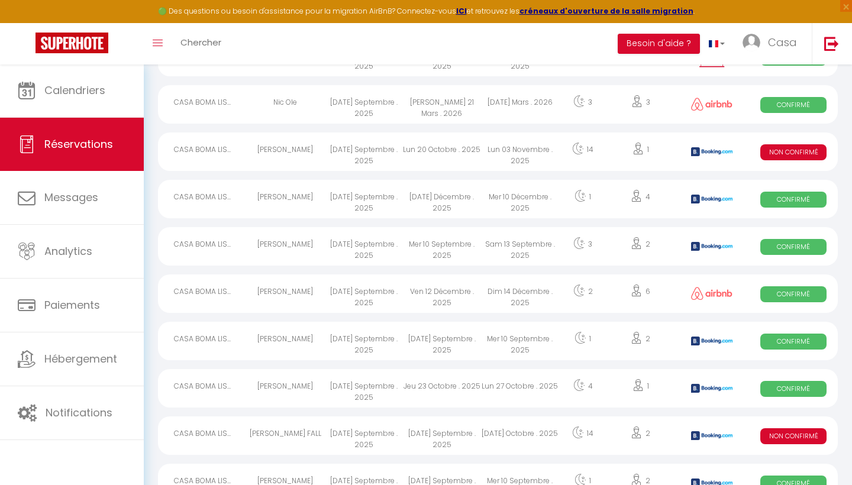
click at [500, 199] on div "Mer 10 Décembre . 2025" at bounding box center [520, 199] width 78 height 38
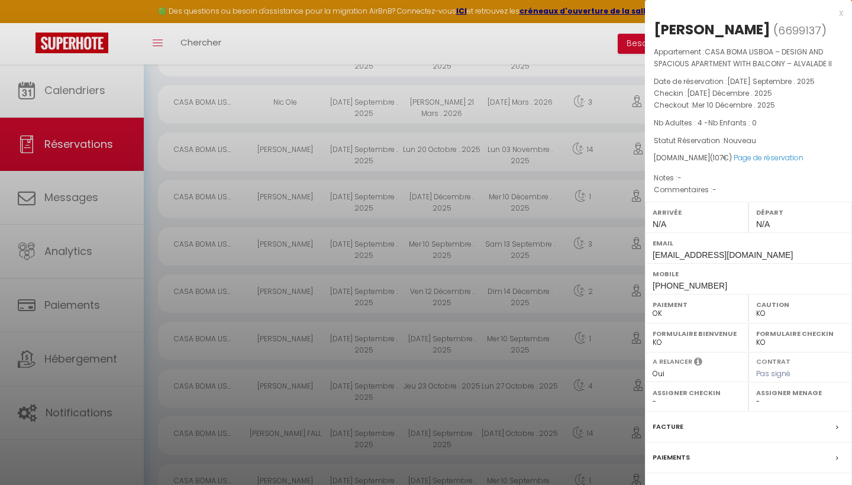
click at [841, 11] on div "x" at bounding box center [744, 13] width 198 height 14
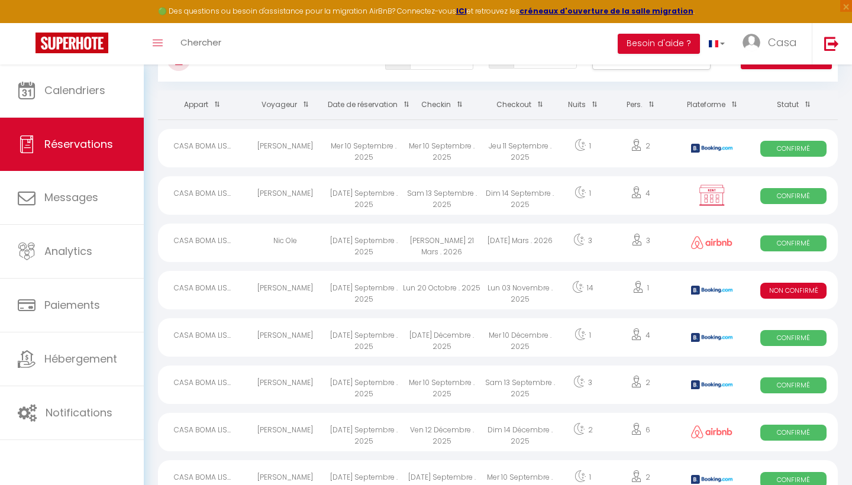
scroll to position [45, 0]
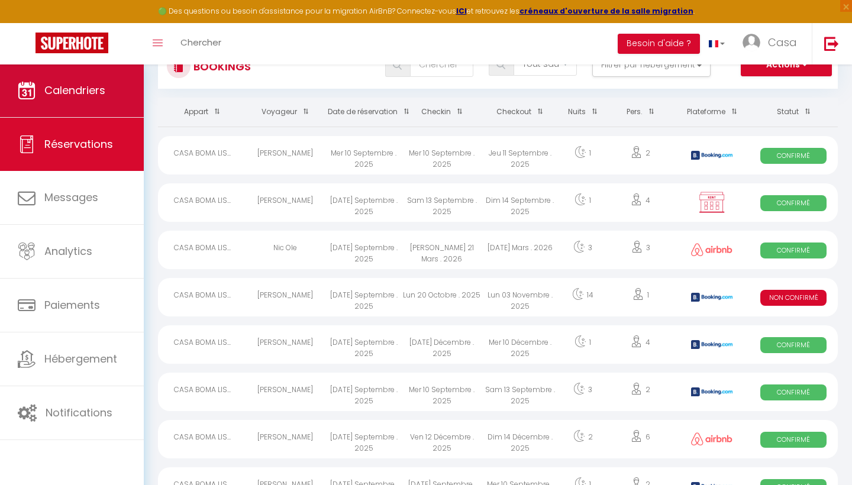
click at [98, 84] on span "Calendriers" at bounding box center [74, 90] width 61 height 15
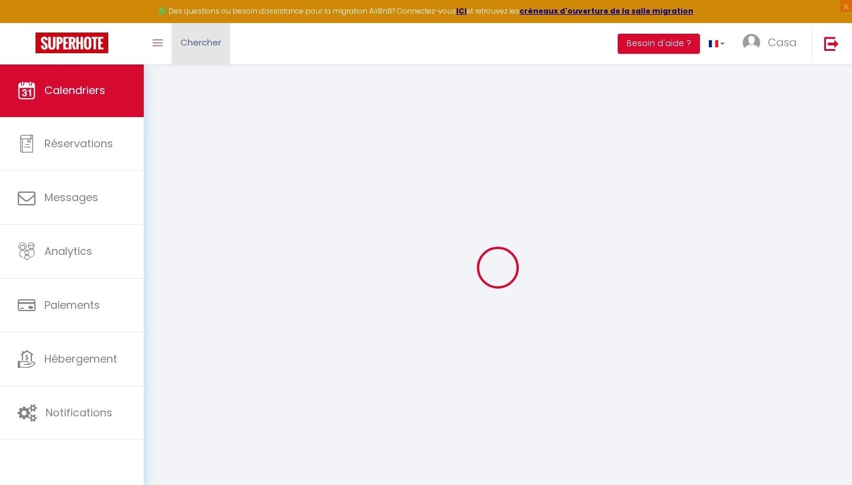
click at [208, 42] on span "Chercher" at bounding box center [201, 42] width 41 height 12
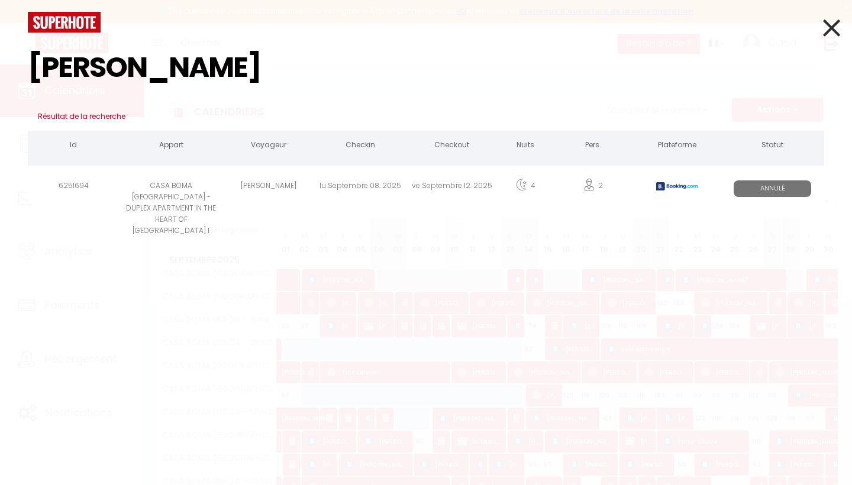
type input "[PERSON_NAME]"
click at [434, 188] on div "ve Septembre 12. 2025" at bounding box center [452, 188] width 92 height 38
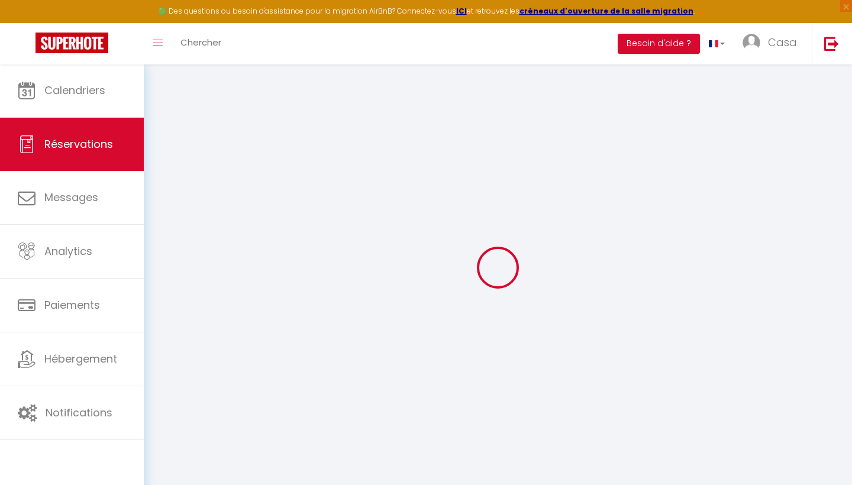
type input "[PERSON_NAME]"
type input "Feuchtmayr"
type input "[EMAIL_ADDRESS][DOMAIN_NAME]"
type input "[PHONE_NUMBER]"
select select "DE"
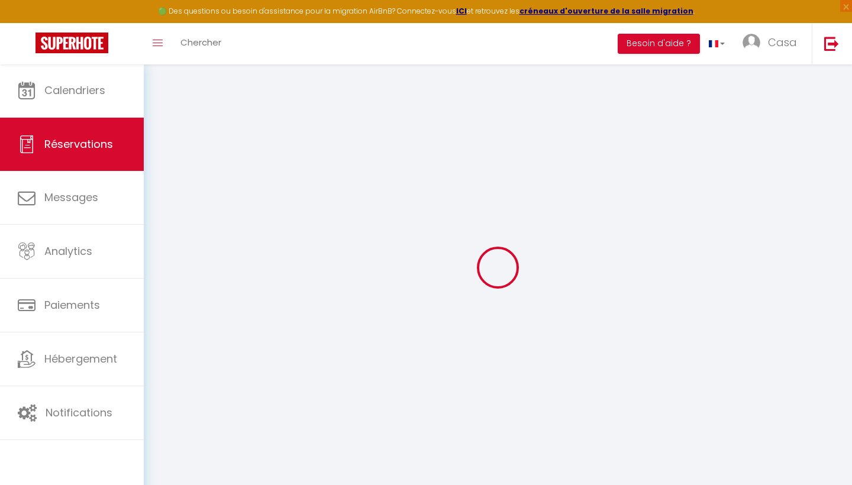
type input "56.4"
select select "1507"
select select "0"
select select
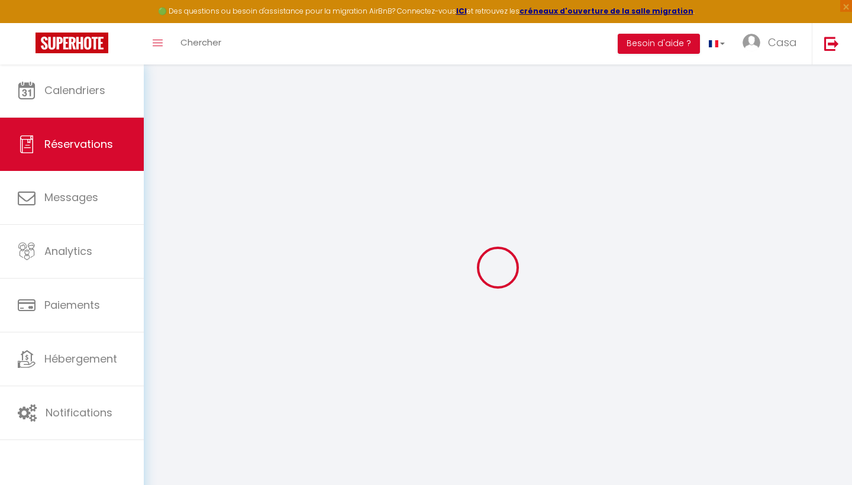
type input "2"
select select "10"
select select
type input "315.5"
checkbox input "false"
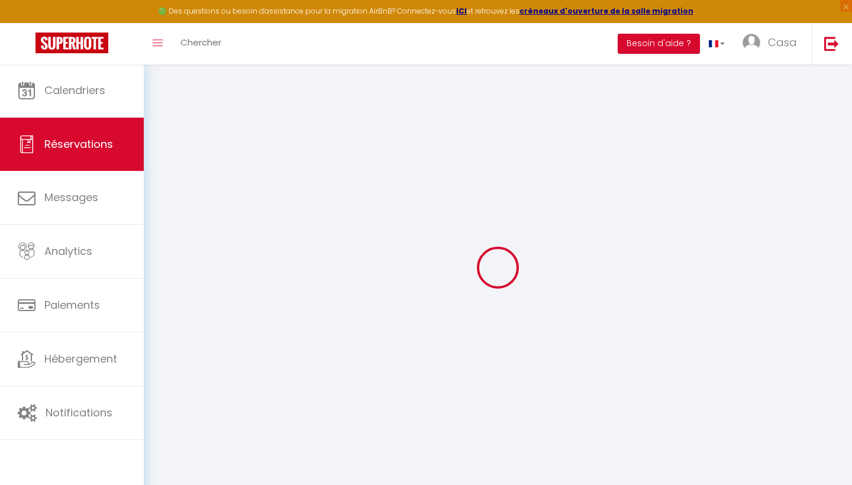
type input "384.5"
select select "2"
type input "0"
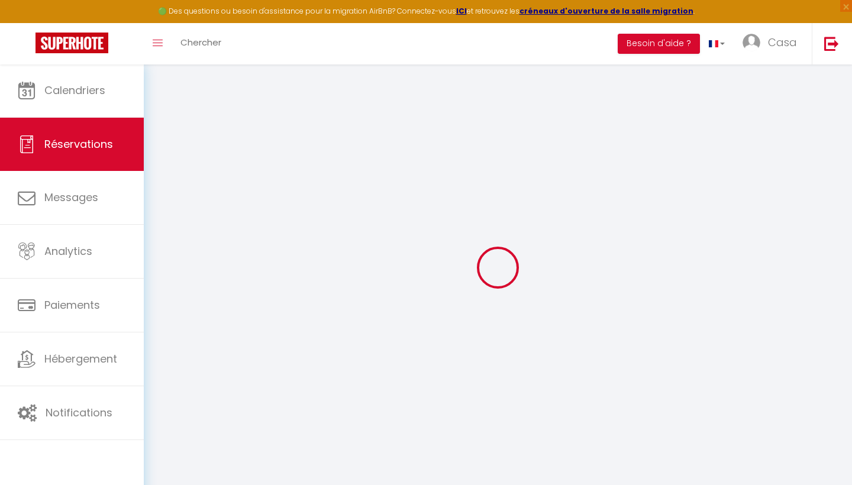
select select
select select "14"
checkbox input "false"
select select
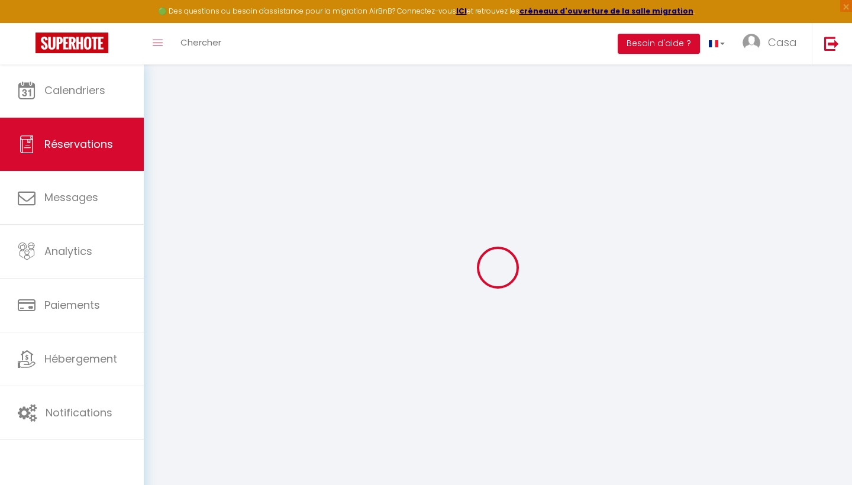
select select
checkbox input "false"
select select
checkbox input "false"
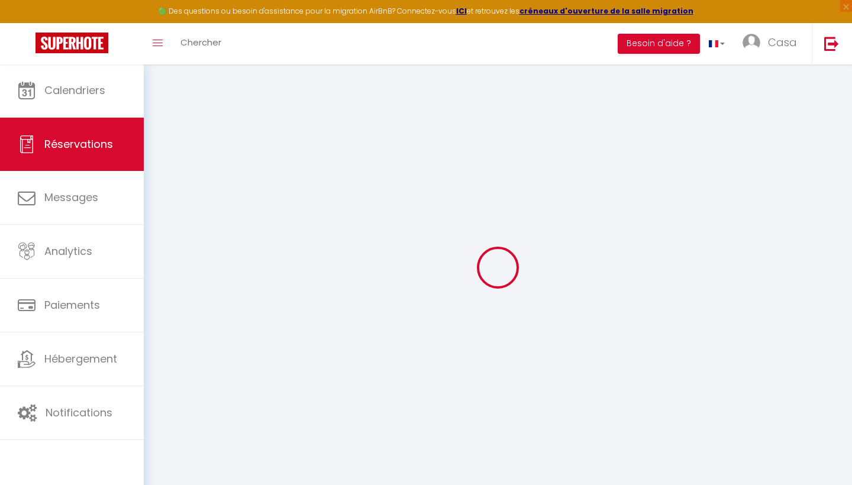
select select
checkbox input "false"
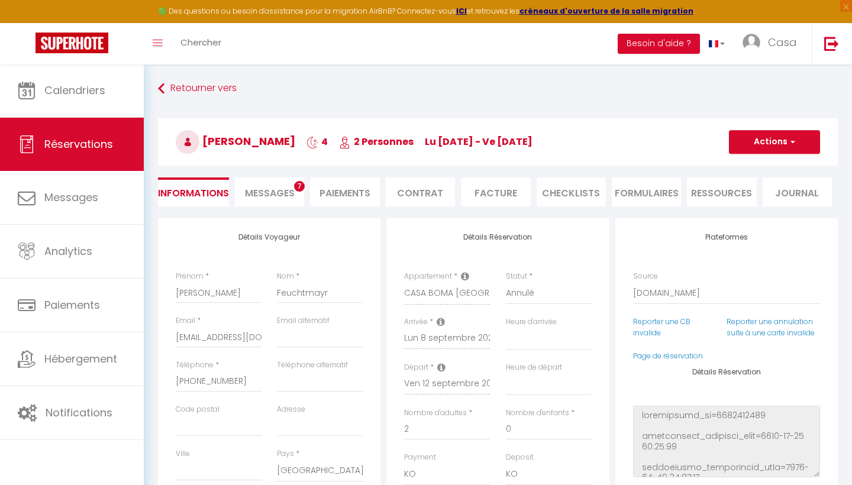
type input "37"
type input "32"
select select
checkbox input "false"
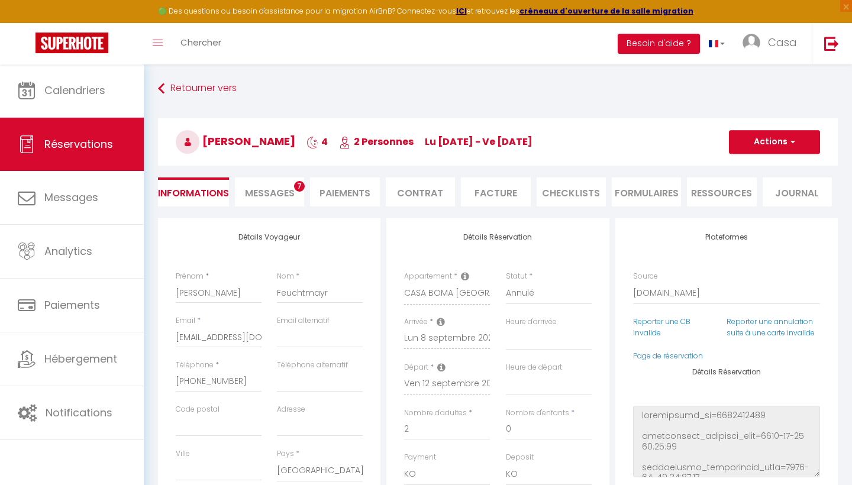
select select
click at [304, 198] on li "Messages 7" at bounding box center [269, 192] width 69 height 29
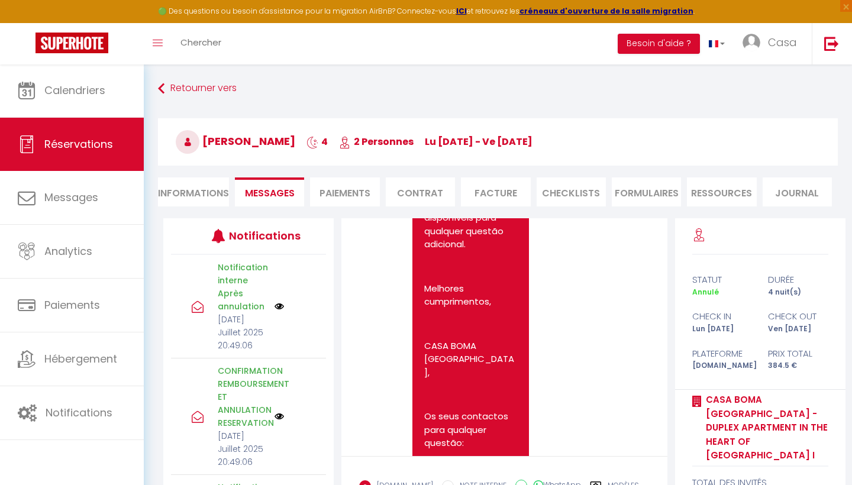
scroll to position [8628, 0]
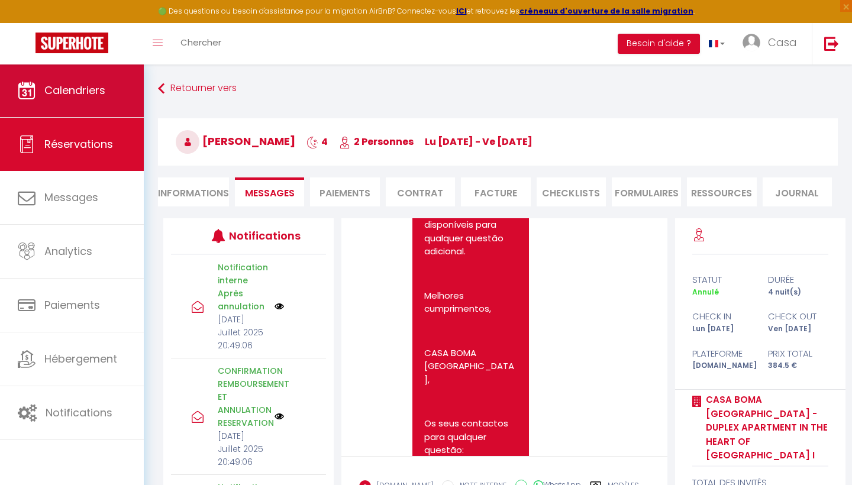
click at [107, 92] on link "Calendriers" at bounding box center [72, 90] width 144 height 53
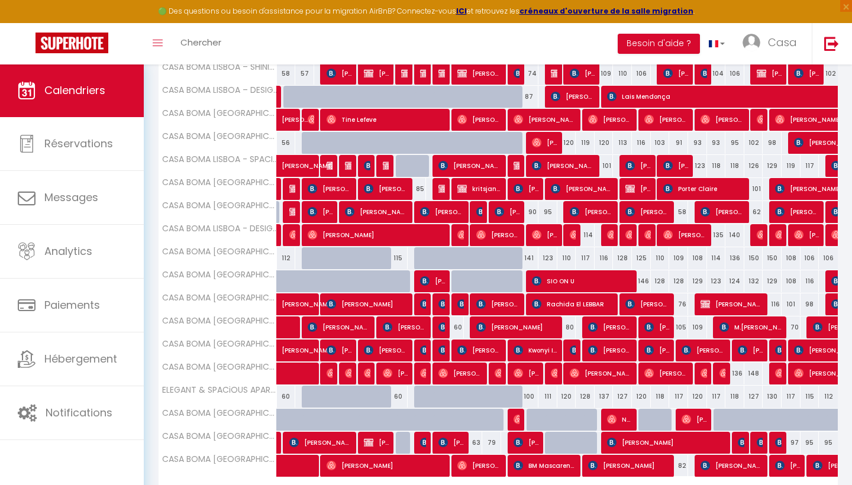
scroll to position [274, 0]
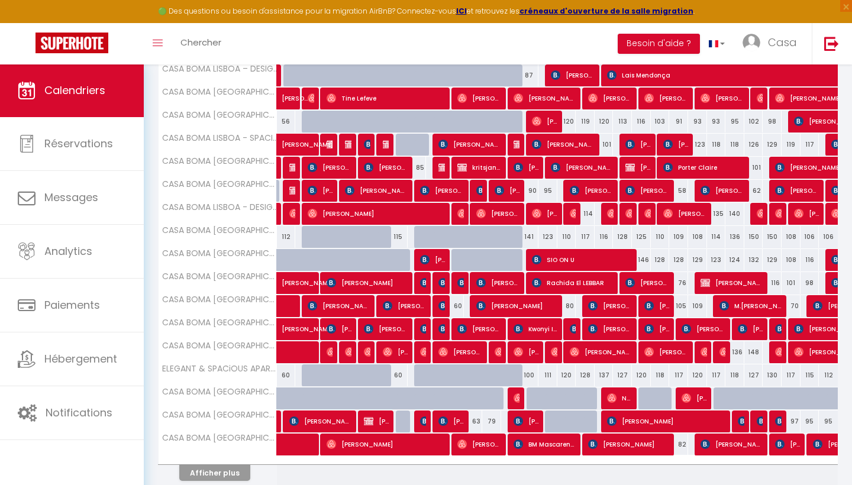
click at [231, 467] on button "Afficher plus" at bounding box center [214, 473] width 71 height 16
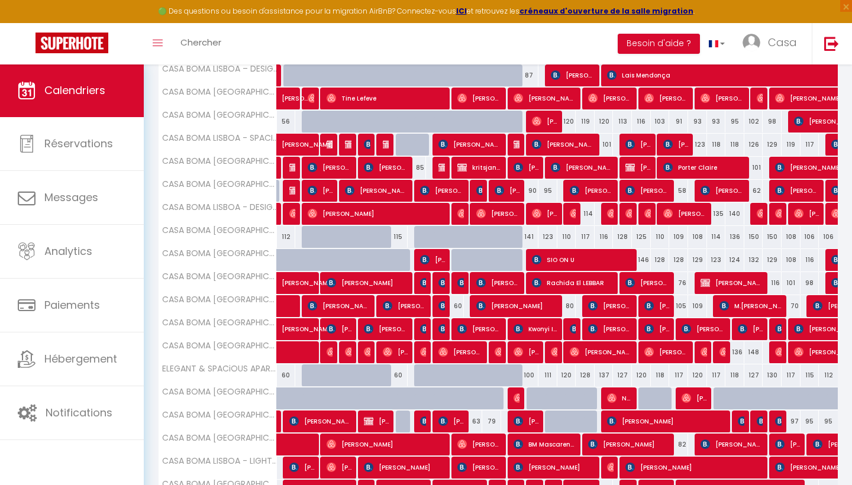
click at [424, 332] on img at bounding box center [424, 328] width 9 height 9
select select "OK"
select select "KO"
select select "0"
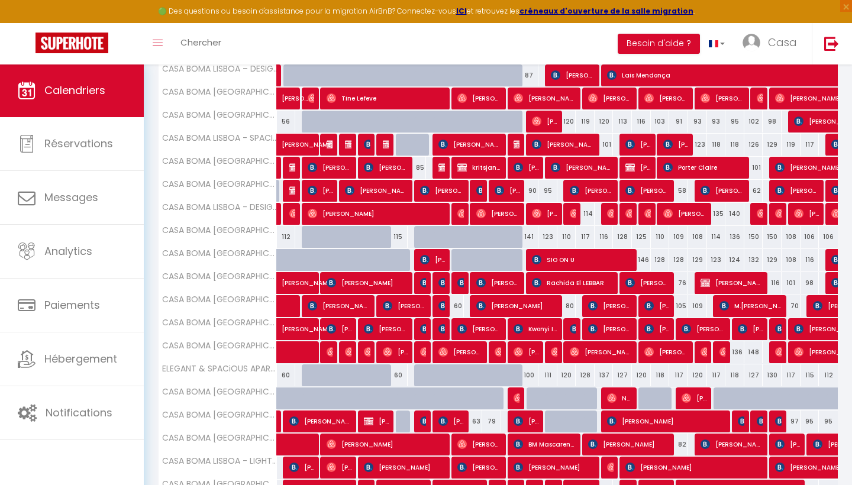
select select "1"
select select
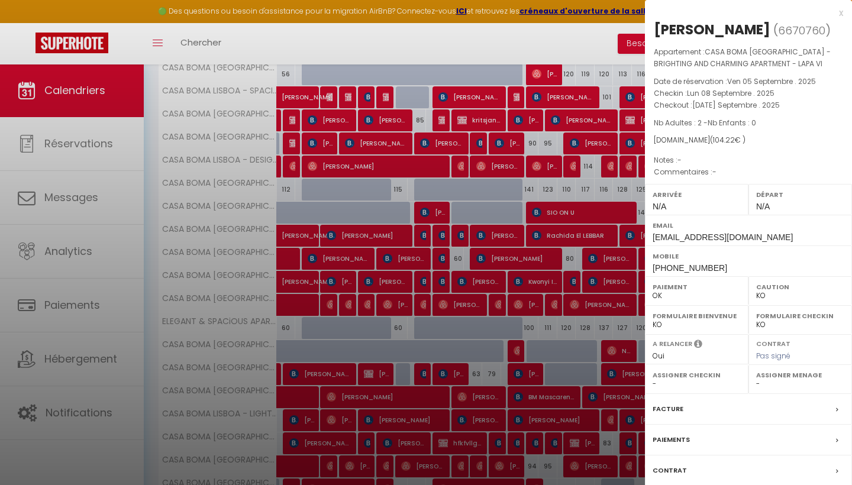
scroll to position [330, 0]
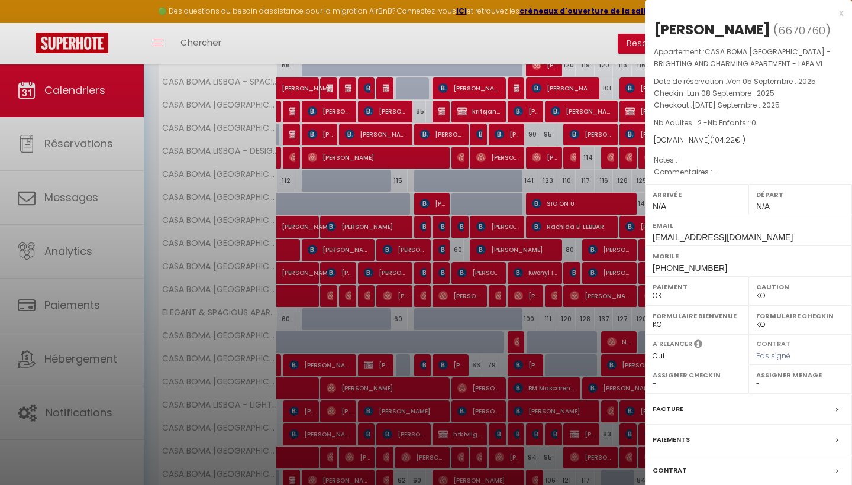
click at [673, 403] on label "Facture" at bounding box center [668, 409] width 31 height 12
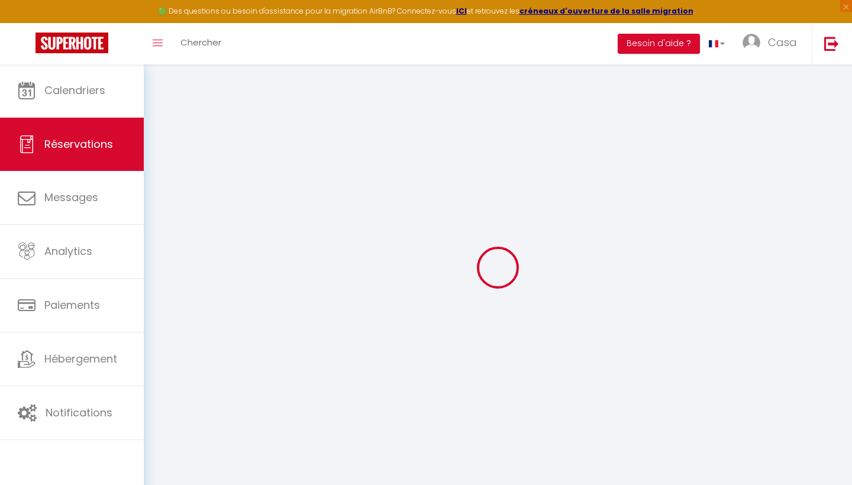
select select "cleaning"
select select "taxes"
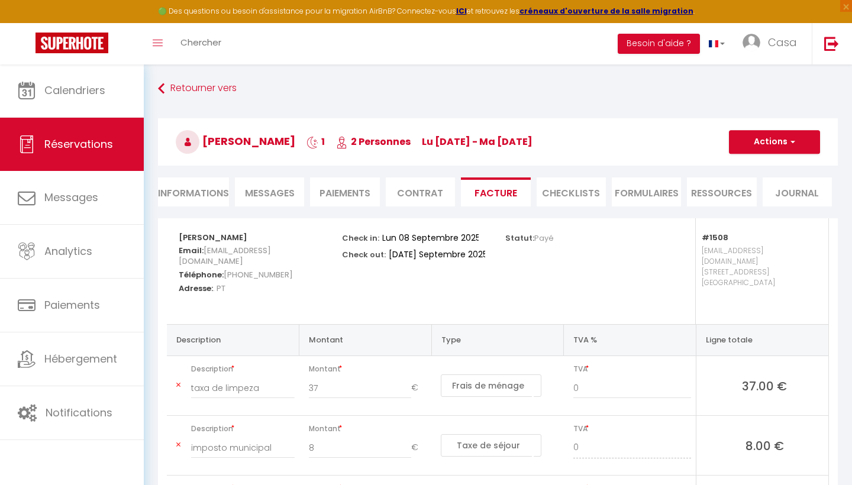
click at [199, 194] on li "Informations" at bounding box center [193, 192] width 71 height 29
select select
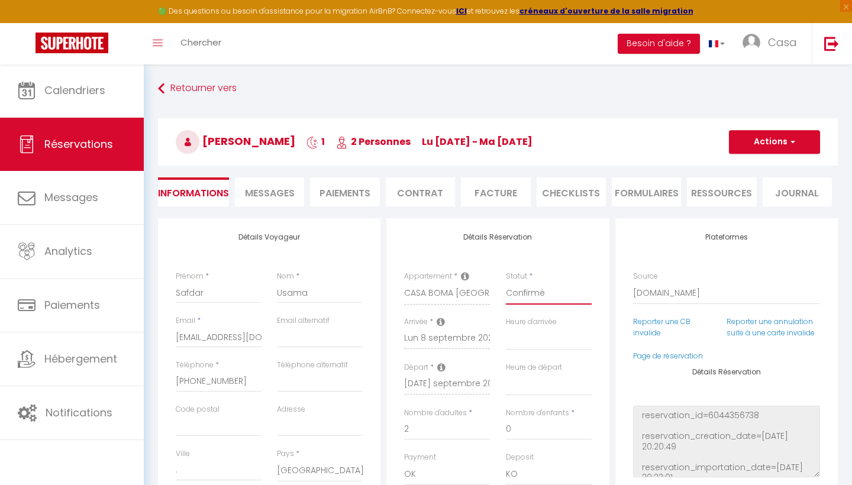
select select "0"
select select
checkbox input "false"
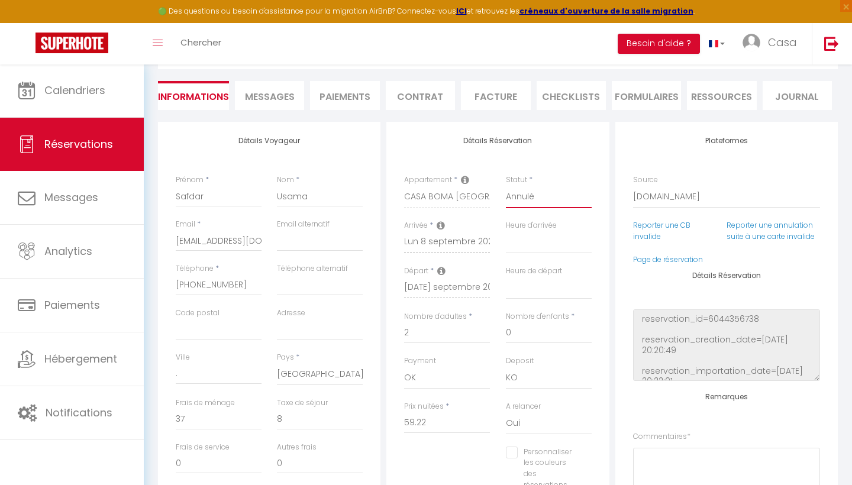
scroll to position [112, 0]
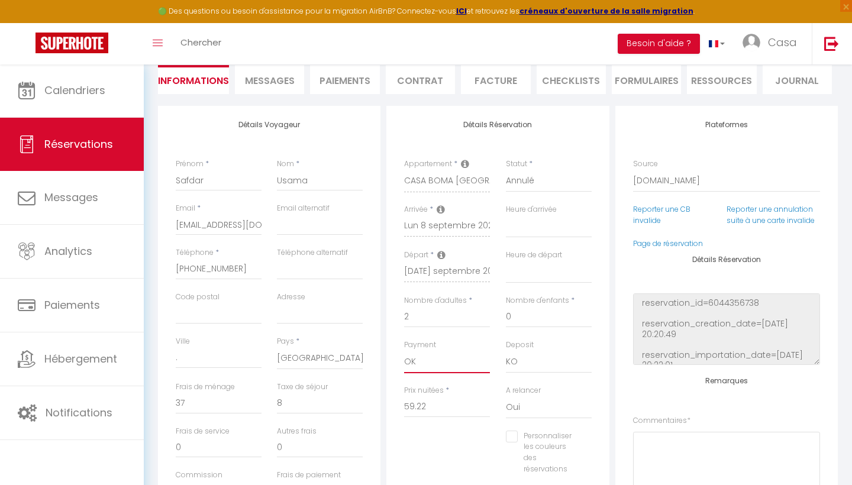
select select "10"
select select
checkbox input "false"
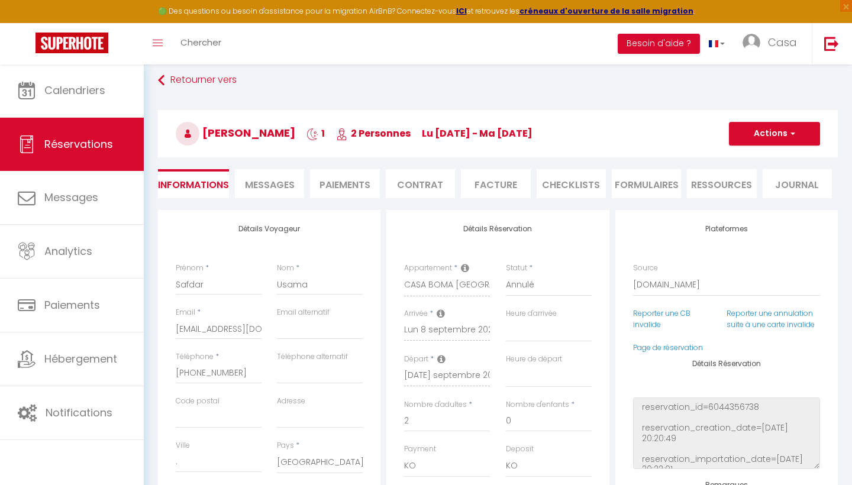
click at [792, 126] on button "Actions" at bounding box center [774, 134] width 91 height 24
click at [752, 154] on link "Enregistrer" at bounding box center [763, 159] width 94 height 15
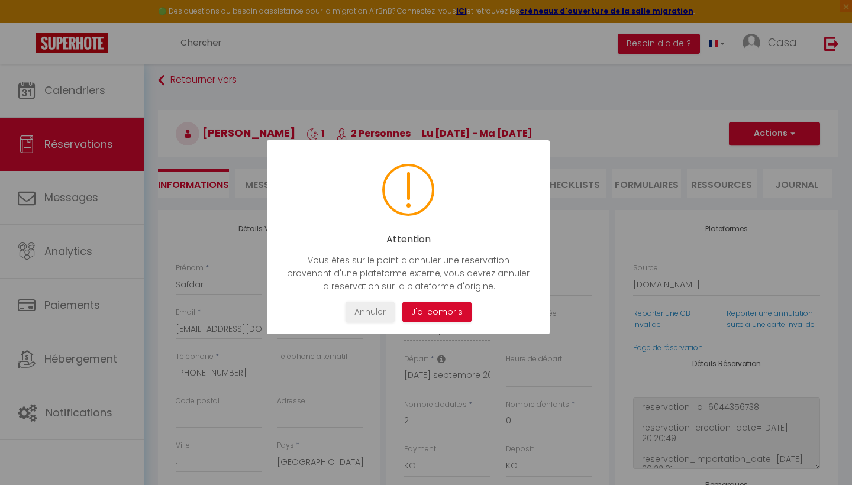
click at [446, 308] on button "J'ai compris" at bounding box center [437, 312] width 69 height 21
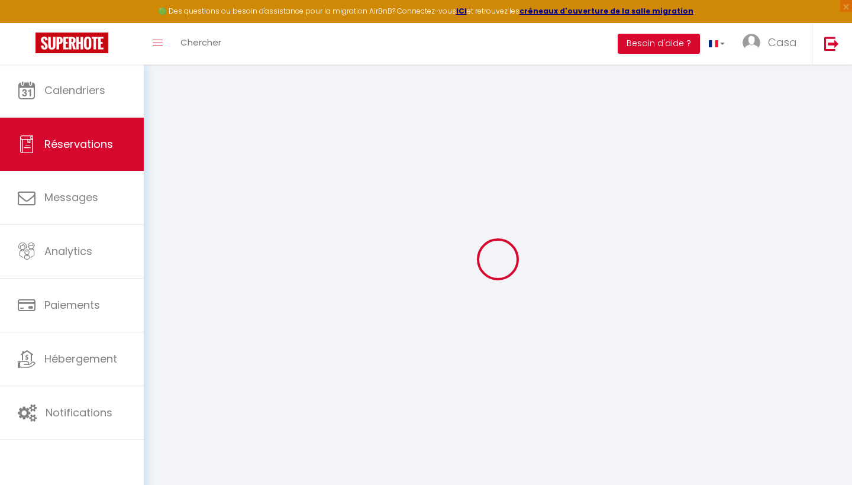
select select "not_cancelled"
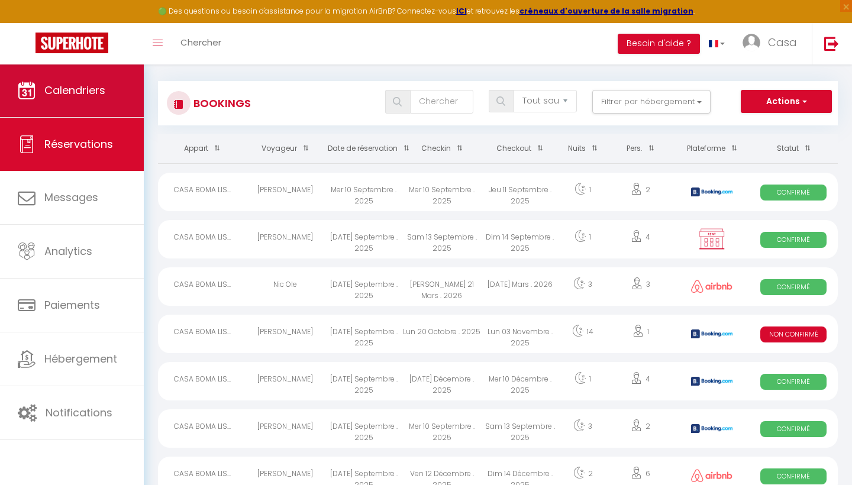
click at [79, 88] on span "Calendriers" at bounding box center [74, 90] width 61 height 15
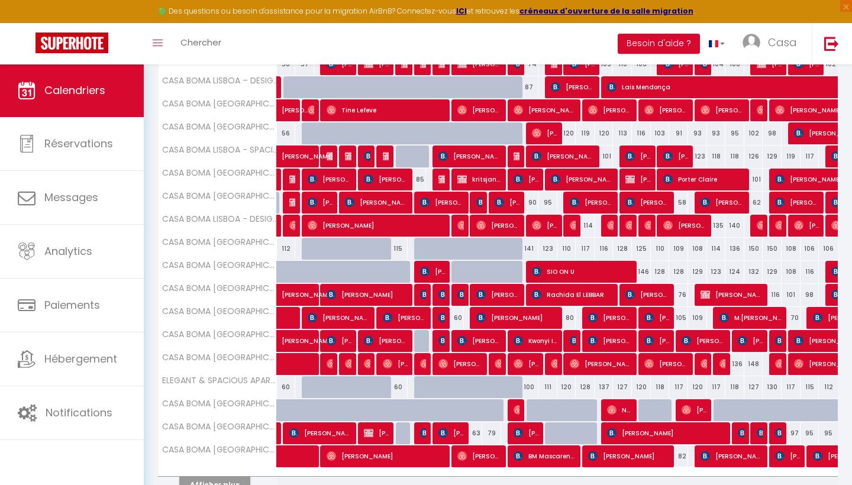
scroll to position [273, 0]
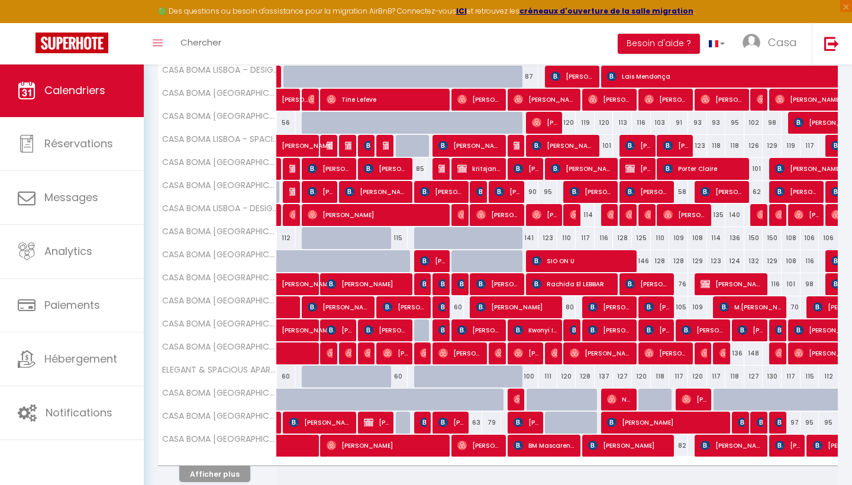
click at [441, 331] on img at bounding box center [443, 330] width 9 height 9
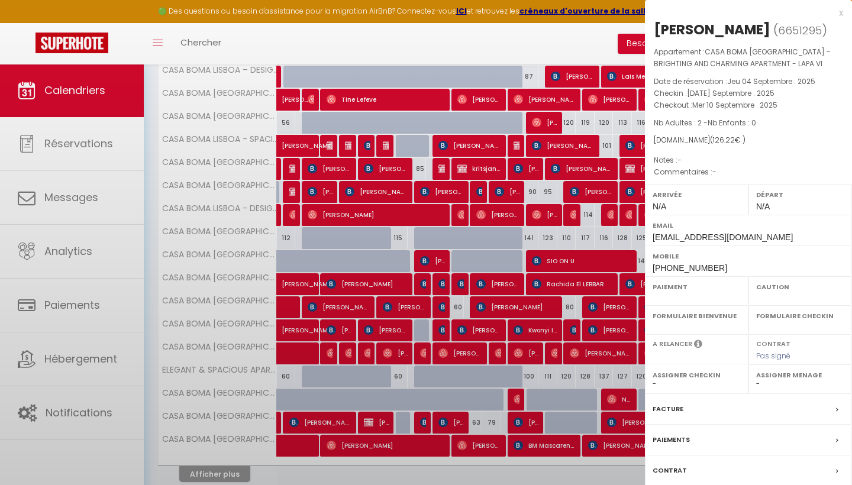
select select "OK"
select select "KO"
select select "0"
select select "1"
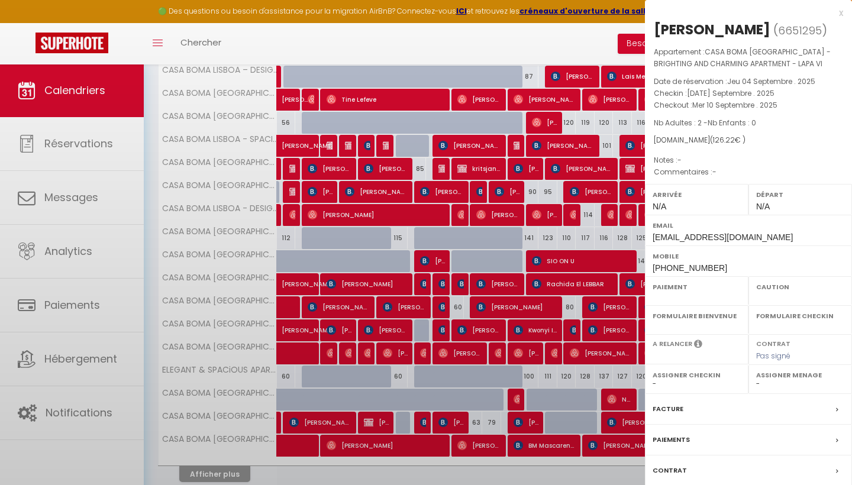
select select
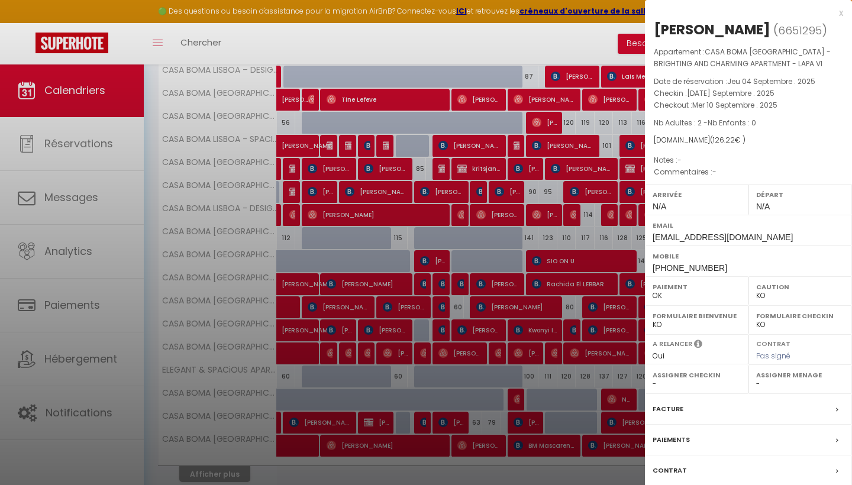
click at [670, 407] on label "Facture" at bounding box center [668, 409] width 31 height 12
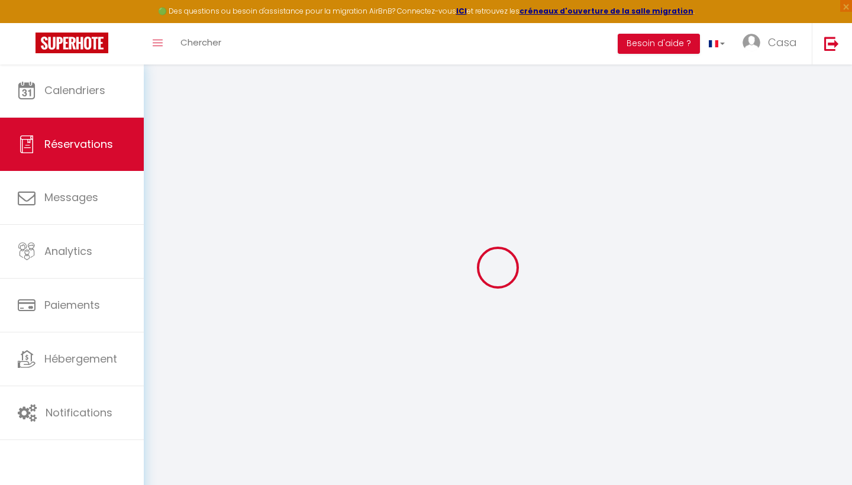
select select
checkbox input "false"
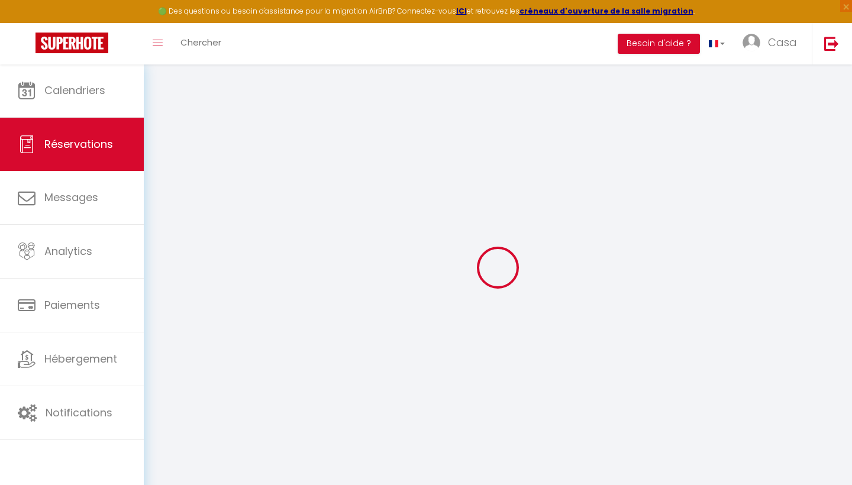
select select
checkbox input "false"
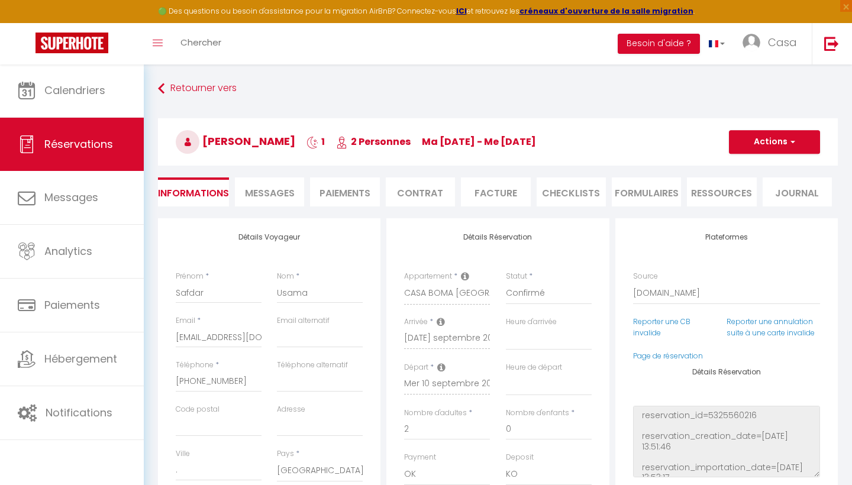
type input "37"
type input "8"
select select
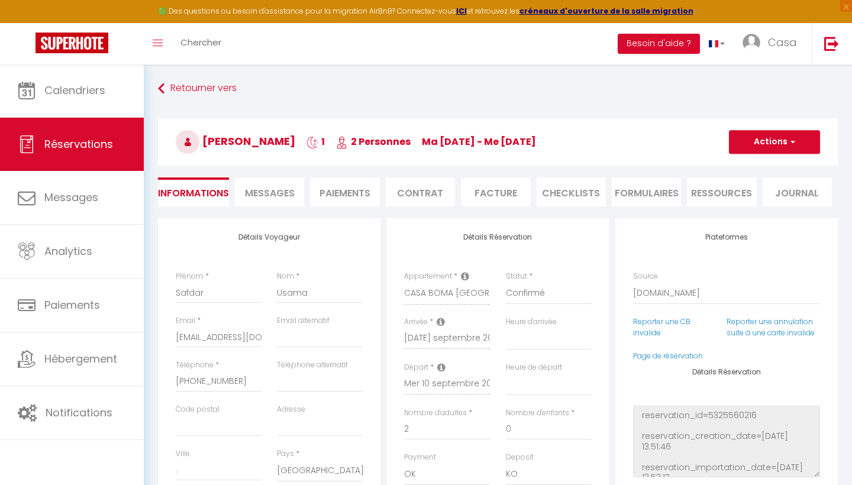
select select
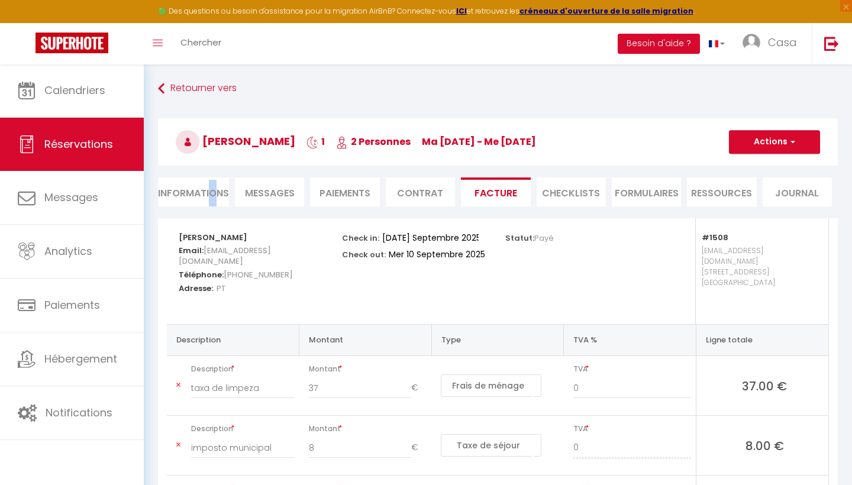
click at [213, 197] on li "Informations" at bounding box center [193, 192] width 71 height 29
select select
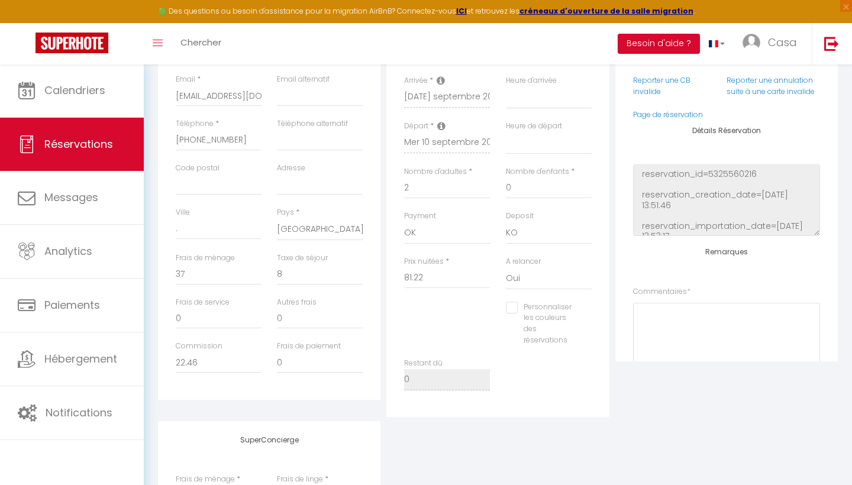
scroll to position [182, 0]
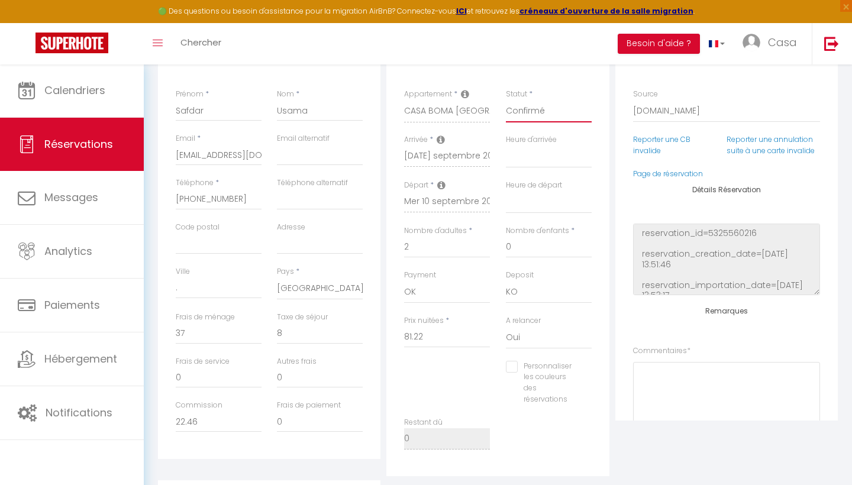
select select "0"
select select
checkbox input "false"
select select "10"
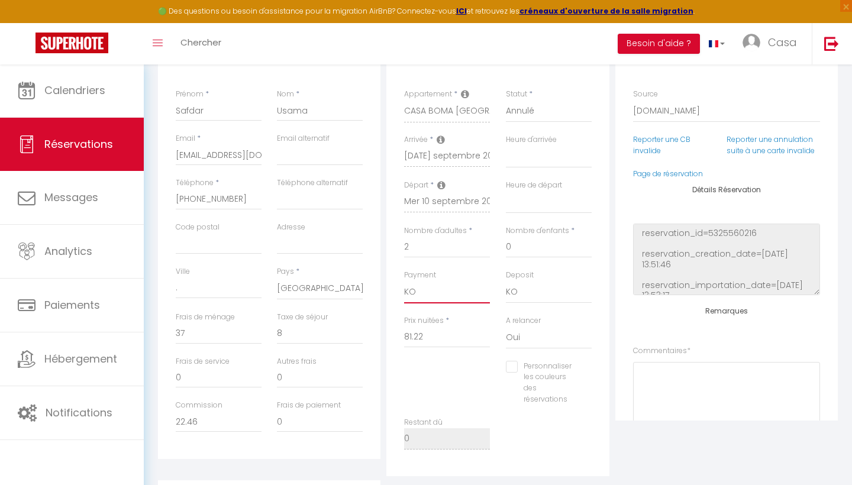
select select
checkbox input "false"
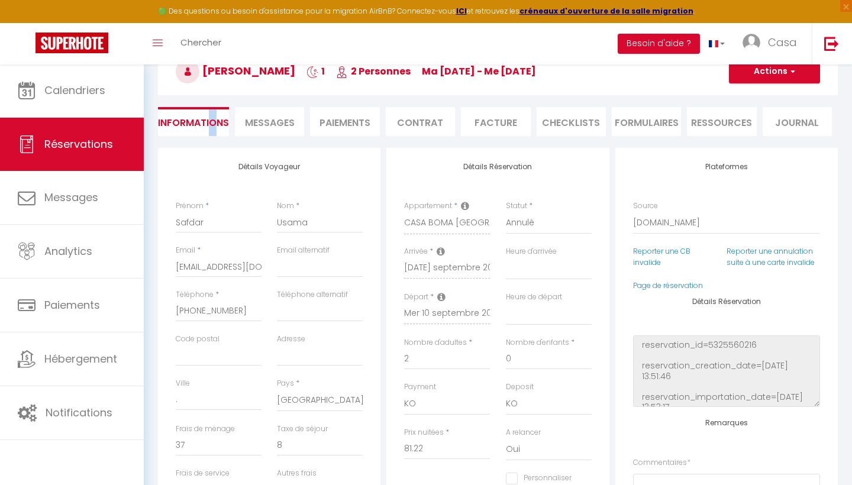
click at [771, 79] on button "Actions" at bounding box center [774, 72] width 91 height 24
click at [758, 93] on link "Enregistrer" at bounding box center [763, 97] width 94 height 15
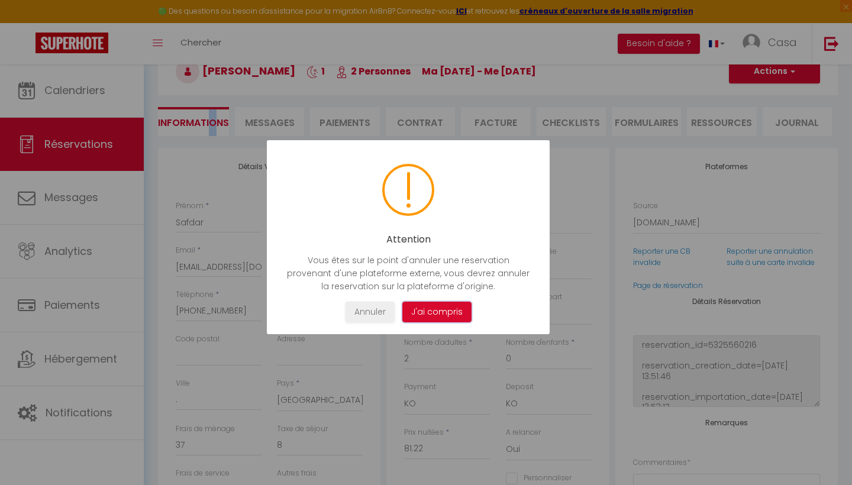
click at [442, 314] on button "J'ai compris" at bounding box center [437, 312] width 69 height 21
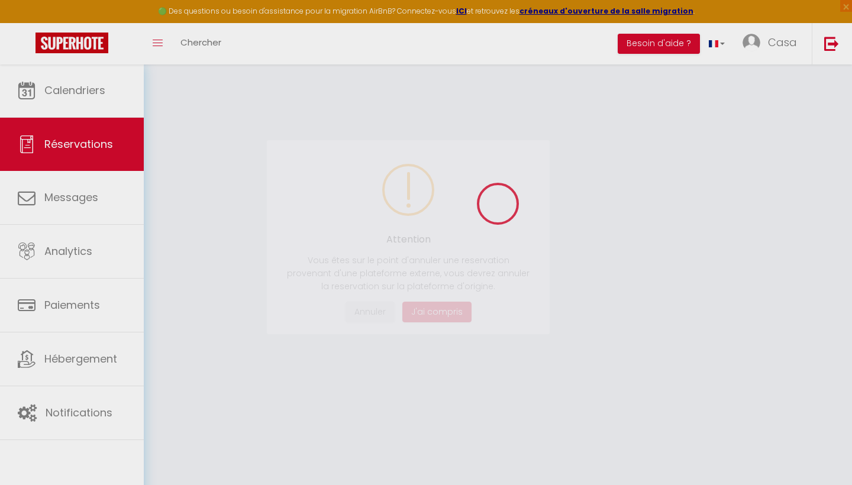
scroll to position [64, 0]
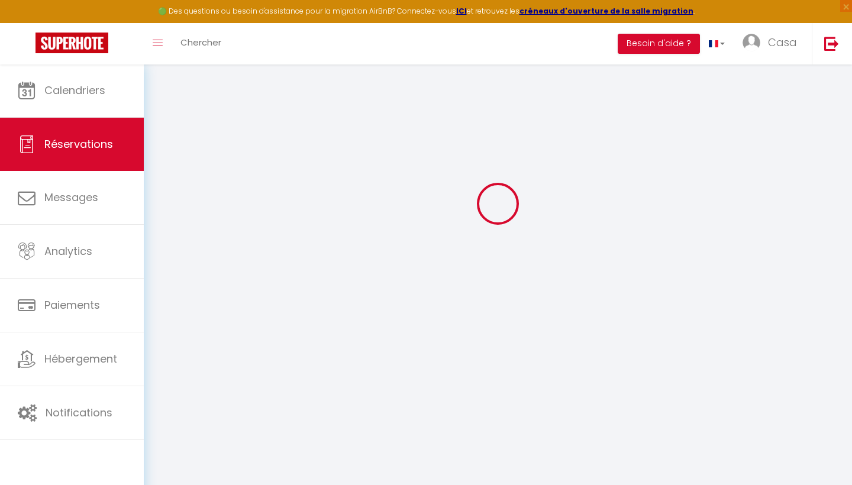
select select "not_cancelled"
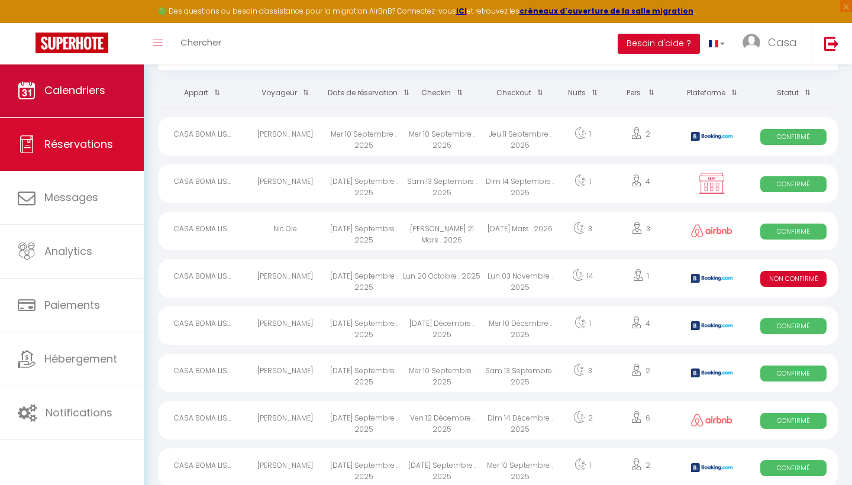
click at [114, 99] on link "Calendriers" at bounding box center [72, 90] width 144 height 53
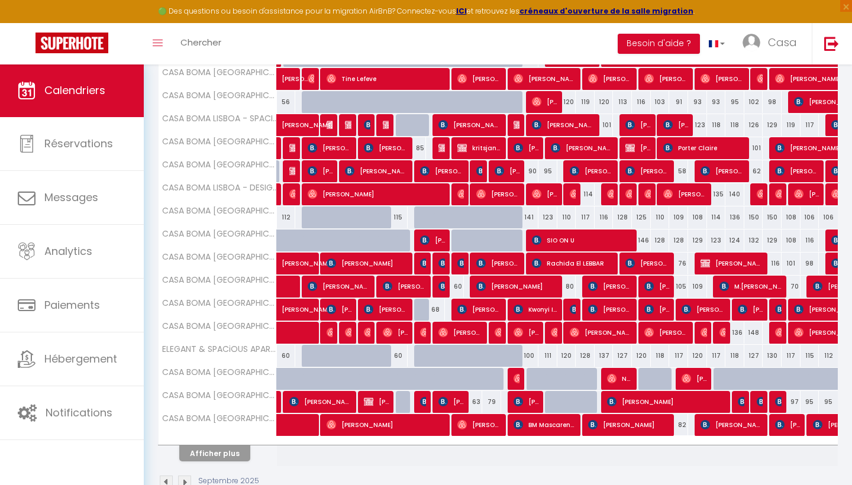
scroll to position [298, 0]
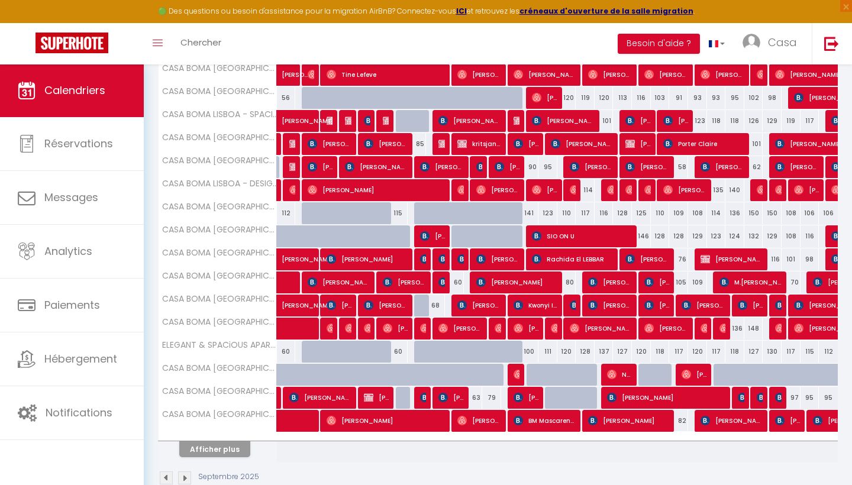
click at [243, 448] on button "Afficher plus" at bounding box center [214, 450] width 71 height 16
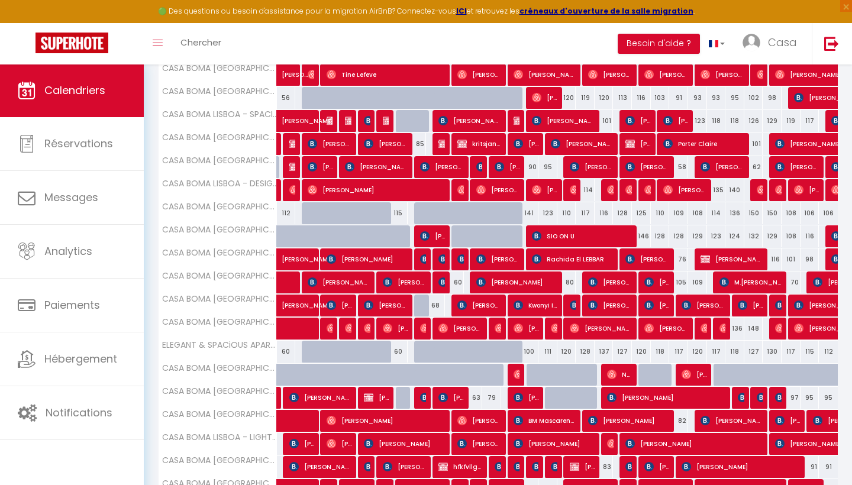
click at [430, 237] on span "[PERSON_NAME]" at bounding box center [432, 236] width 25 height 22
select select "OK"
select select "KO"
select select "0"
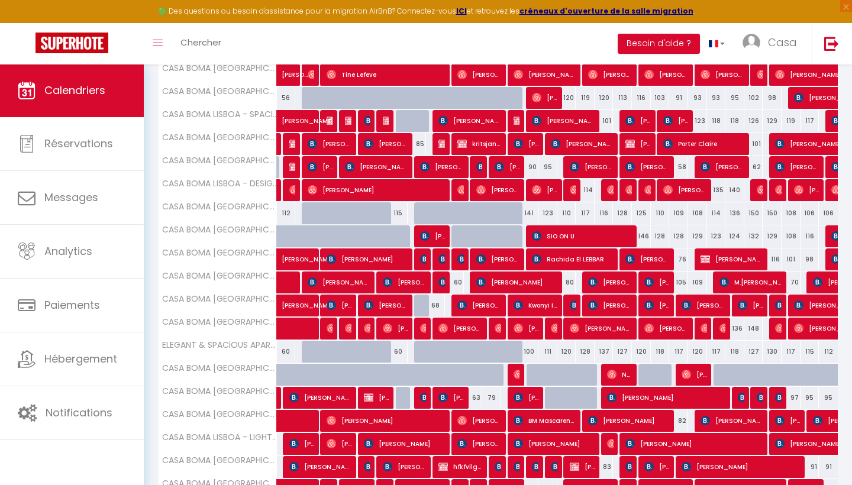
select select "1"
select select
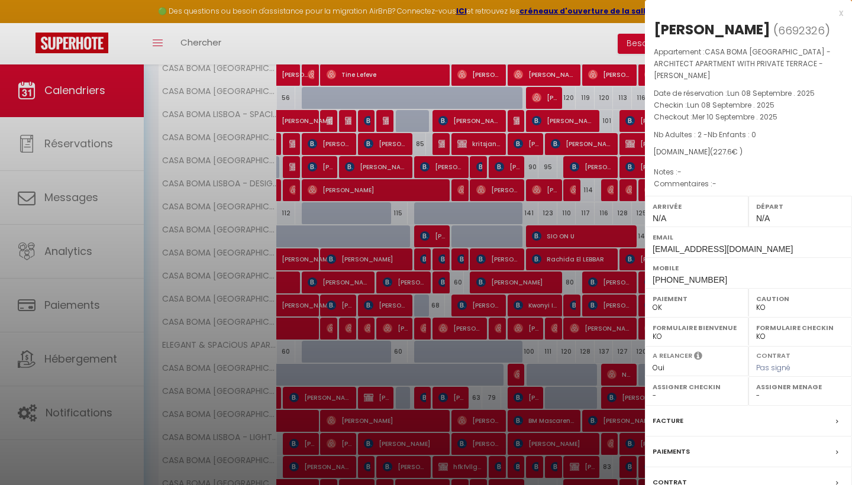
scroll to position [329, 0]
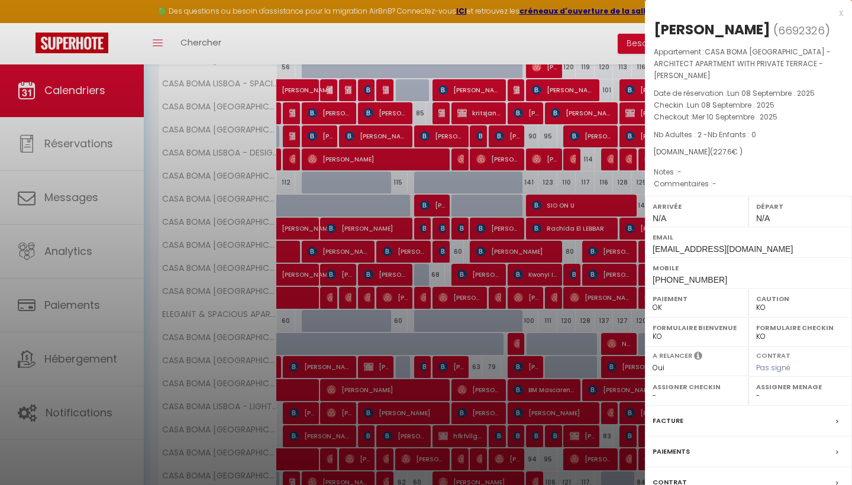
click at [673, 415] on label "Facture" at bounding box center [668, 421] width 31 height 12
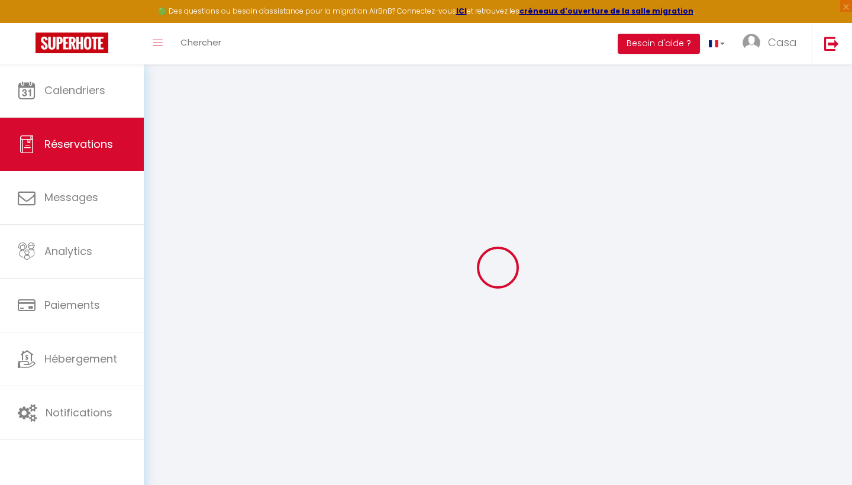
type input "Braima"
type input "Djaló"
type input "[EMAIL_ADDRESS][DOMAIN_NAME]"
type input "[PHONE_NUMBER]"
select select "GB"
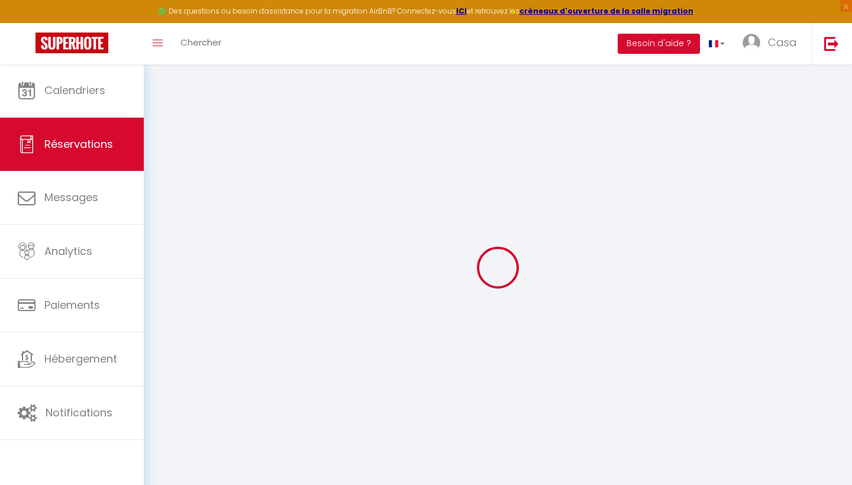
type input "31.74"
select select "1373"
select select "1"
select select
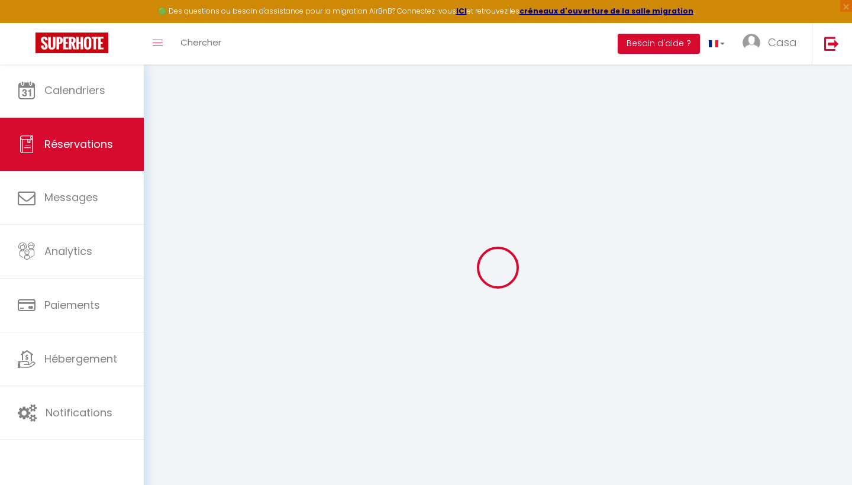
type input "2"
select select "12"
select select
select select "2"
type input "0"
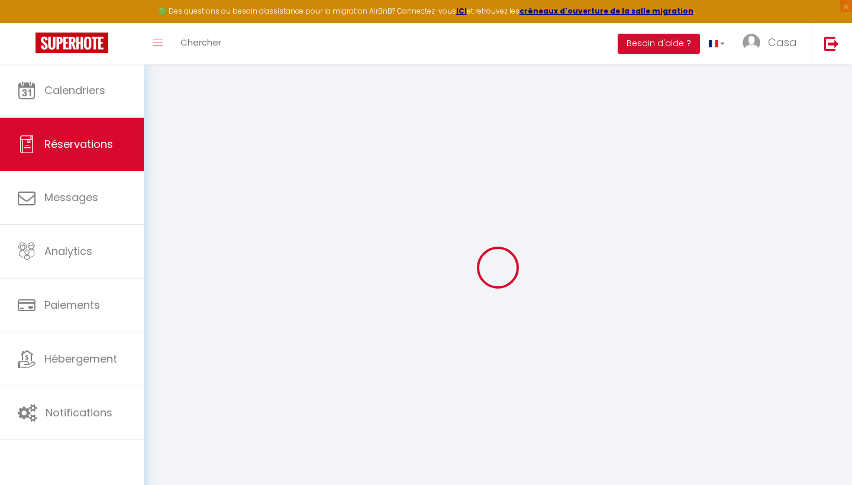
type input "0"
select select
select select "14"
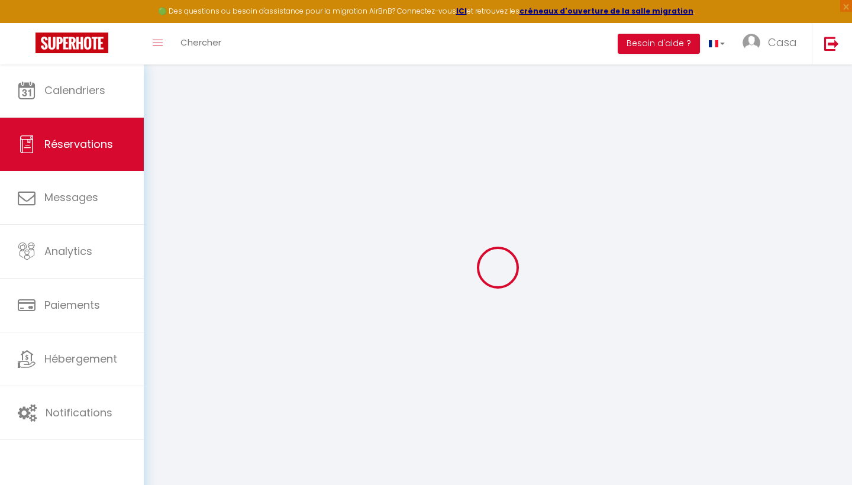
select select
checkbox input "false"
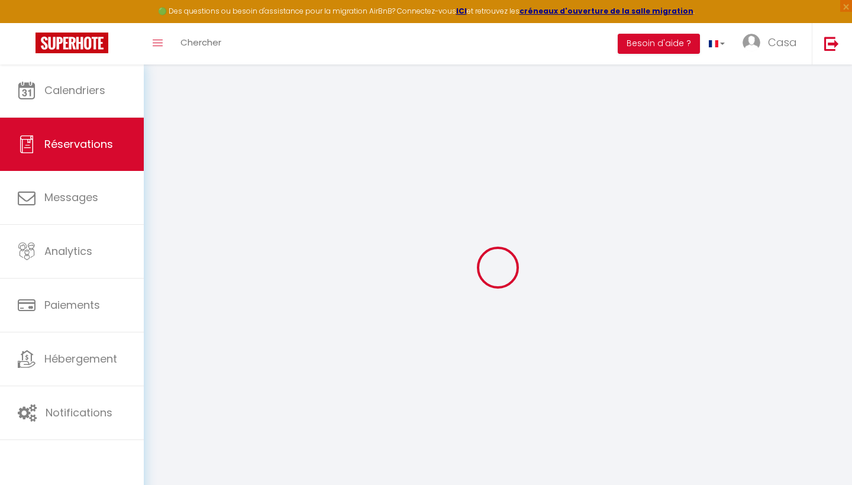
select select
checkbox input "false"
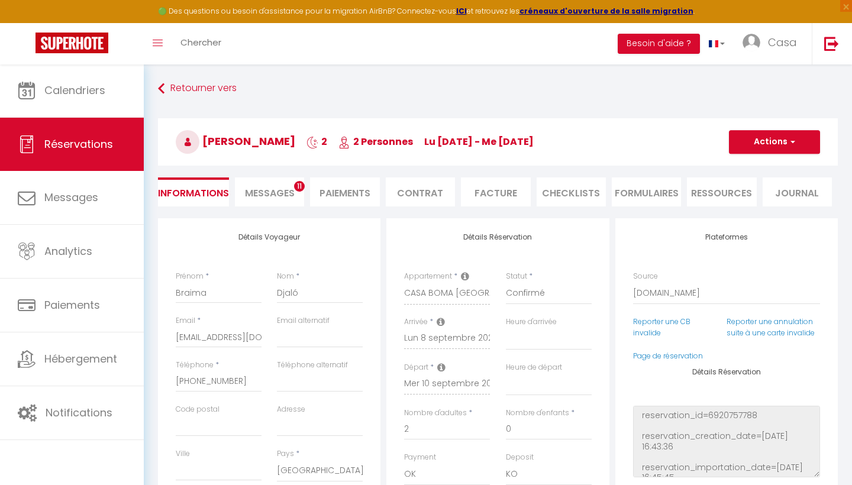
type input "37"
type input "16"
select select
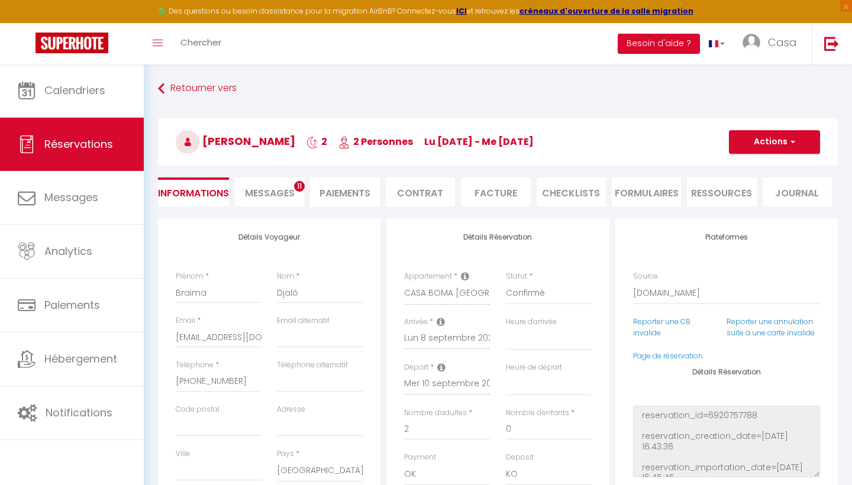
select select
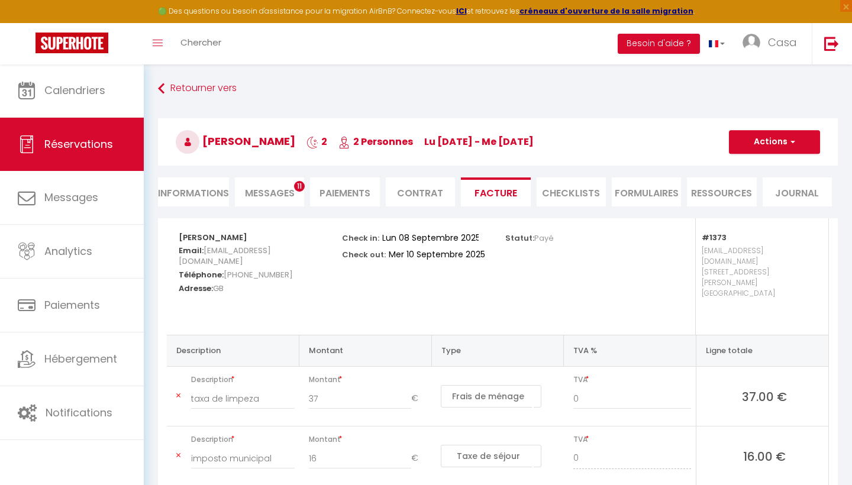
click at [197, 199] on li "Informations" at bounding box center [193, 192] width 71 height 29
select select
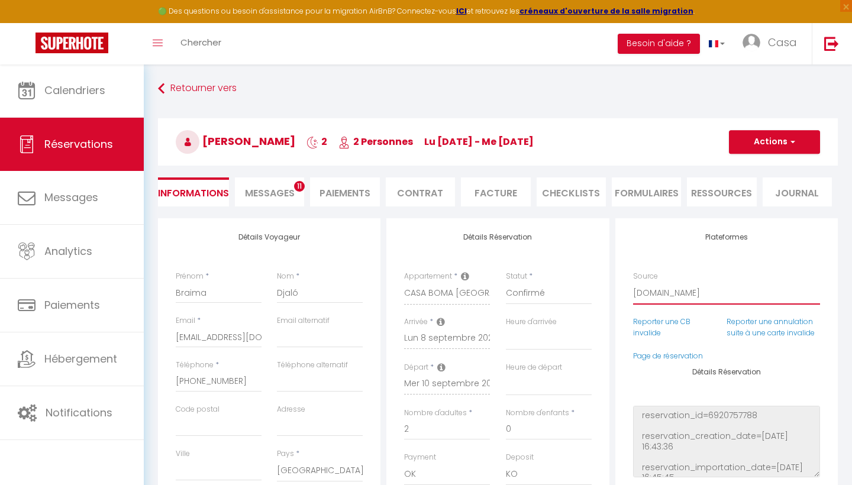
select select "54"
select select
checkbox input "false"
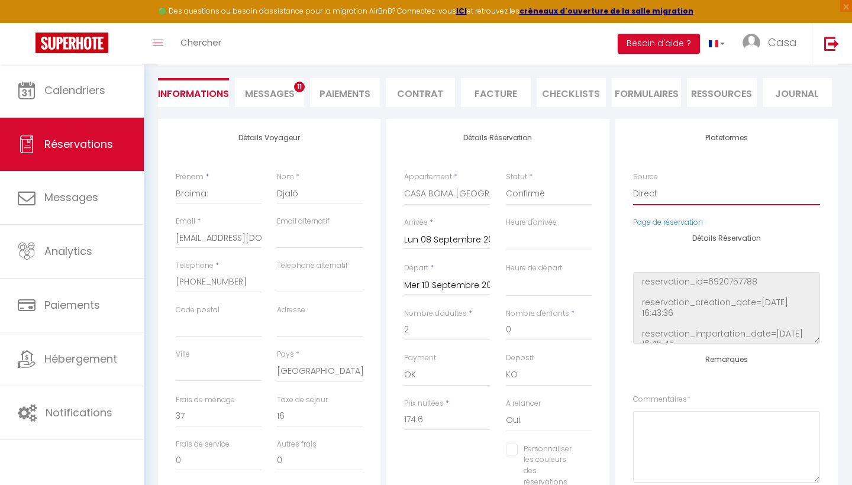
scroll to position [51, 0]
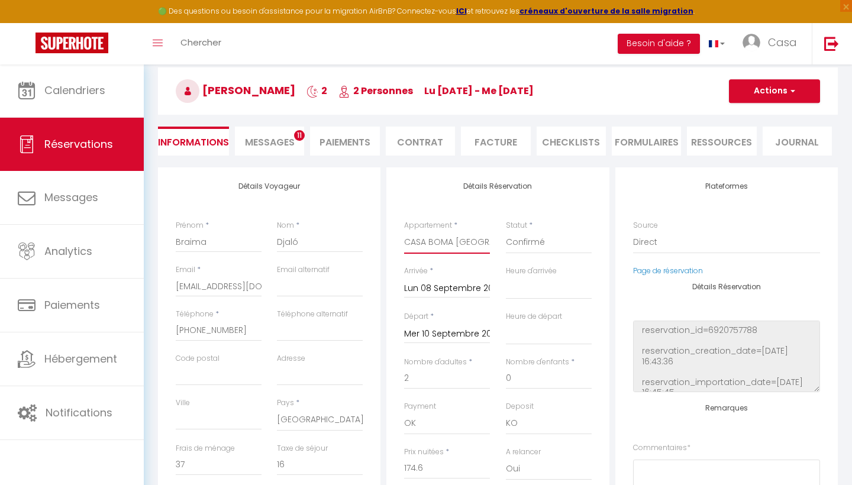
select select "1508"
select select
checkbox input "false"
type input "8"
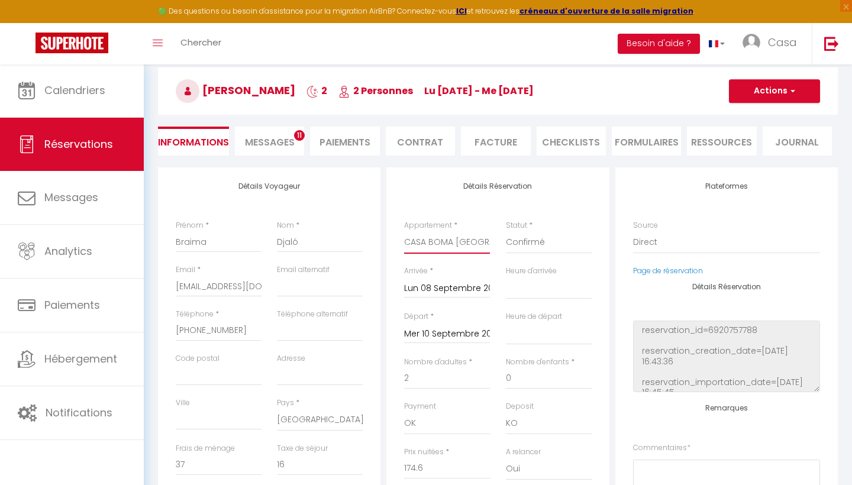
select select
type input "138"
checkbox input "false"
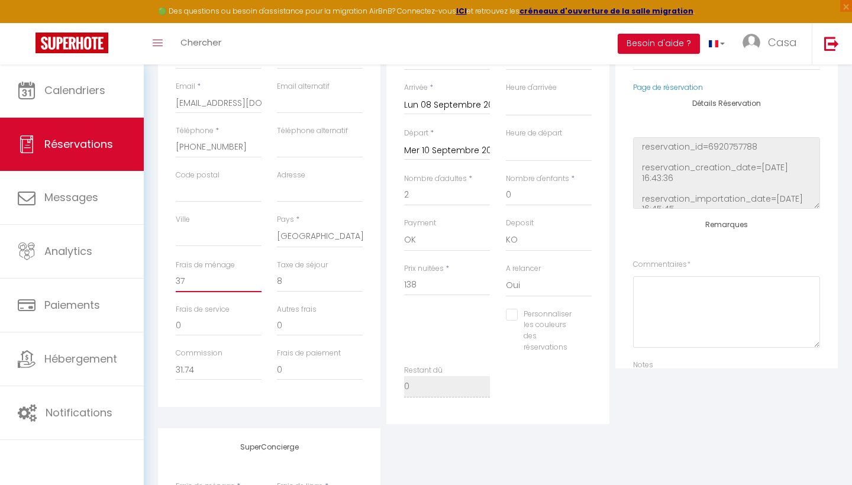
click at [232, 278] on input "37" at bounding box center [219, 281] width 86 height 21
click at [276, 291] on div "Taxe de séjour 8" at bounding box center [319, 282] width 101 height 44
click at [426, 275] on input "138" at bounding box center [447, 285] width 86 height 21
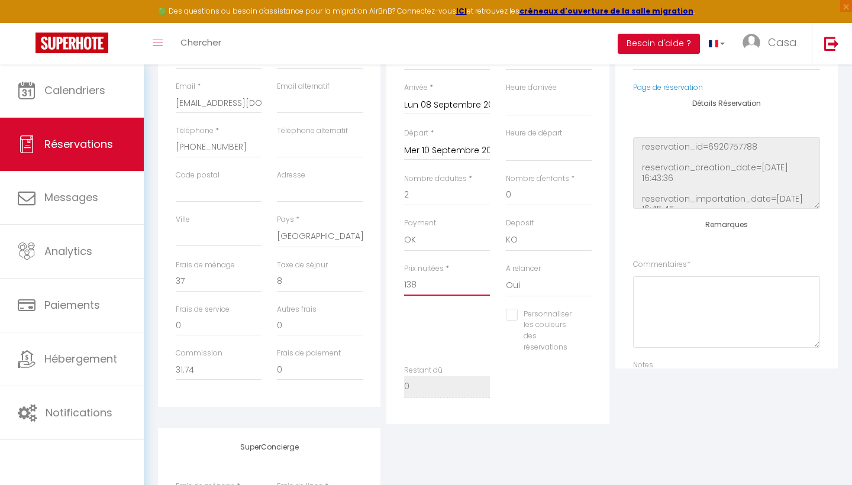
type input "1"
select select
checkbox input "false"
click at [264, 278] on div "Frais de ménage 0" at bounding box center [218, 282] width 101 height 44
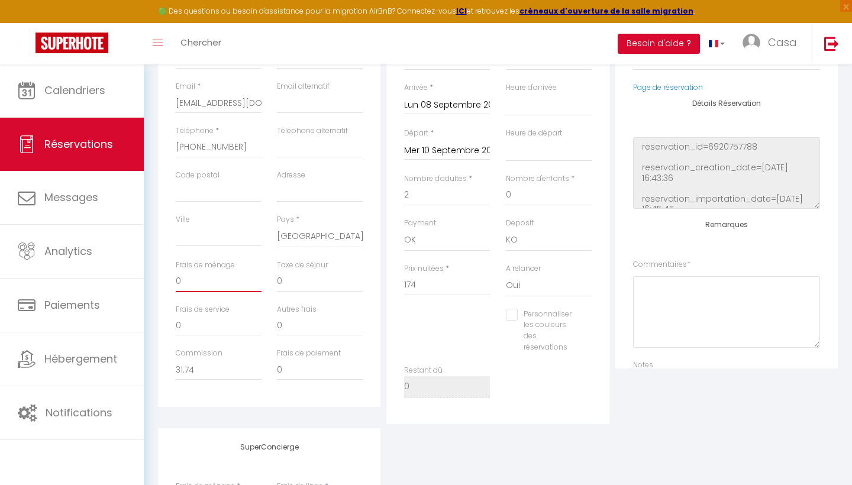
click at [229, 279] on input "0" at bounding box center [219, 281] width 86 height 21
click at [307, 287] on input "0" at bounding box center [320, 281] width 86 height 21
click at [381, 264] on div "Détails Voyageur Prénom * Braima Nom * Djaló Email * [EMAIL_ADDRESS][DOMAIN_NAM…" at bounding box center [269, 195] width 223 height 423
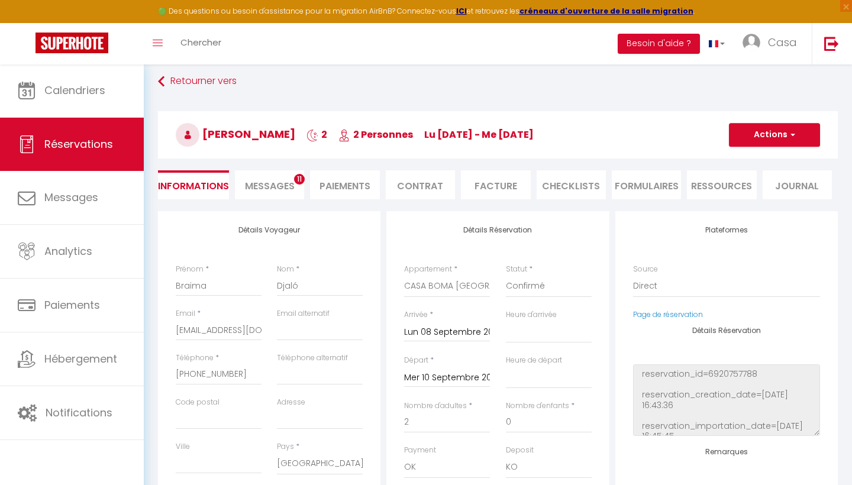
scroll to position [0, 0]
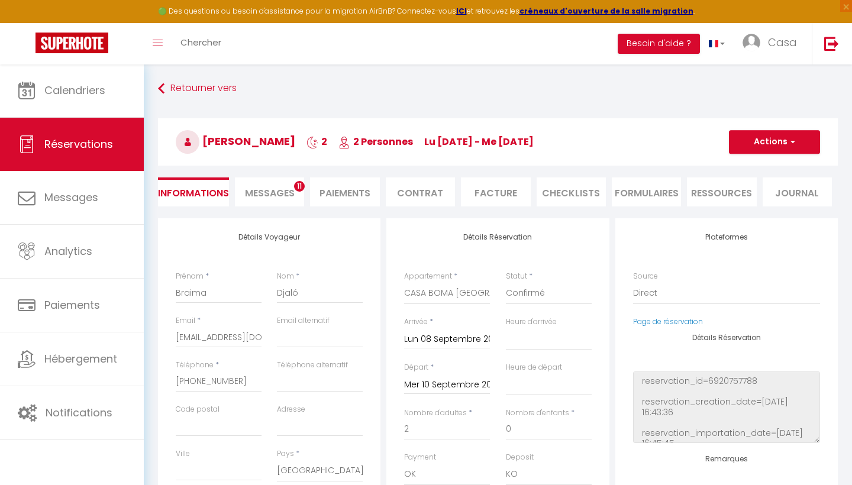
click at [781, 145] on button "Actions" at bounding box center [774, 142] width 91 height 24
click at [768, 162] on link "Enregistrer" at bounding box center [763, 167] width 94 height 15
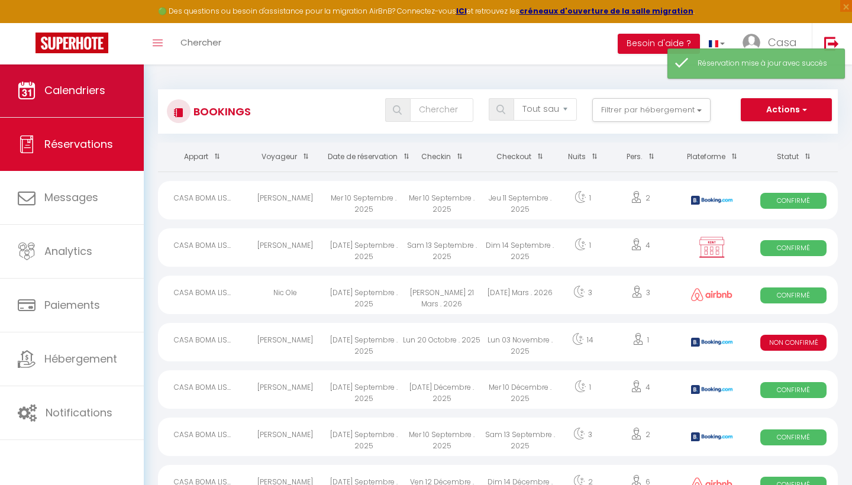
click at [76, 87] on span "Calendriers" at bounding box center [74, 90] width 61 height 15
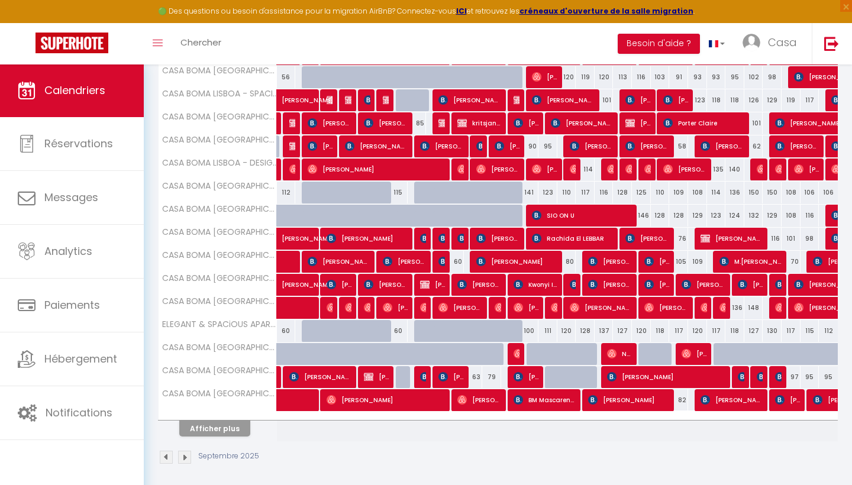
scroll to position [323, 0]
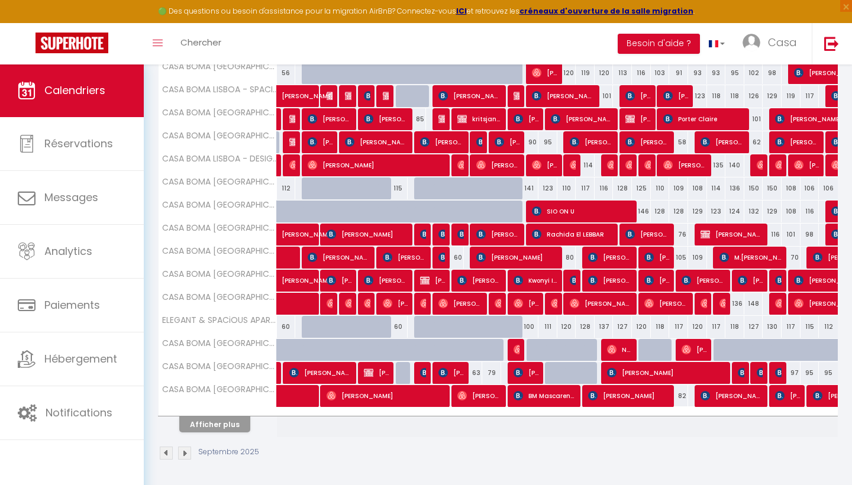
click at [239, 428] on button "Afficher plus" at bounding box center [214, 425] width 71 height 16
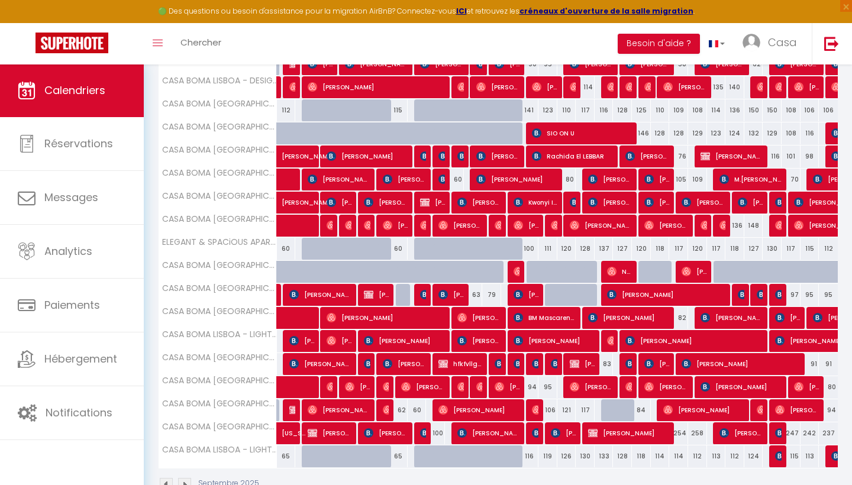
scroll to position [400, 0]
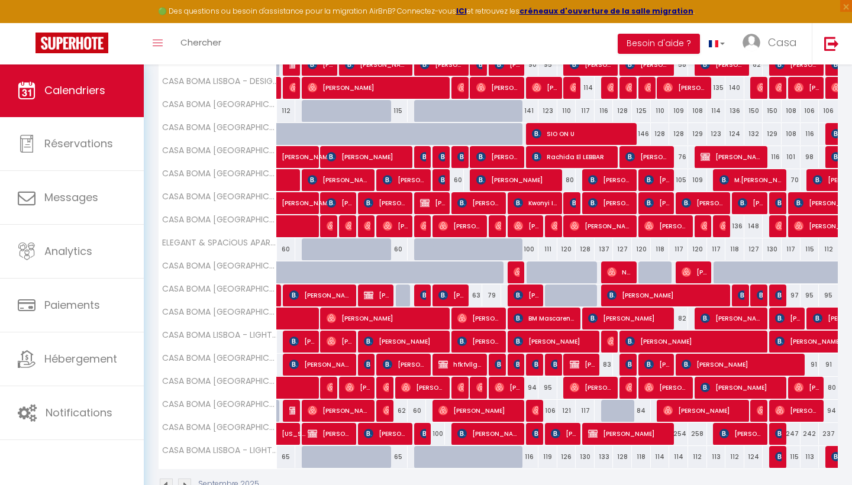
click at [473, 433] on span "[PERSON_NAME]" at bounding box center [489, 434] width 63 height 22
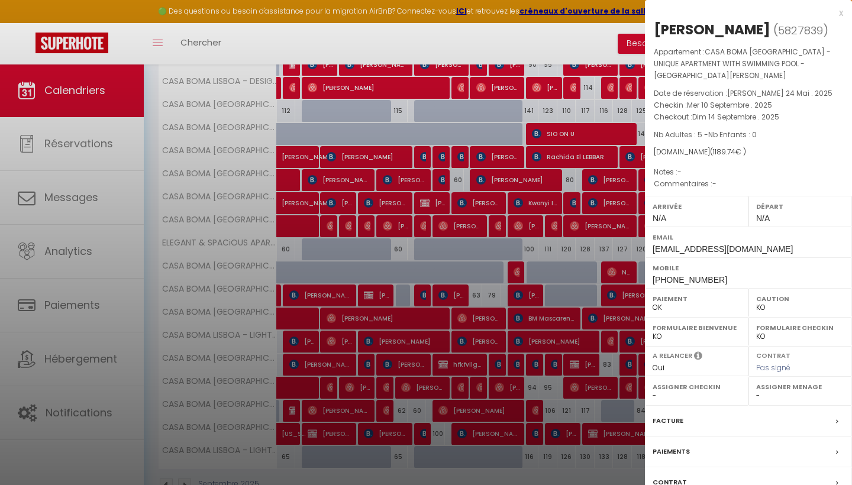
click at [839, 14] on div "x" at bounding box center [744, 13] width 198 height 14
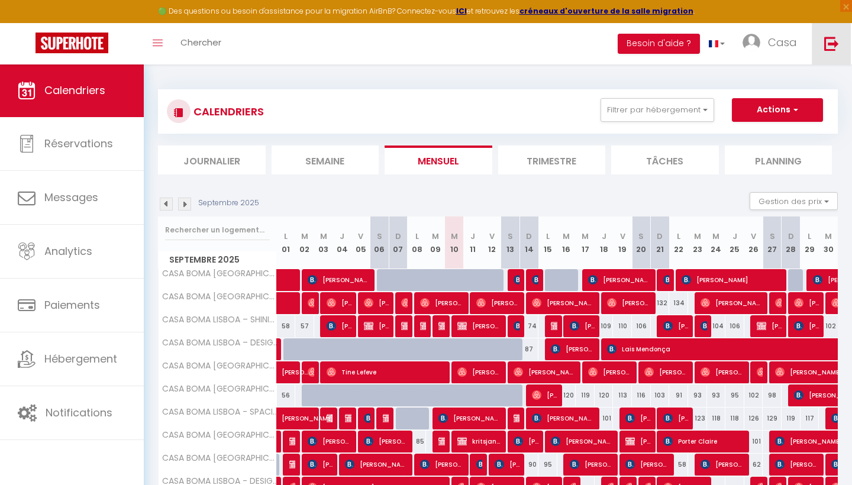
scroll to position [0, 0]
click at [832, 45] on img at bounding box center [832, 43] width 15 height 15
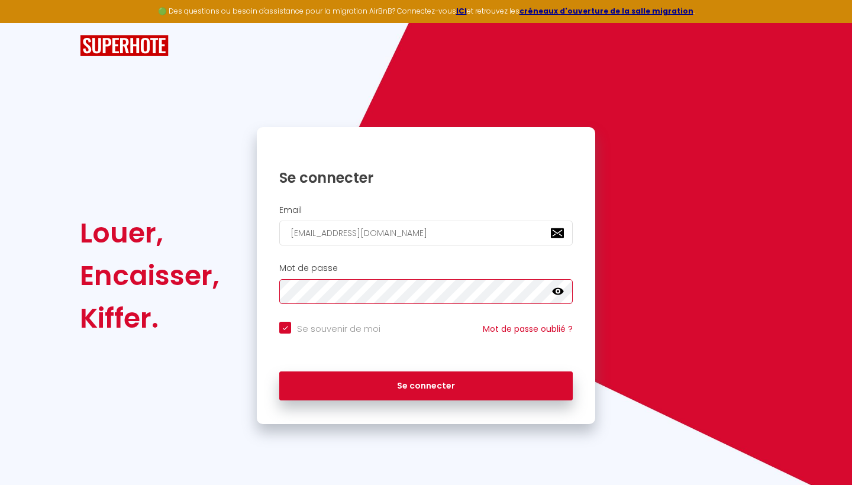
click at [426, 384] on button "Se connecter" at bounding box center [426, 387] width 294 height 30
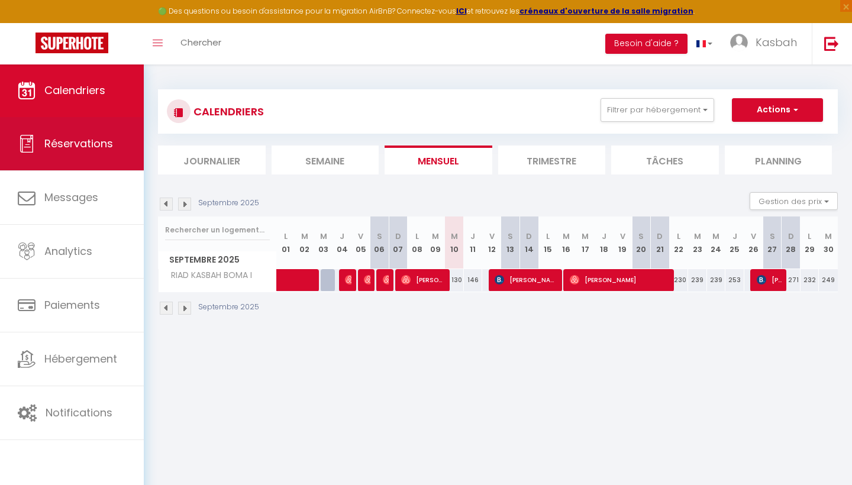
click at [108, 139] on span "Réservations" at bounding box center [78, 143] width 69 height 15
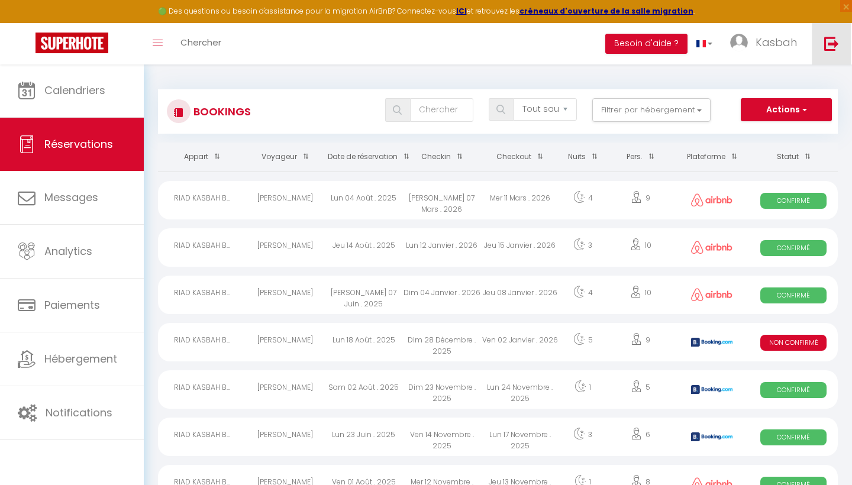
click at [837, 51] on link at bounding box center [831, 43] width 39 height 41
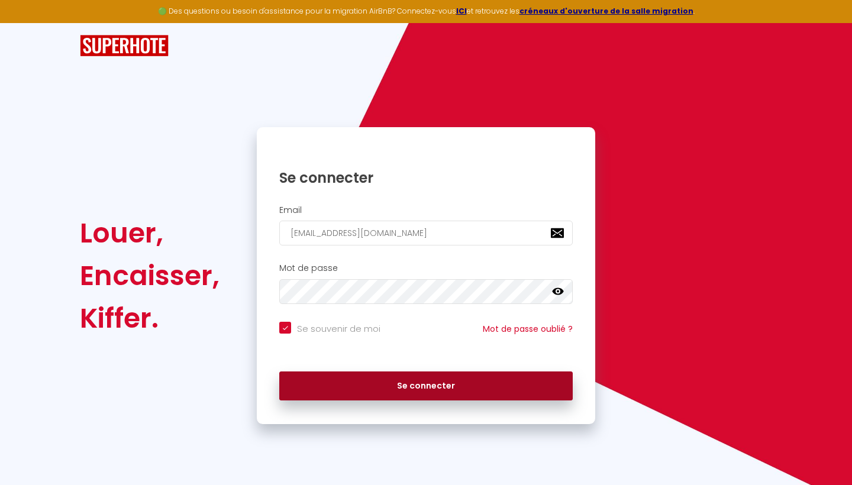
click at [430, 384] on button "Se connecter" at bounding box center [426, 387] width 294 height 30
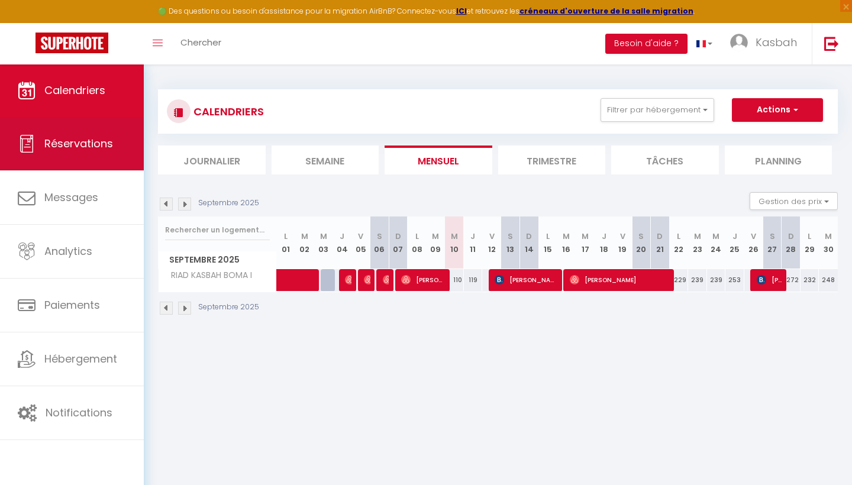
click at [78, 144] on span "Réservations" at bounding box center [78, 143] width 69 height 15
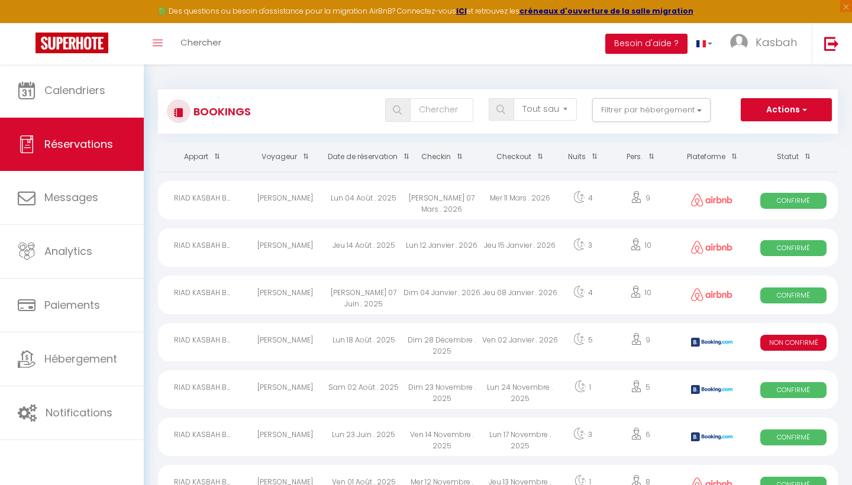
click at [368, 157] on th "Date de réservation" at bounding box center [364, 157] width 78 height 29
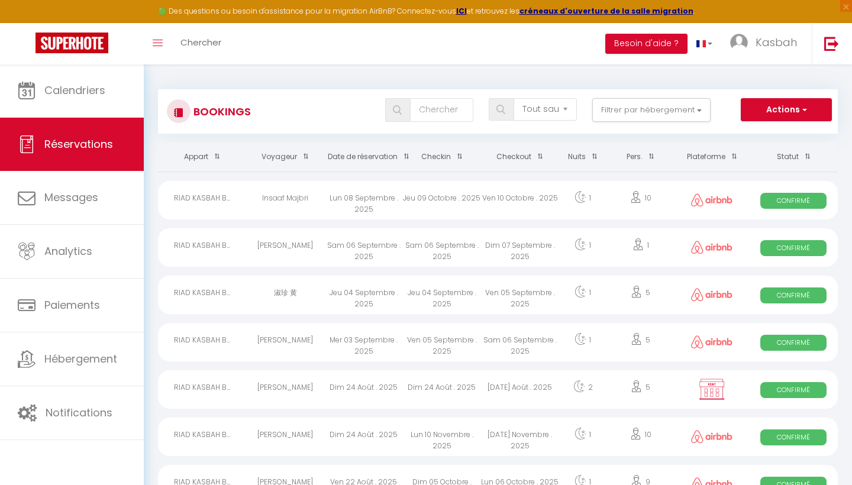
click at [401, 194] on div "Lun 08 Septembre . 2025" at bounding box center [364, 200] width 78 height 38
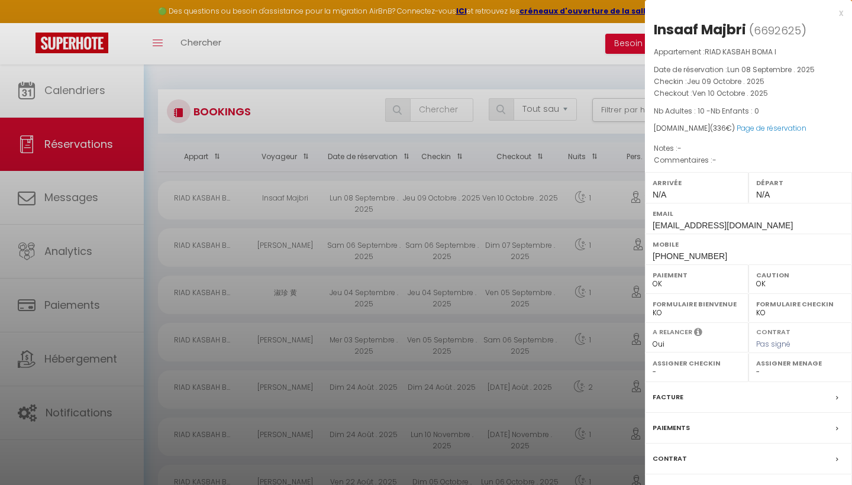
click at [840, 18] on div "x" at bounding box center [744, 13] width 198 height 14
